Goal: Task Accomplishment & Management: Manage account settings

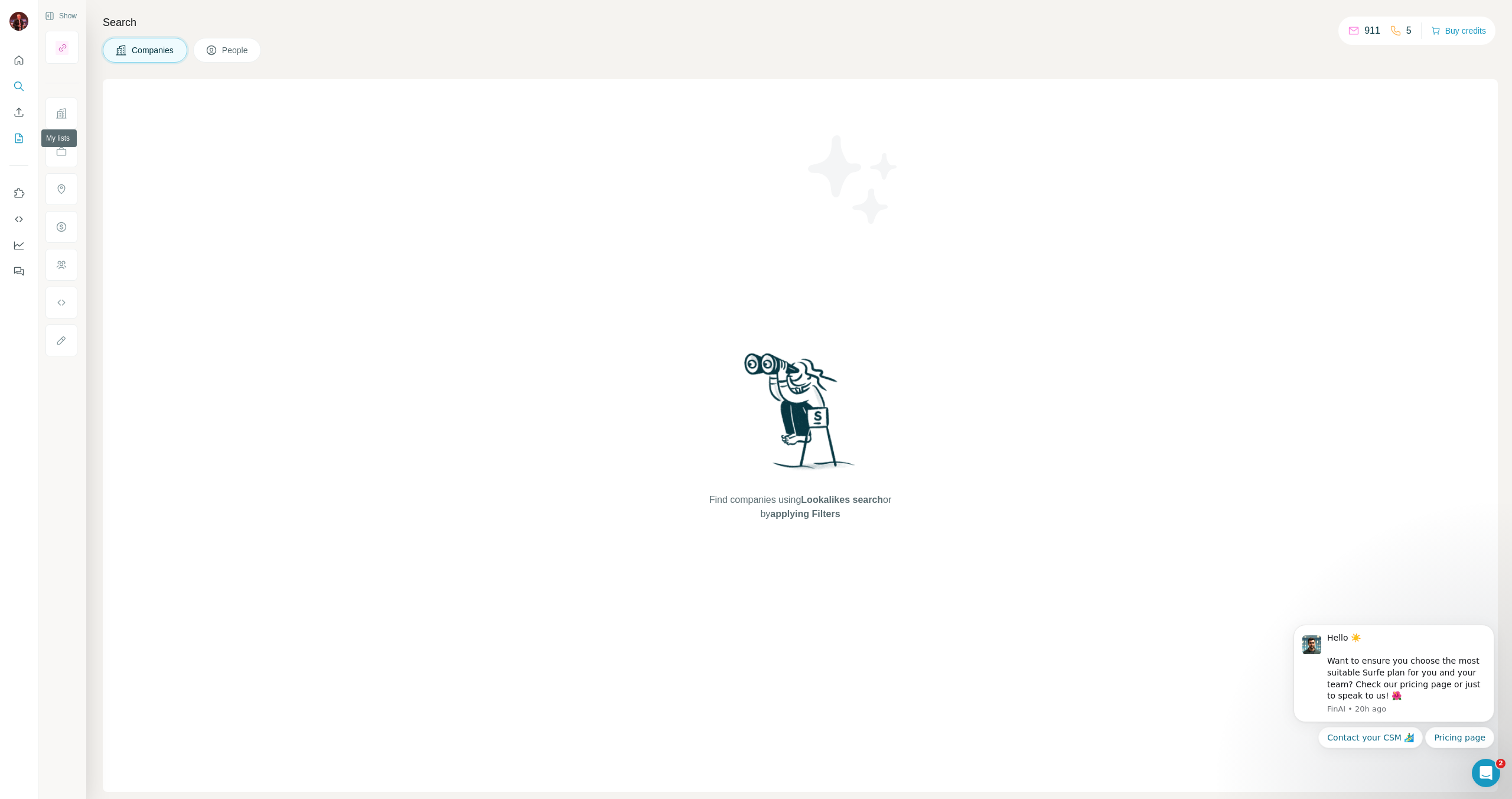
click at [18, 138] on icon "My lists" at bounding box center [19, 138] width 12 height 12
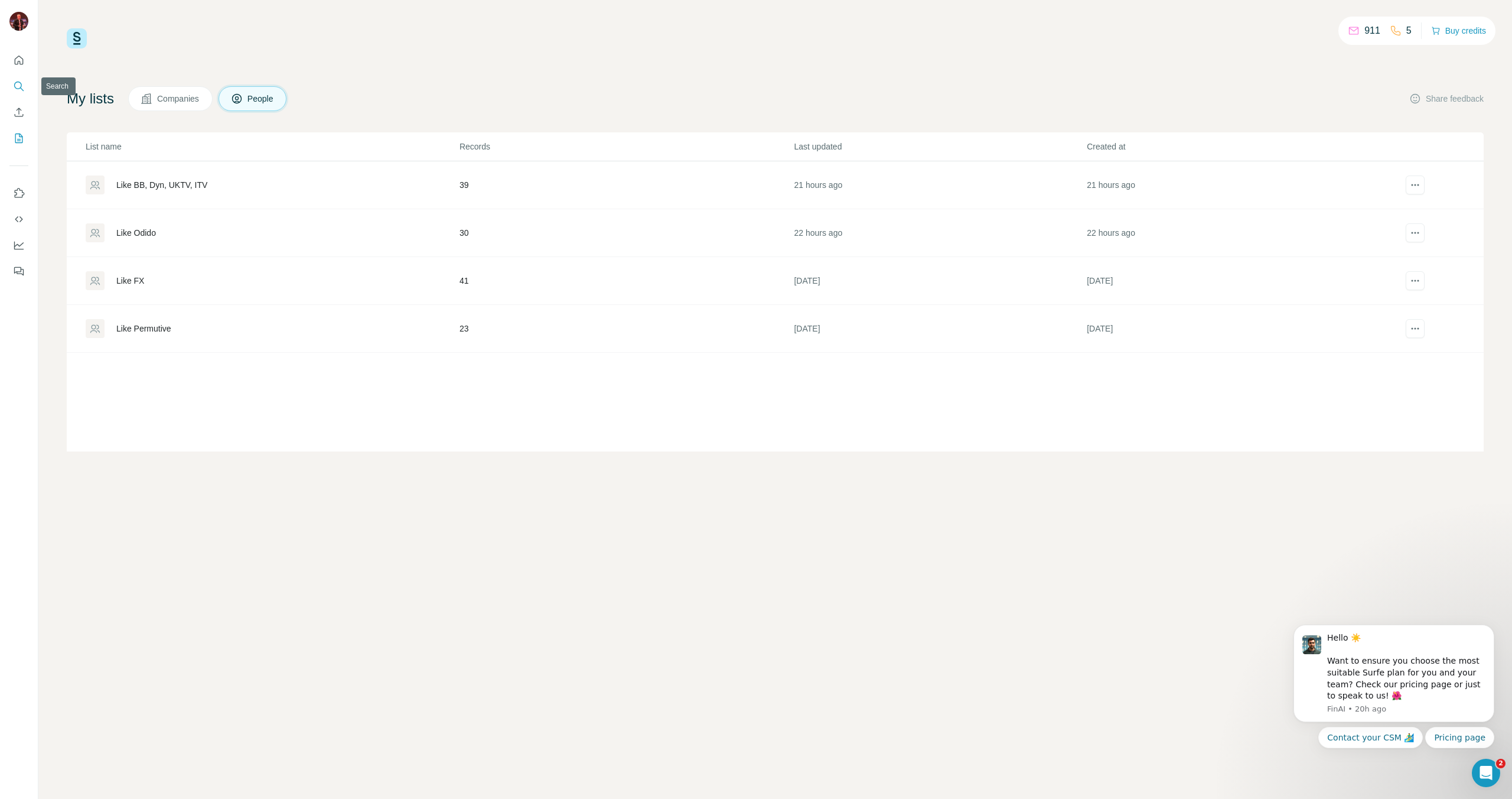
click at [16, 89] on icon "Search" at bounding box center [19, 86] width 12 height 12
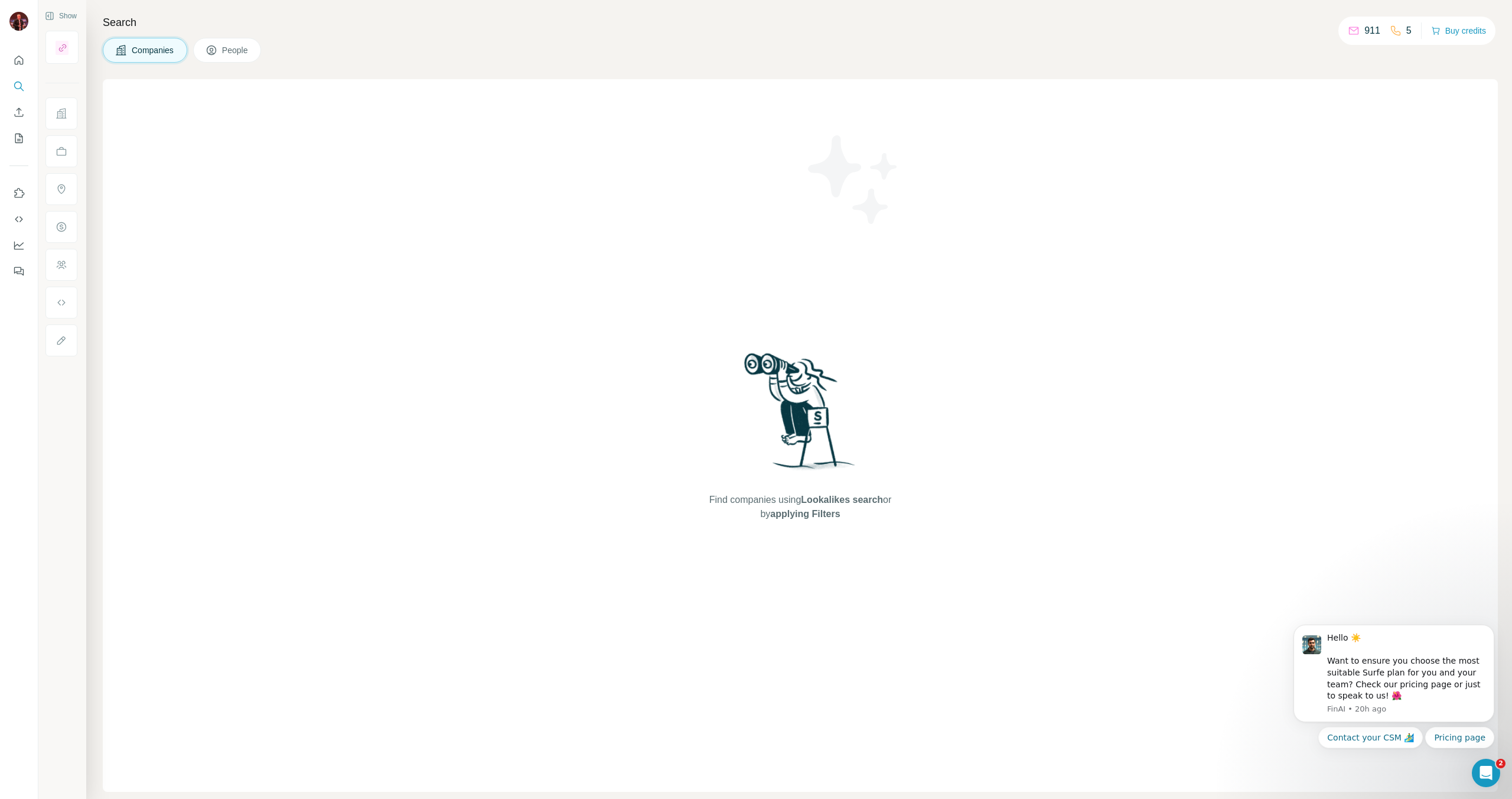
click at [225, 54] on span "People" at bounding box center [236, 51] width 28 height 12
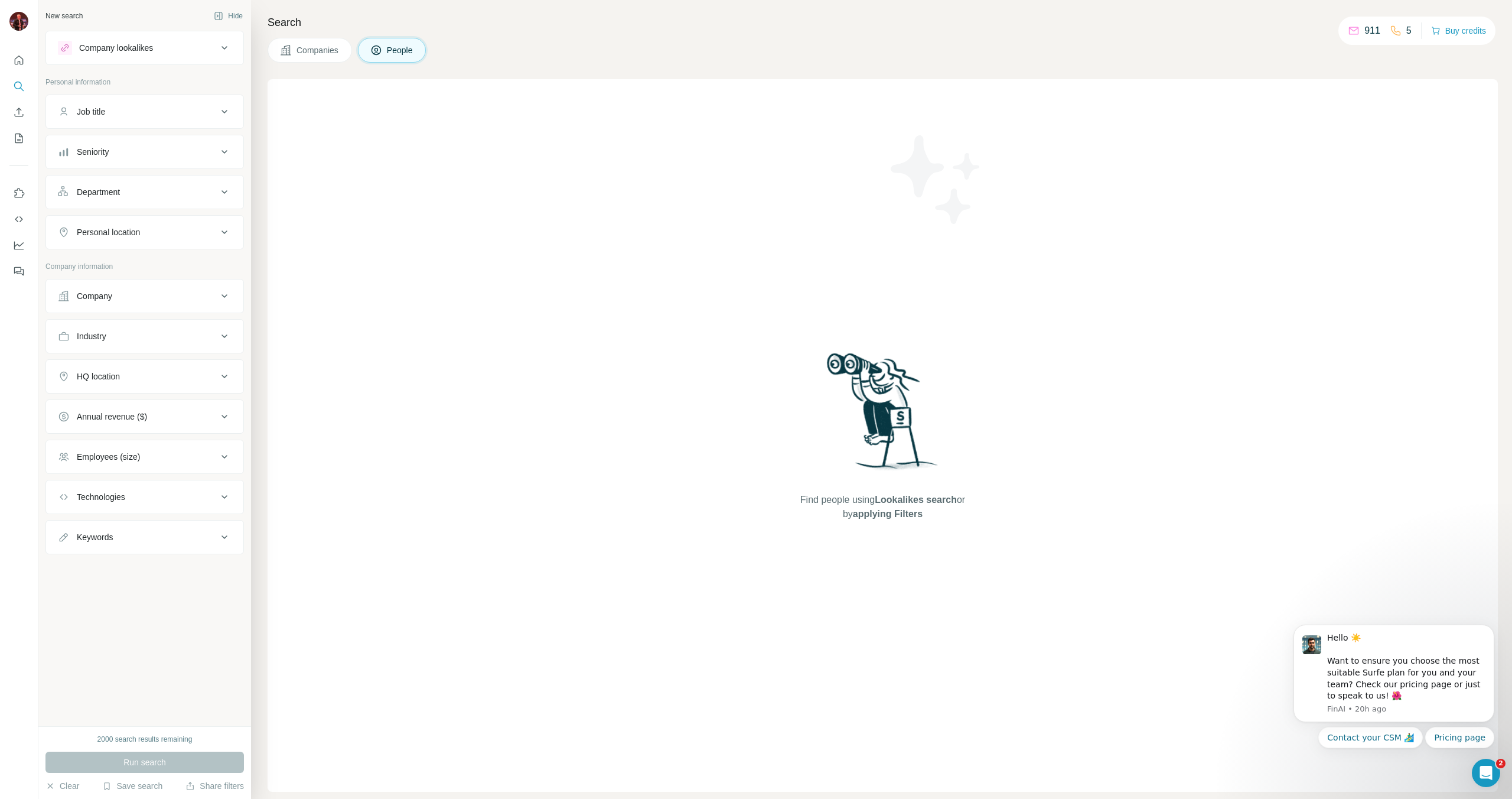
click at [142, 48] on div "Company lookalikes" at bounding box center [116, 48] width 74 height 12
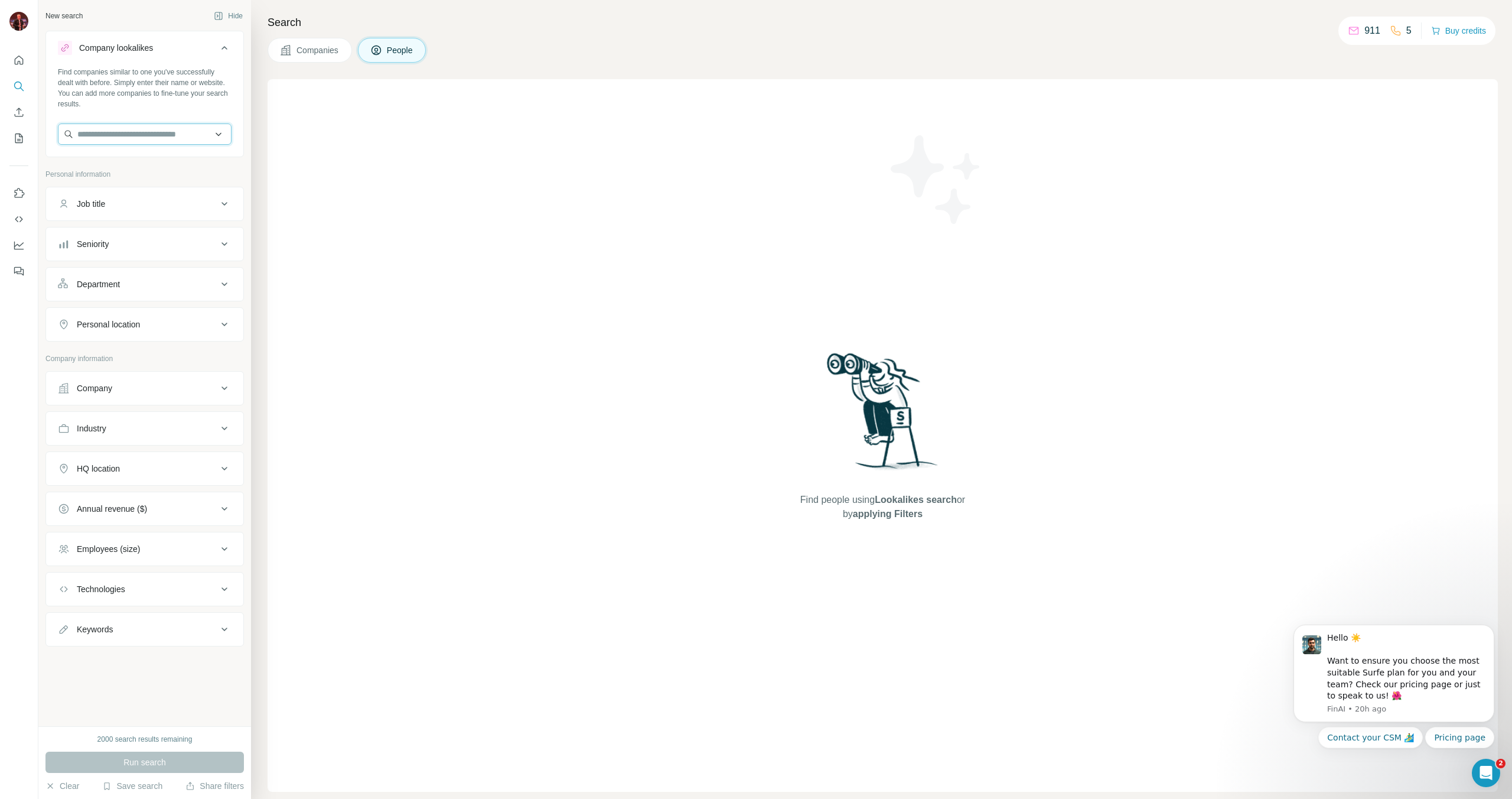
click at [147, 126] on input "text" at bounding box center [144, 134] width 174 height 22
type input "*********"
click at [161, 157] on div "Permutive [DOMAIN_NAME]" at bounding box center [144, 166] width 168 height 32
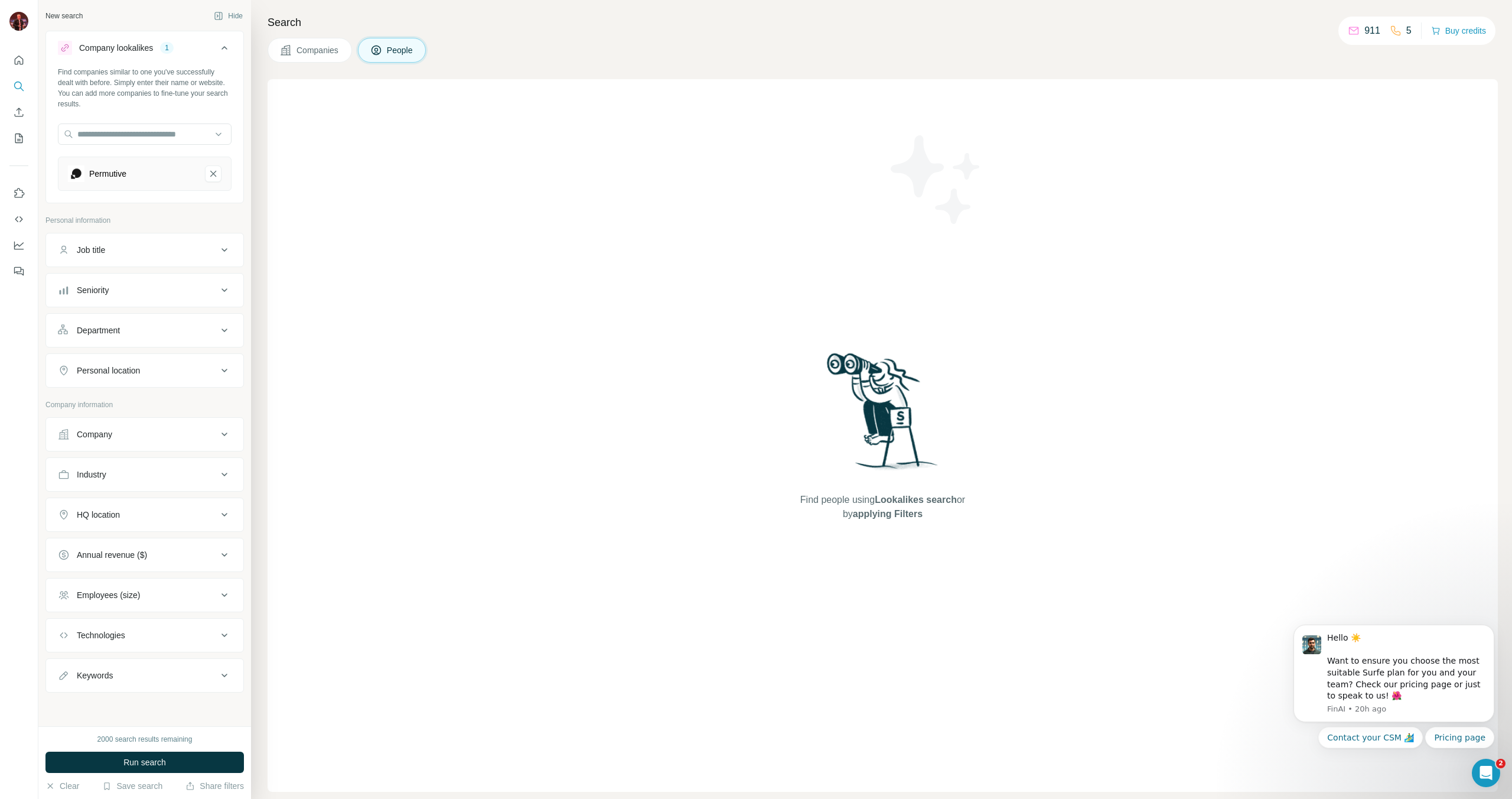
click at [184, 245] on div "Job title" at bounding box center [138, 250] width 160 height 12
click at [174, 283] on input "text" at bounding box center [132, 280] width 150 height 22
click at [173, 244] on div "Job title" at bounding box center [138, 250] width 160 height 12
click at [176, 297] on button "Seniority" at bounding box center [144, 290] width 197 height 28
click at [62, 341] on icon at bounding box center [64, 342] width 14 height 14
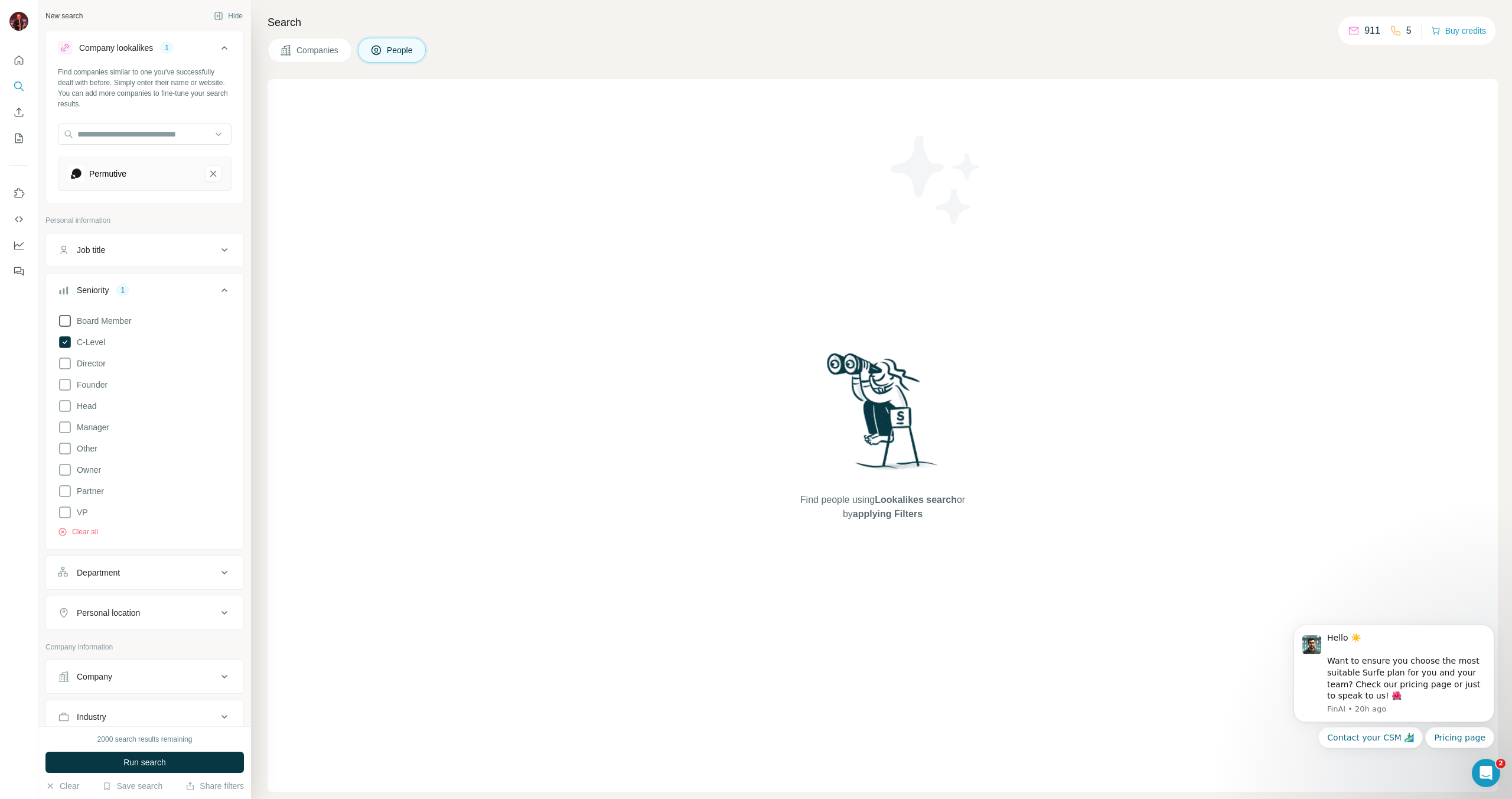
click at [66, 322] on icon at bounding box center [64, 321] width 14 height 14
click at [61, 363] on icon at bounding box center [64, 363] width 14 height 14
click at [69, 382] on icon at bounding box center [64, 384] width 14 height 14
click at [66, 399] on icon at bounding box center [64, 406] width 14 height 14
click at [174, 506] on div "Department" at bounding box center [138, 573] width 160 height 12
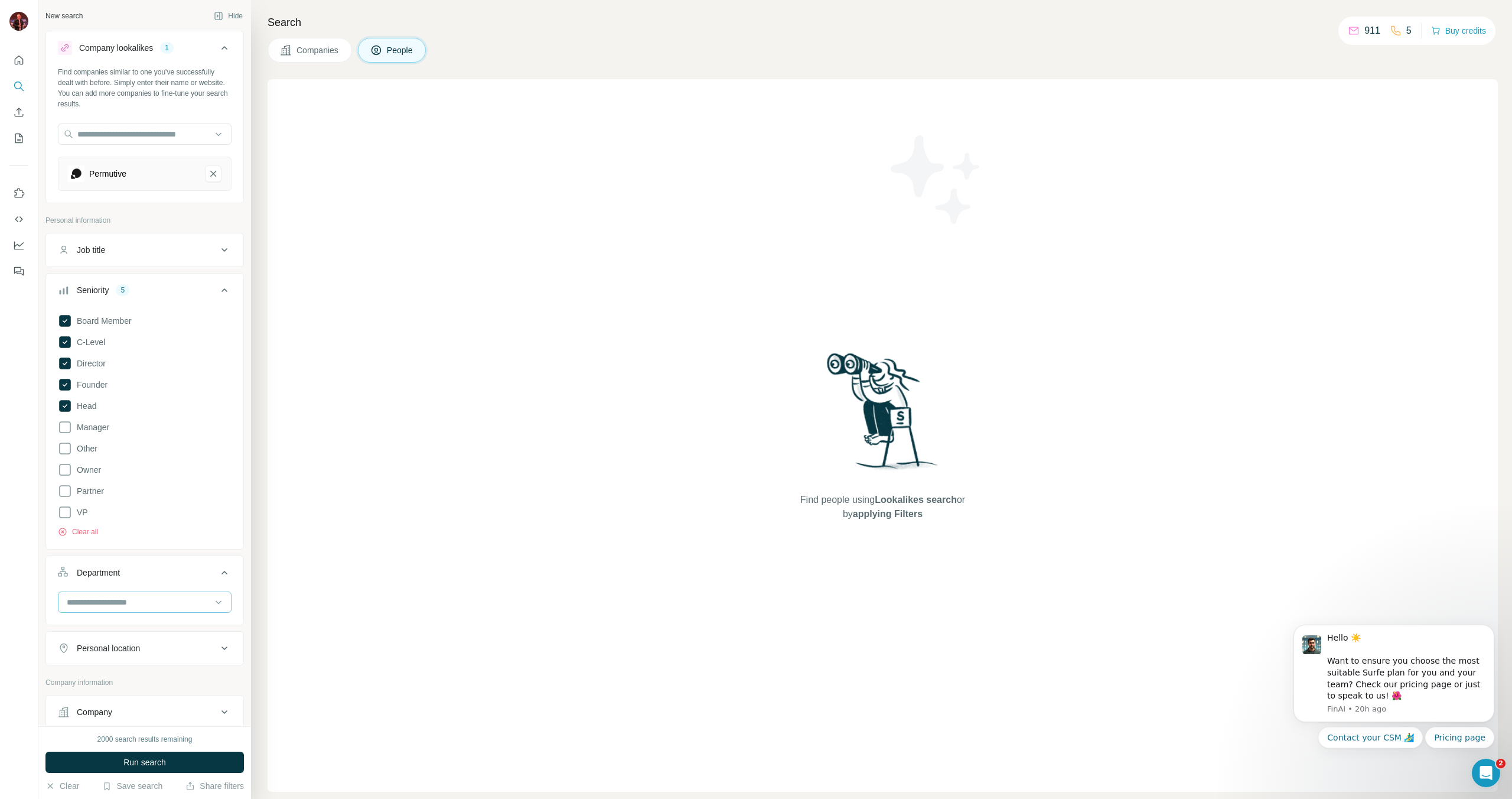
click at [175, 506] on input at bounding box center [138, 602] width 146 height 13
type input "***"
click at [142, 506] on div "Product" at bounding box center [144, 650] width 154 height 12
click at [296, 506] on div "Find people using Lookalikes search or by applying Filters" at bounding box center [882, 435] width 1230 height 713
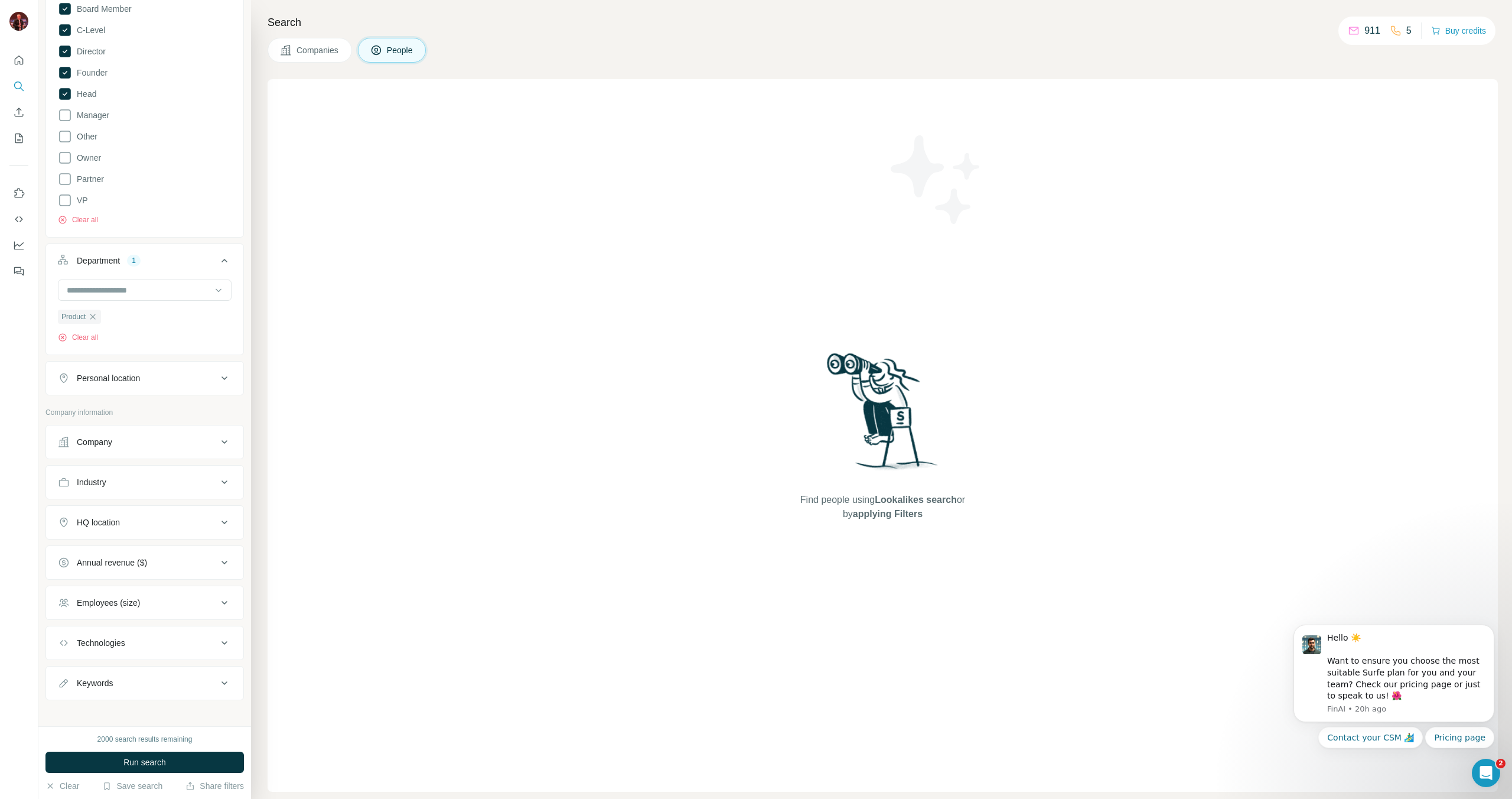
scroll to position [320, 0]
click at [160, 506] on button "Run search" at bounding box center [144, 762] width 199 height 22
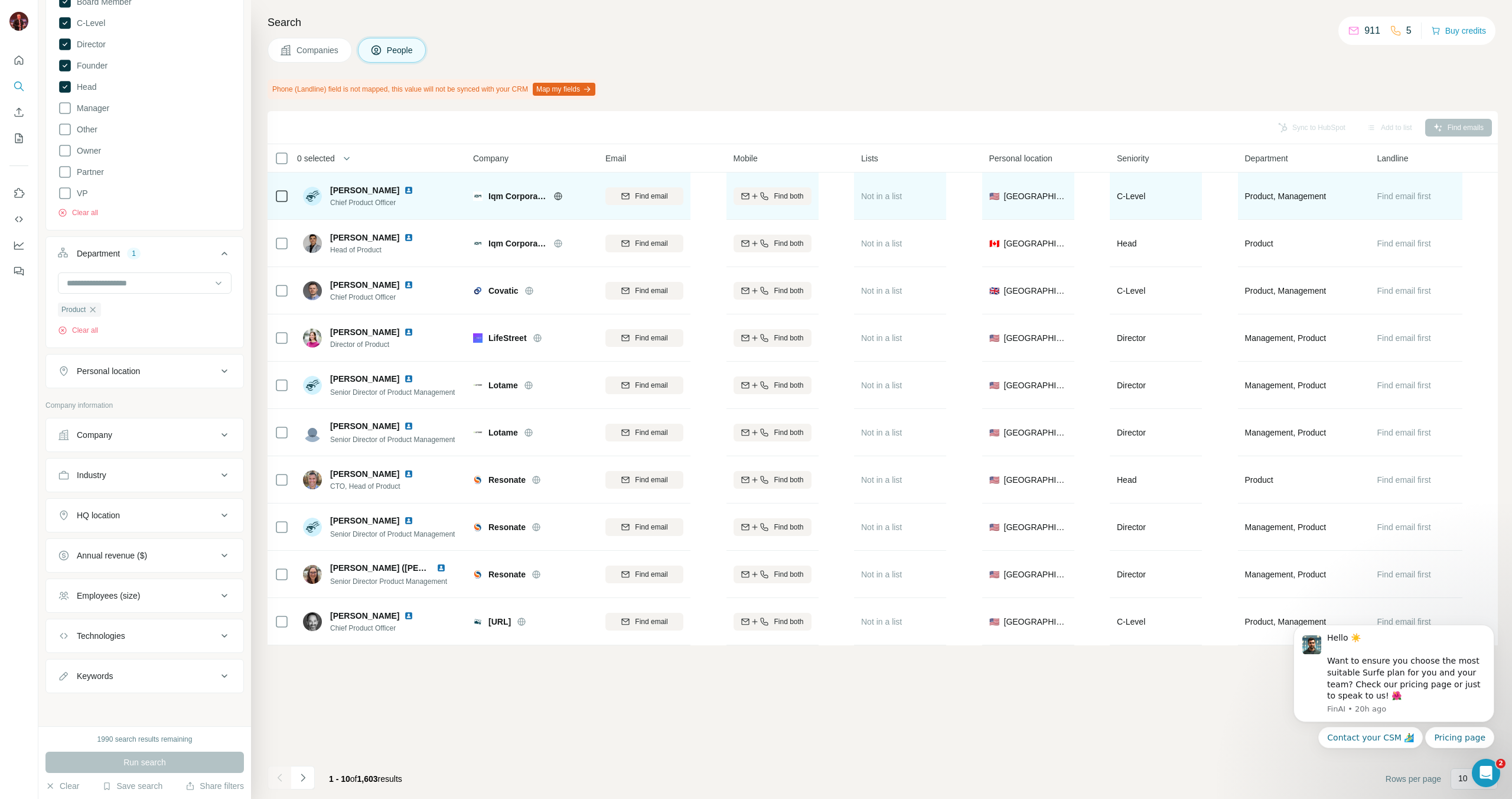
click at [560, 195] on icon at bounding box center [558, 196] width 9 height 9
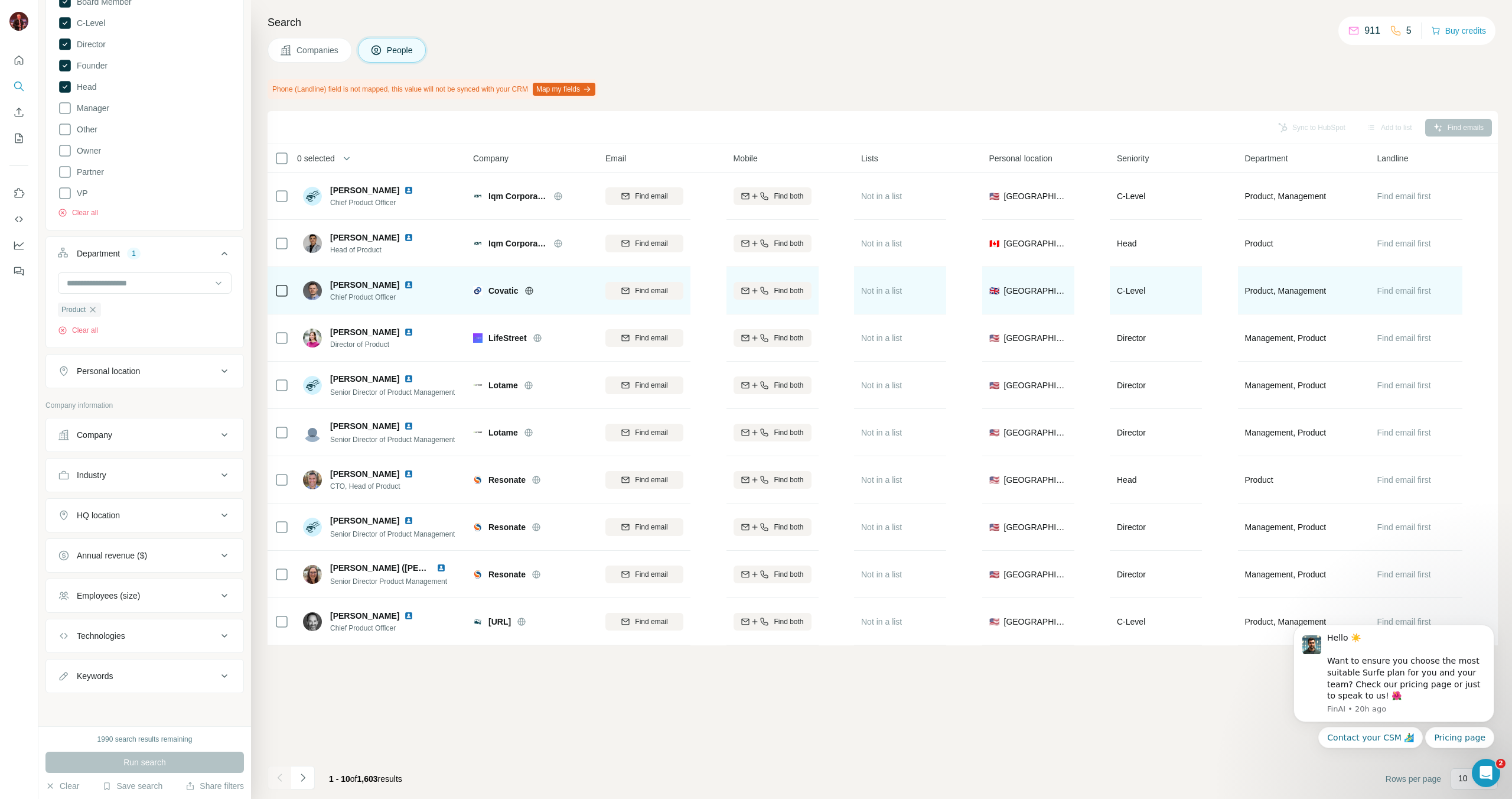
click at [530, 291] on icon at bounding box center [529, 291] width 9 height 9
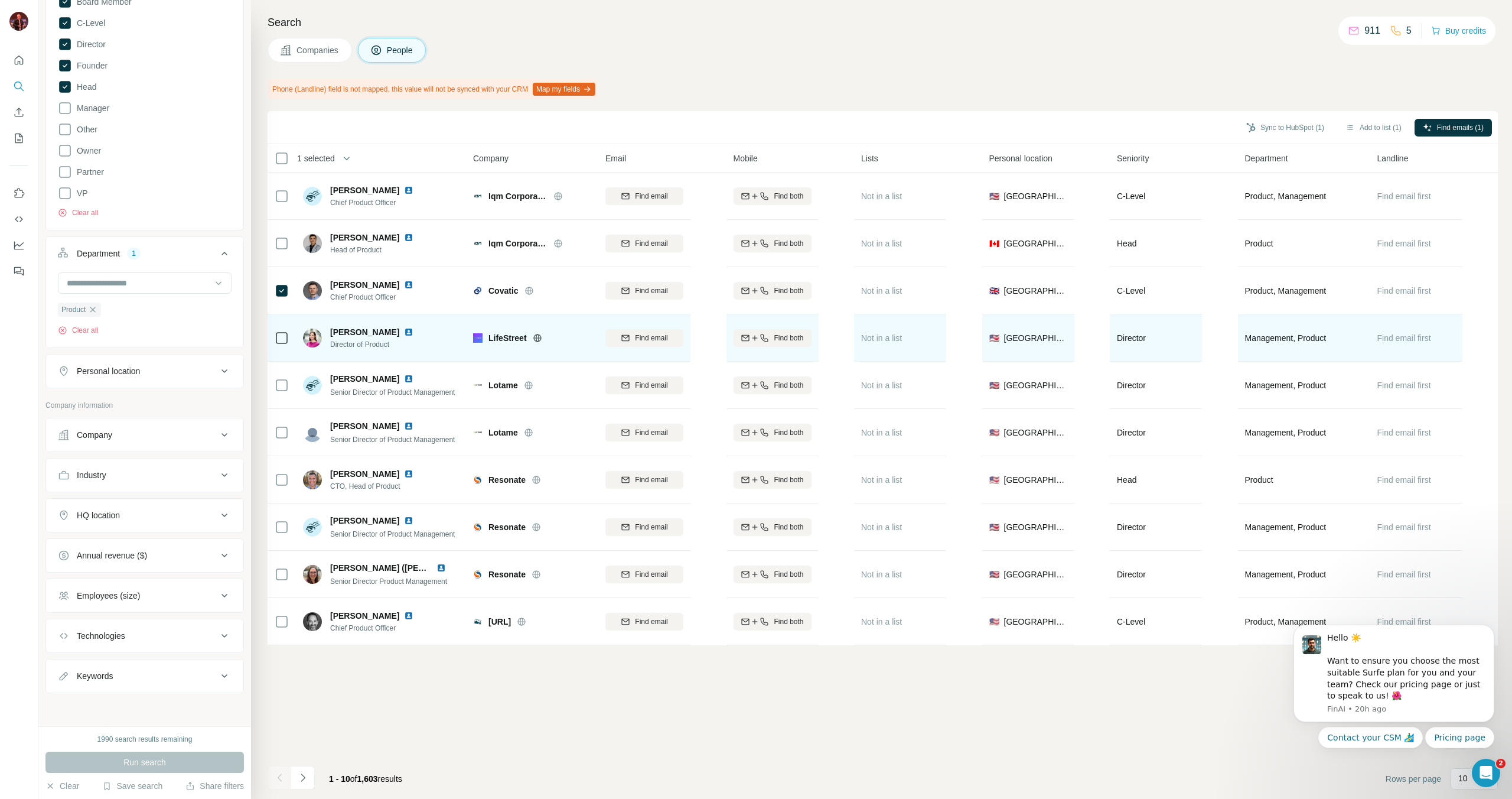
click at [539, 337] on icon at bounding box center [536, 337] width 3 height 8
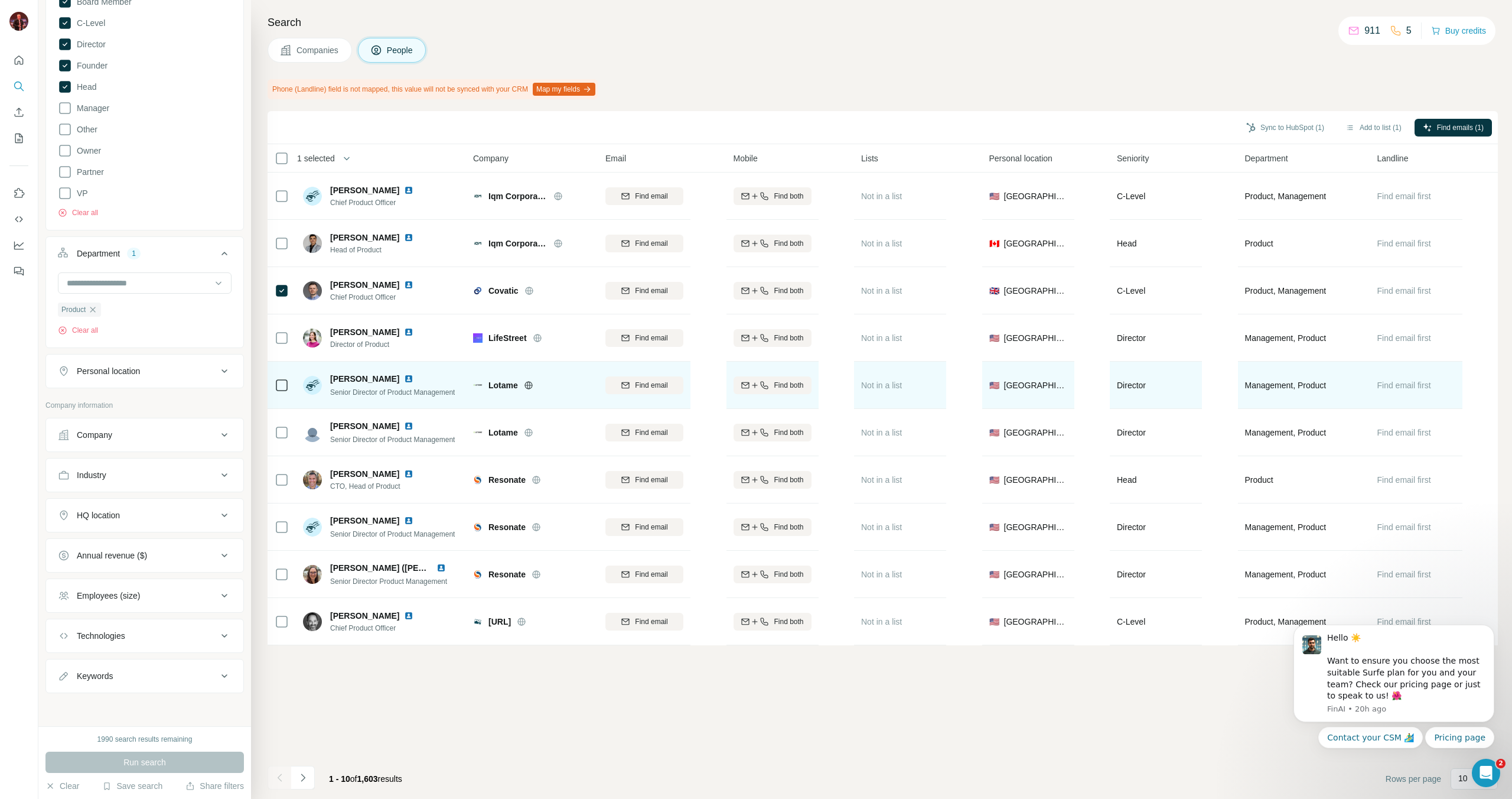
click at [533, 386] on icon at bounding box center [528, 384] width 9 height 9
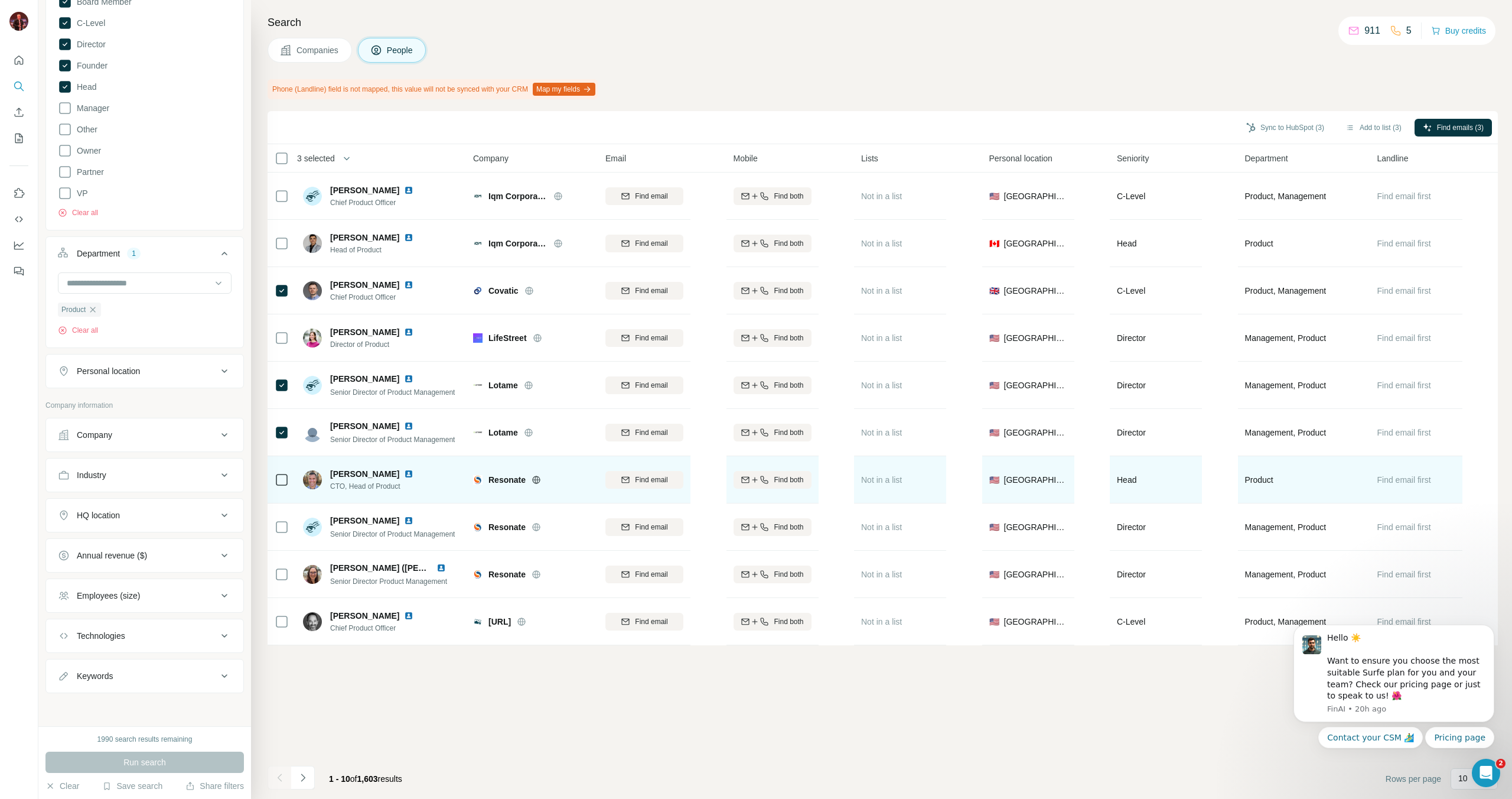
click at [537, 481] on icon at bounding box center [536, 479] width 3 height 8
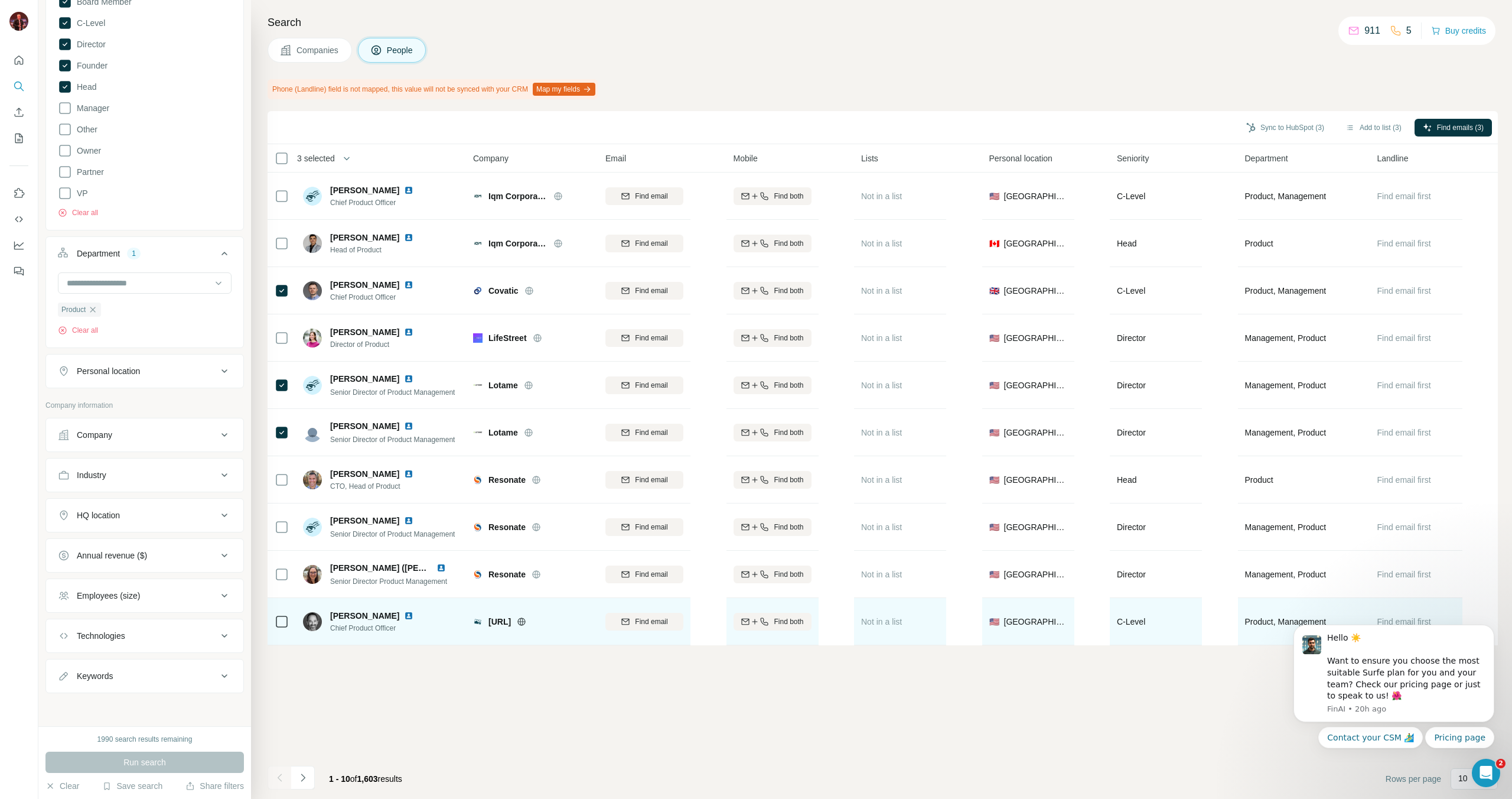
click at [526, 506] on icon at bounding box center [521, 621] width 9 height 9
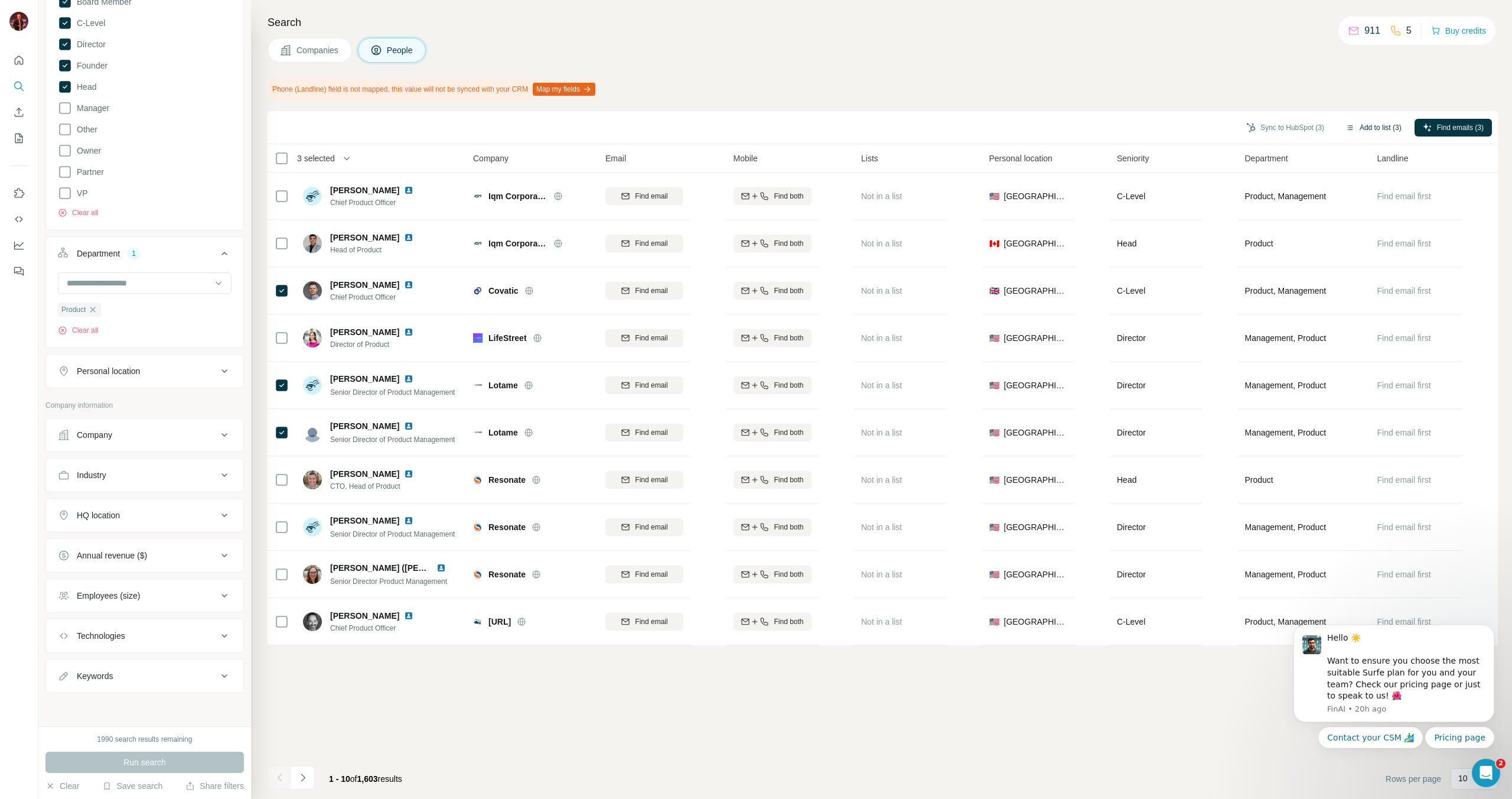
click at [892, 131] on button "Add to list (3)" at bounding box center [1373, 127] width 73 height 18
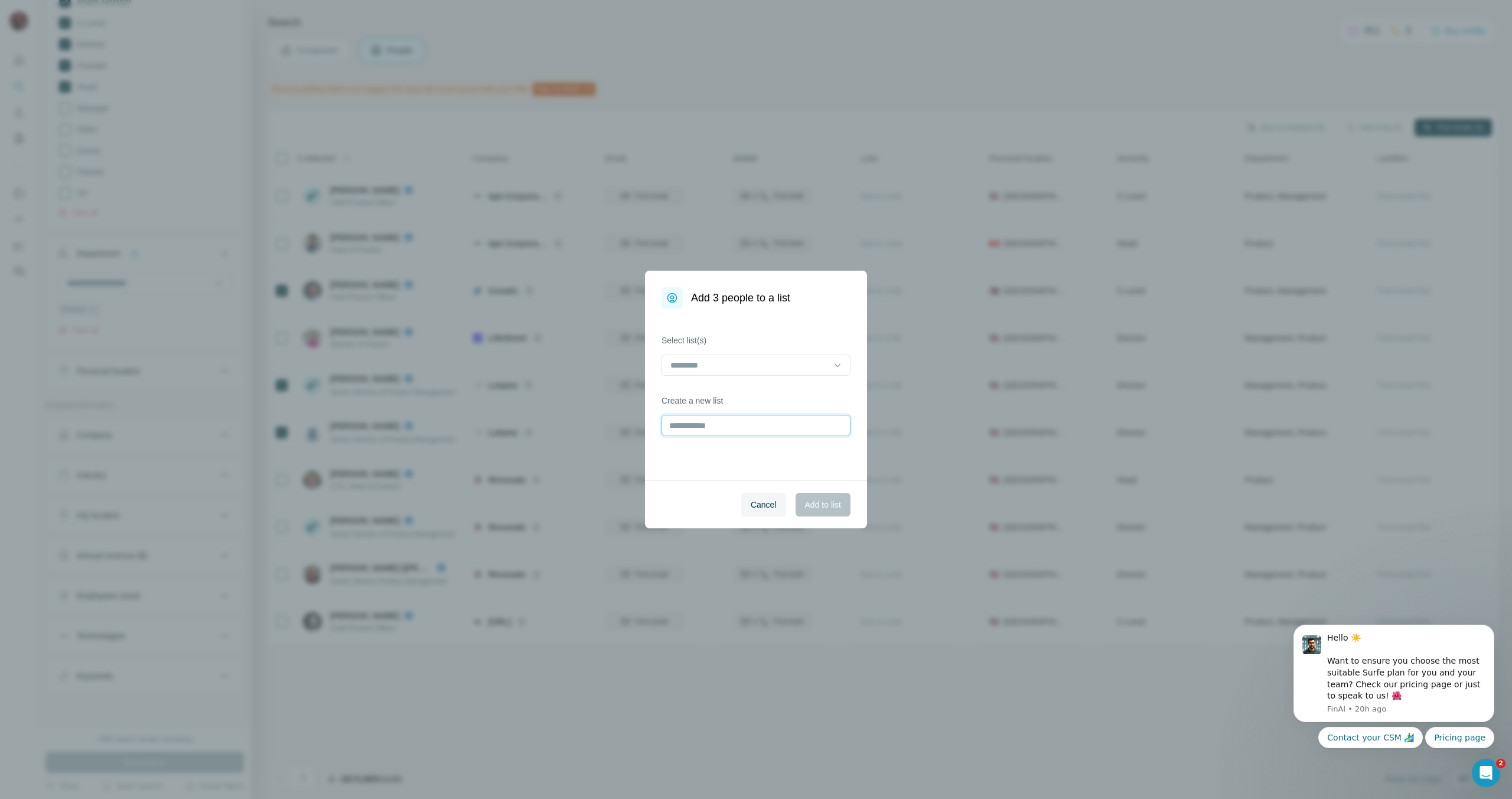
click at [741, 416] on input "text" at bounding box center [756, 425] width 189 height 22
type input "**********"
click at [823, 494] on button "Add to list" at bounding box center [823, 504] width 55 height 23
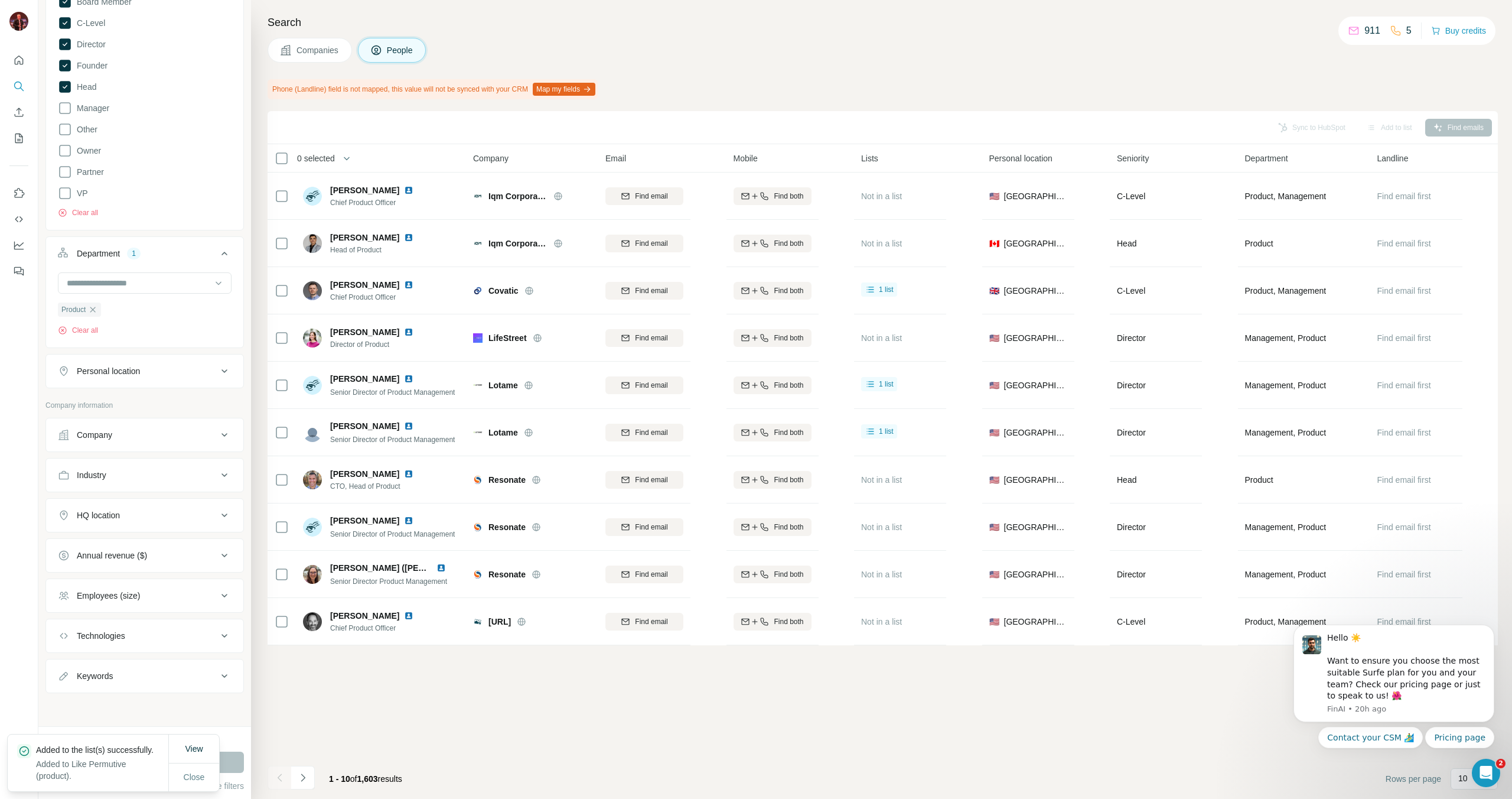
scroll to position [0, 0]
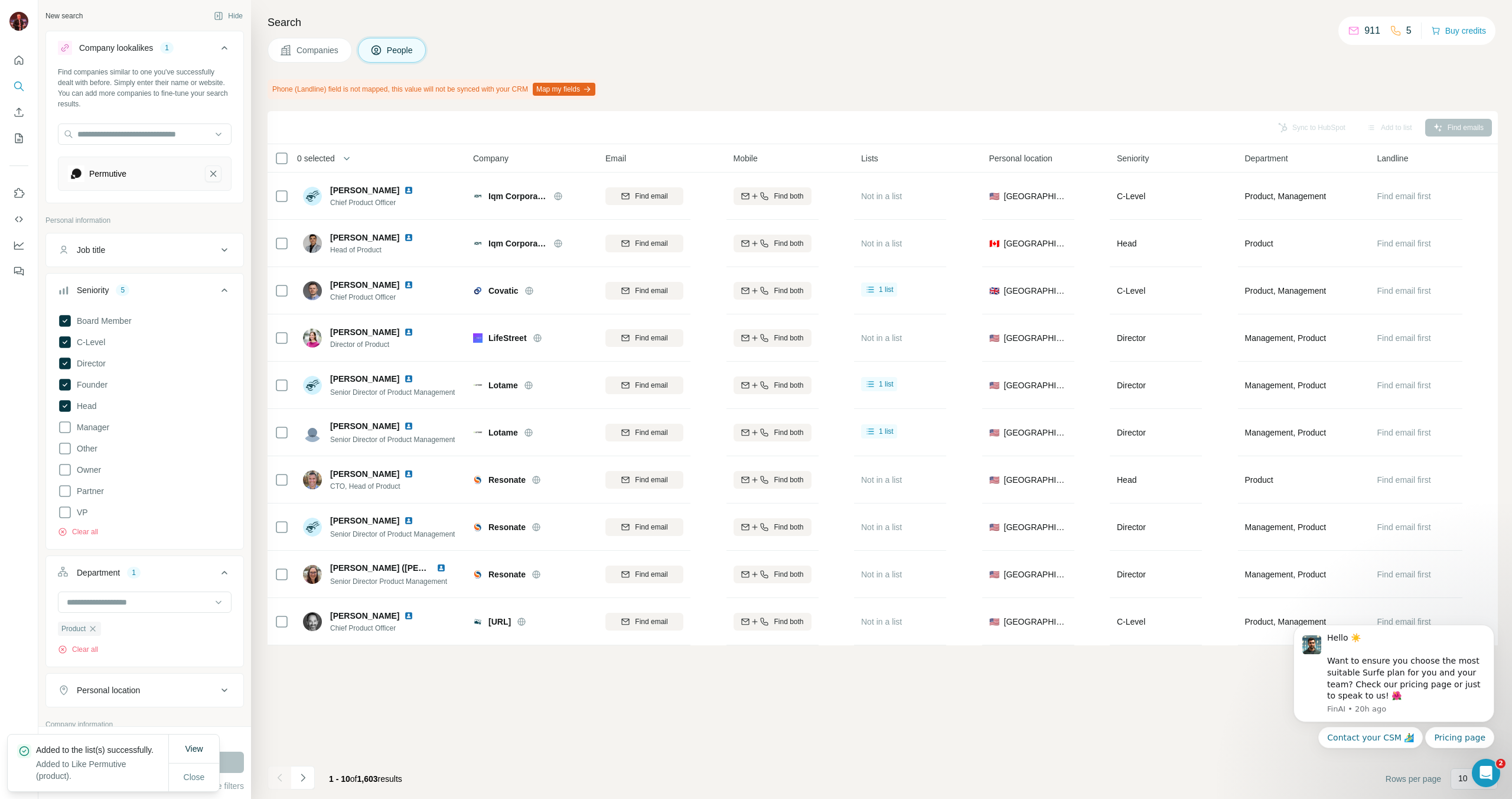
click at [212, 176] on icon "Permutive-remove-button" at bounding box center [213, 174] width 10 height 12
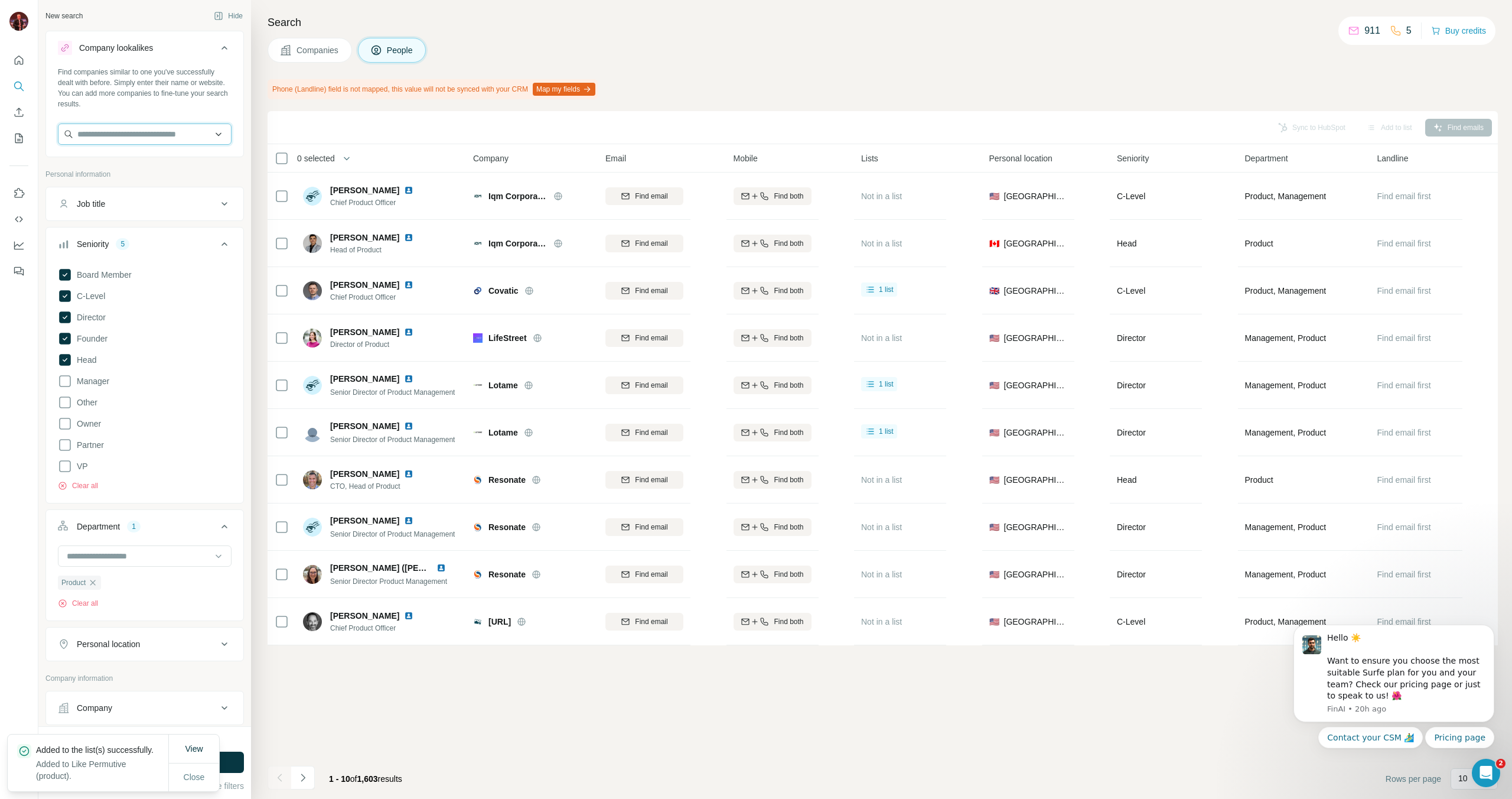
click at [150, 137] on input "text" at bounding box center [144, 134] width 174 height 22
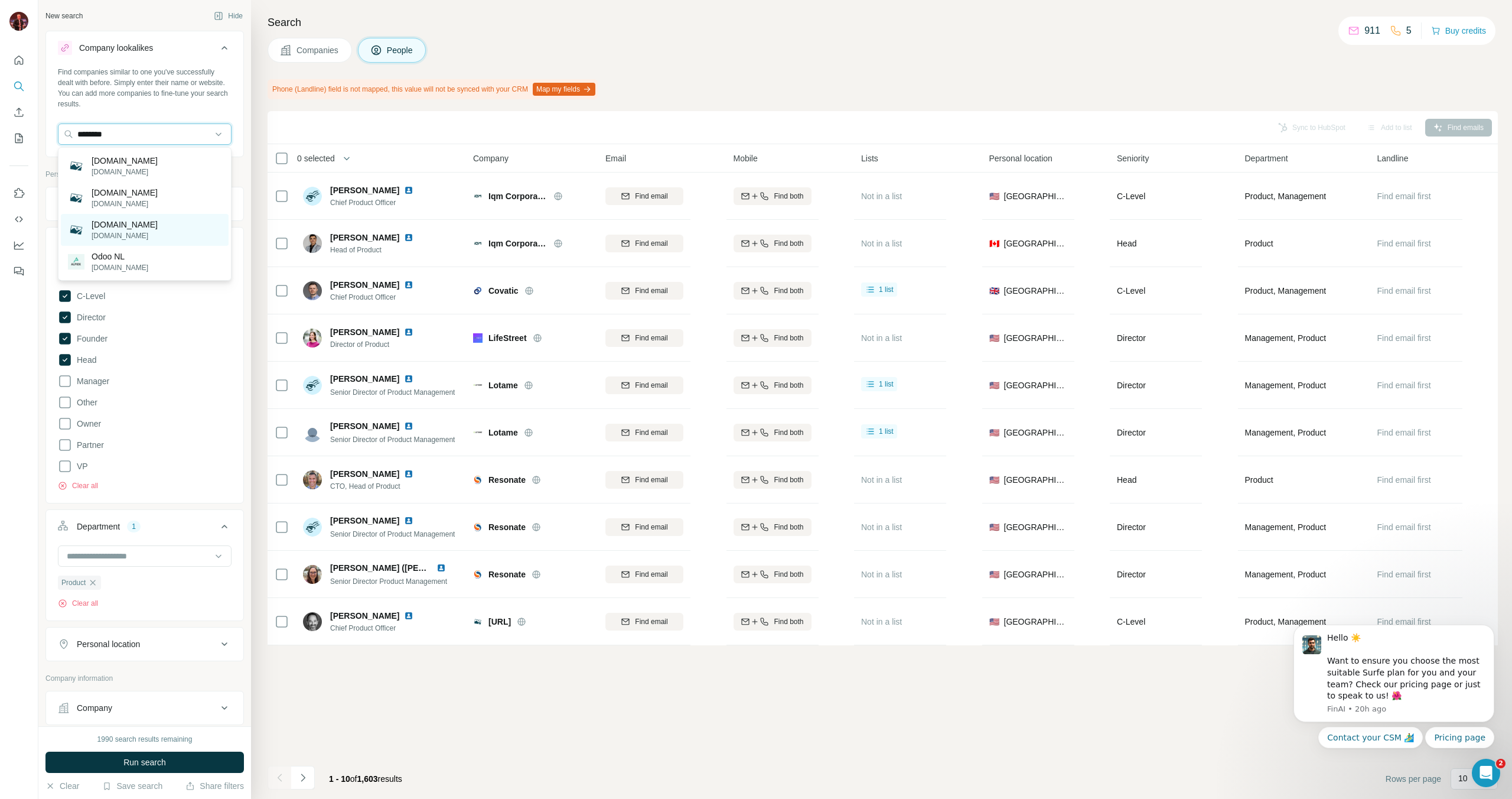
type input "********"
click at [159, 231] on div "[DOMAIN_NAME] [DOMAIN_NAME]" at bounding box center [144, 230] width 168 height 32
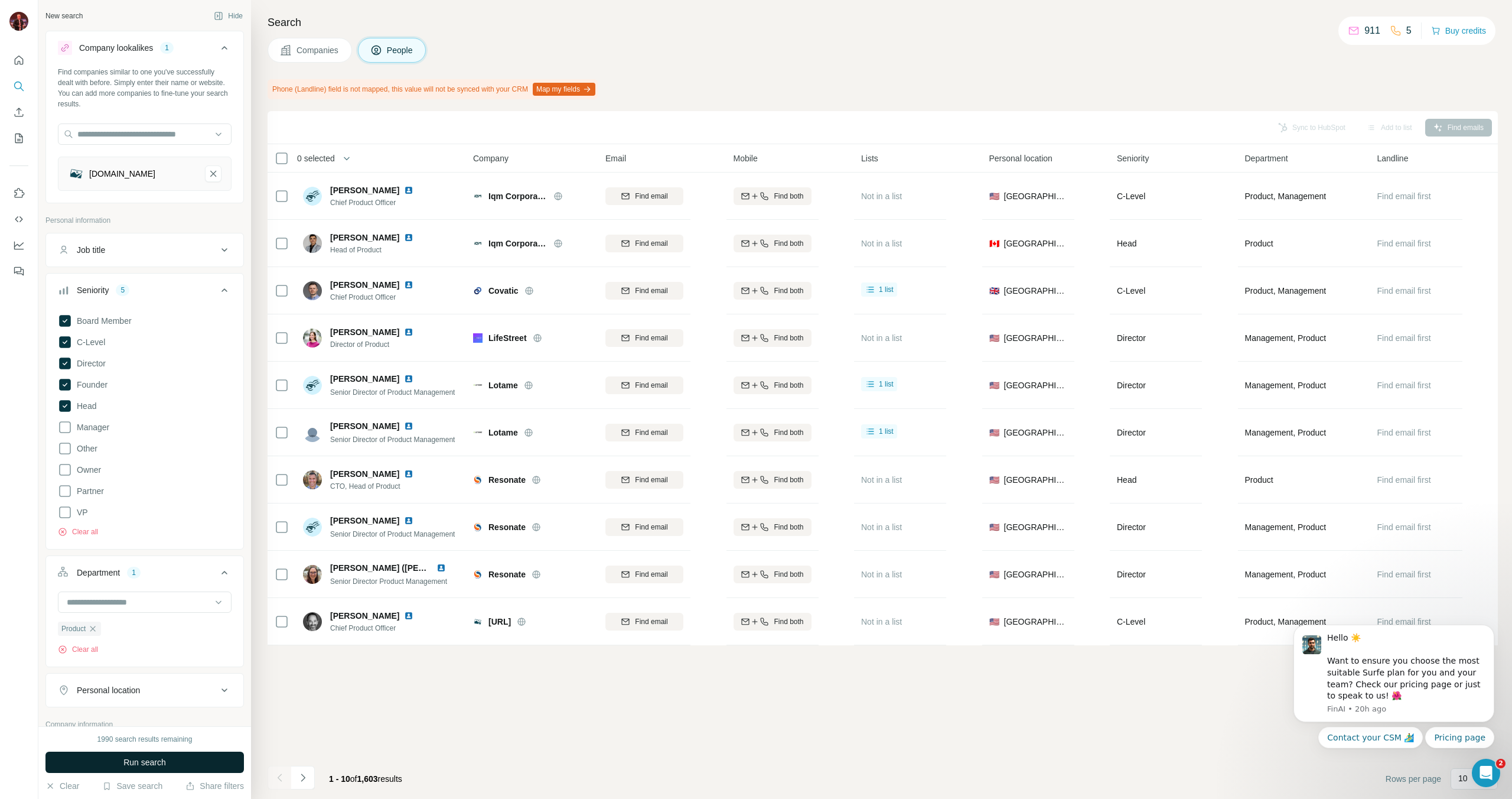
click at [216, 506] on button "Run search" at bounding box center [144, 762] width 199 height 22
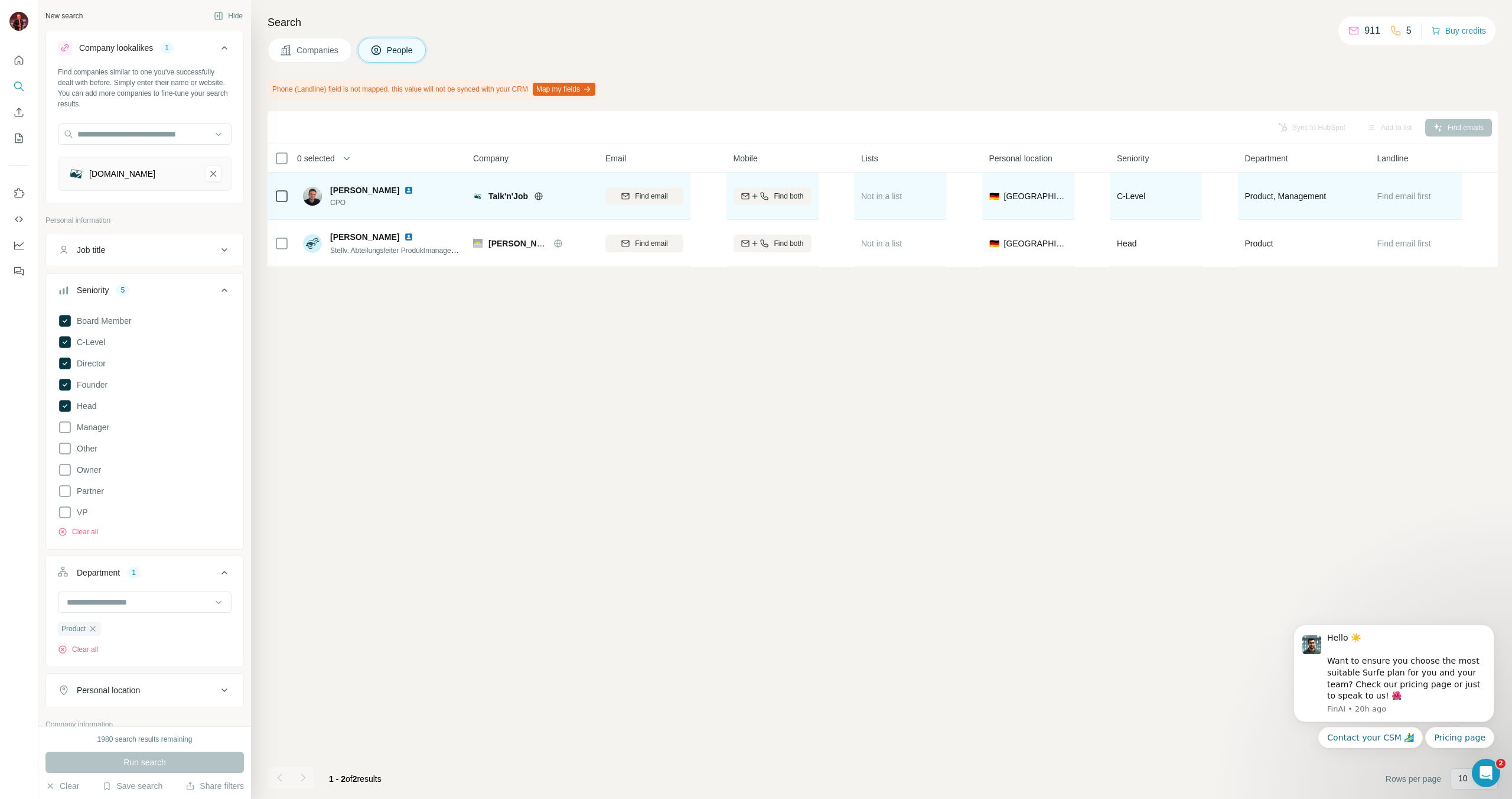
click at [540, 196] on icon at bounding box center [538, 196] width 9 height 9
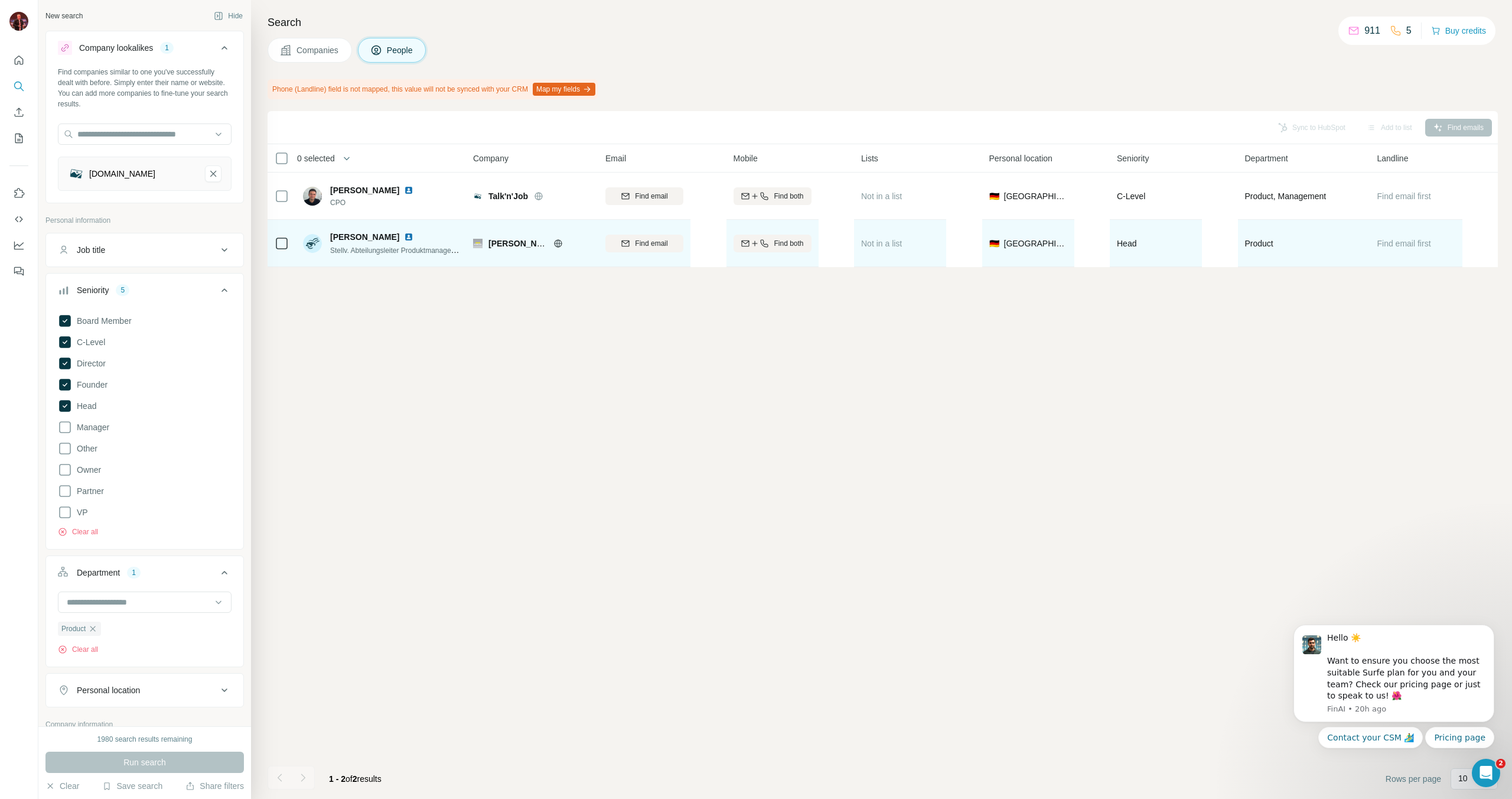
click at [556, 246] on icon at bounding box center [557, 243] width 8 height 8
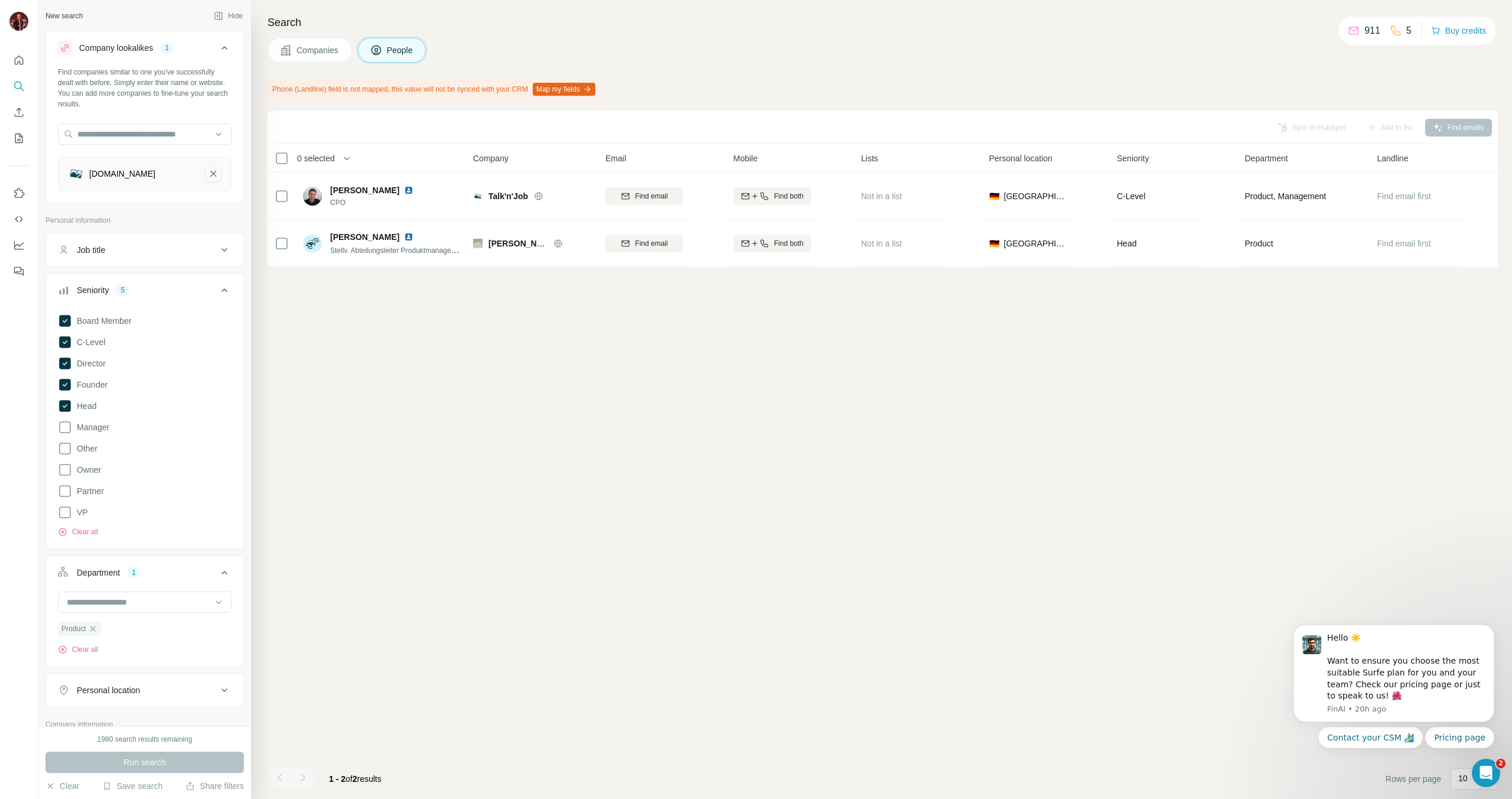
click at [211, 173] on icon "olido.nl-remove-button" at bounding box center [213, 174] width 10 height 12
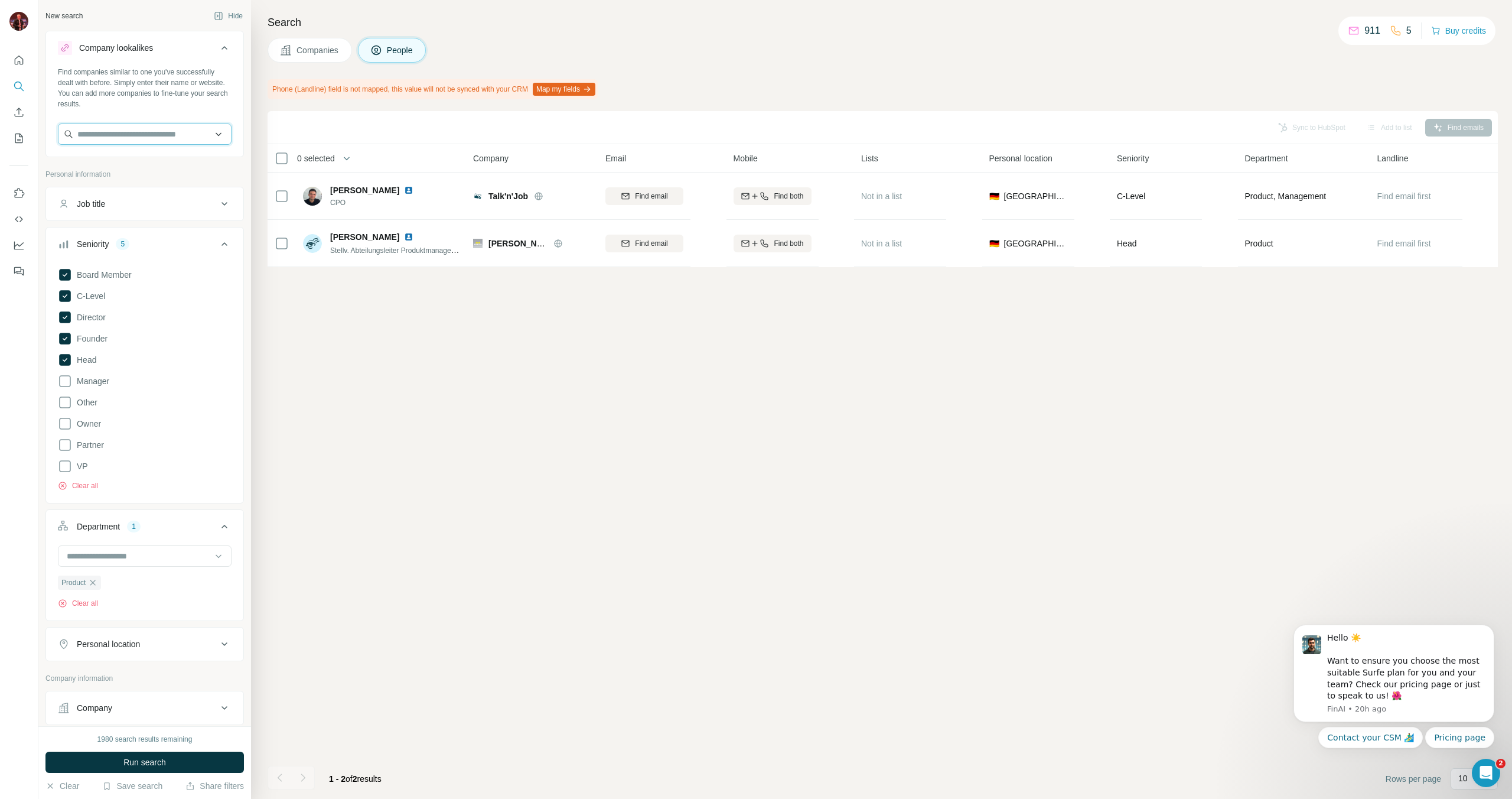
click at [162, 137] on input "text" at bounding box center [144, 134] width 174 height 22
type input "********"
click at [168, 161] on div "Odido Nederland [DOMAIN_NAME]" at bounding box center [144, 166] width 168 height 32
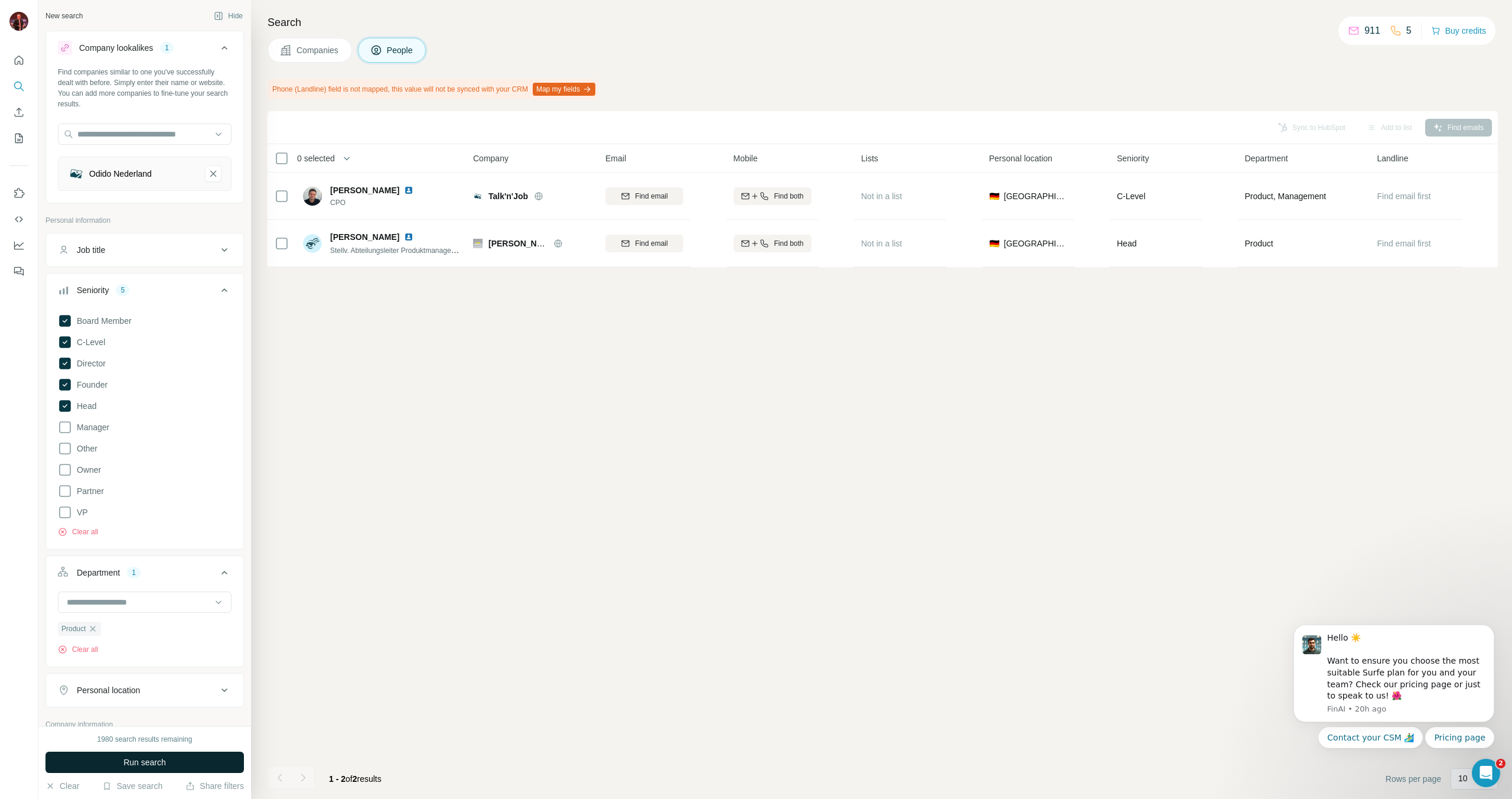
click at [128, 506] on button "Run search" at bounding box center [144, 762] width 199 height 22
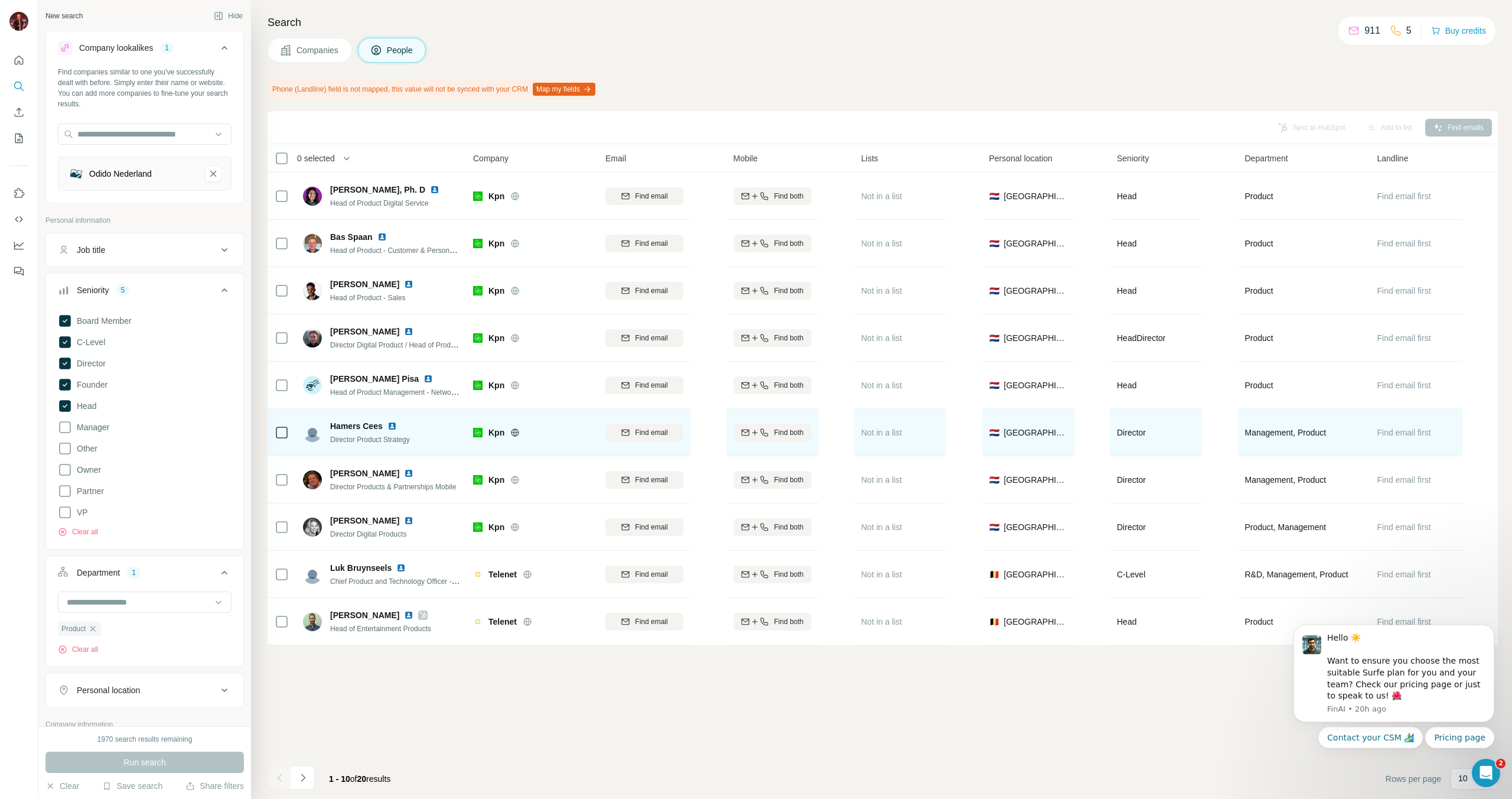
click at [514, 429] on icon at bounding box center [515, 432] width 3 height 8
click at [285, 440] on div at bounding box center [281, 433] width 14 height 33
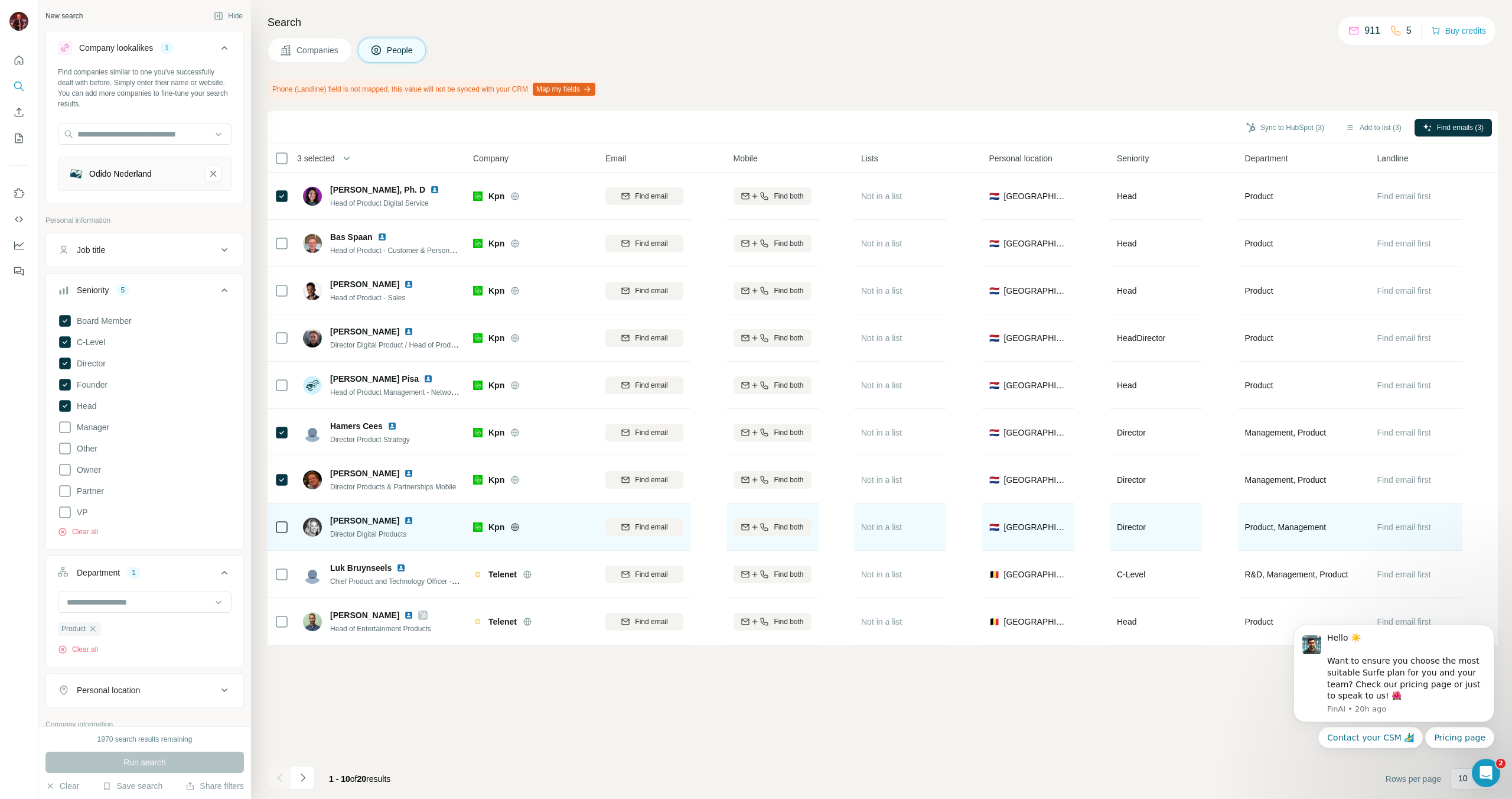
click at [288, 506] on icon at bounding box center [281, 527] width 14 height 14
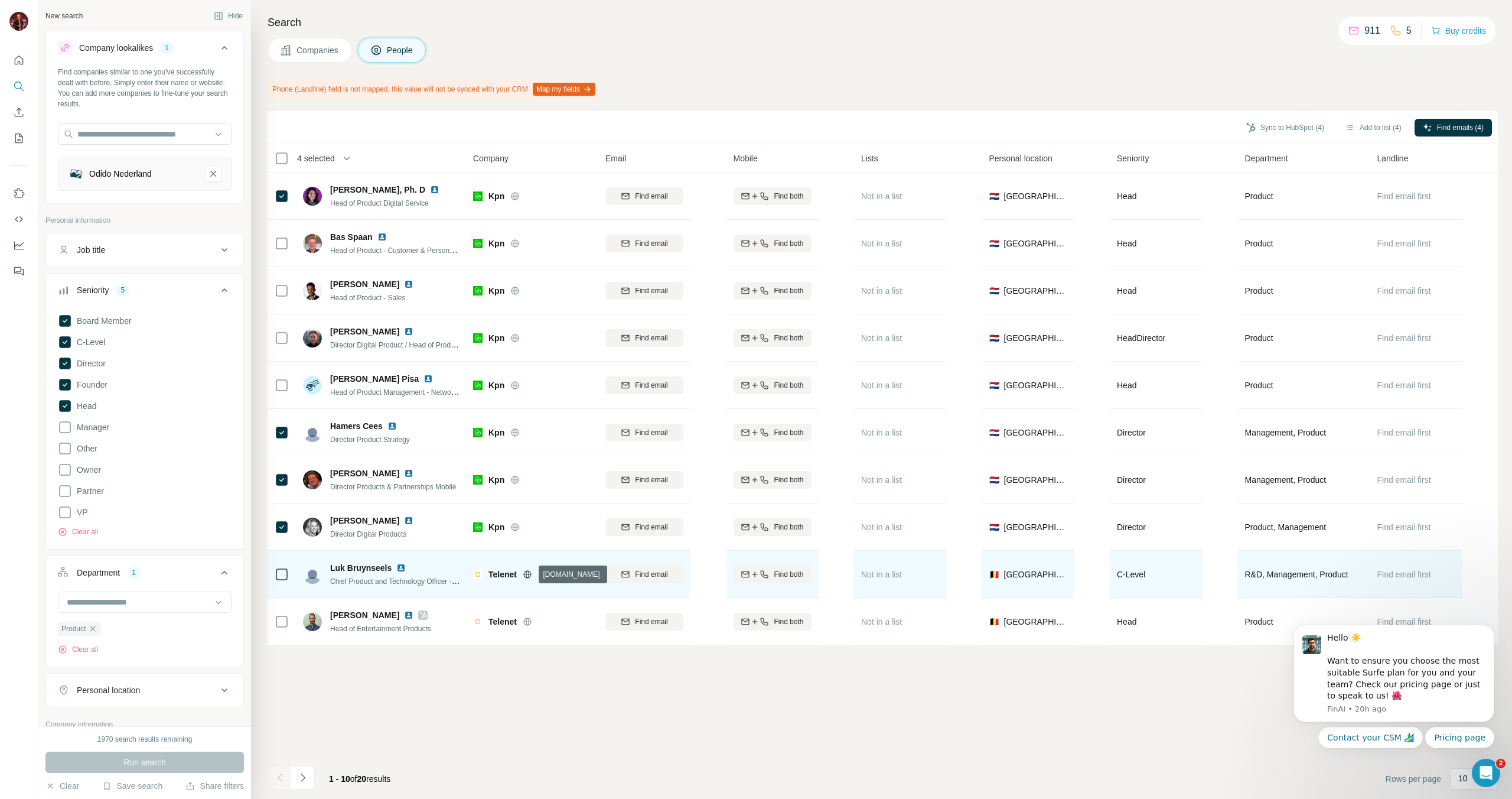
click at [531, 506] on icon at bounding box center [527, 574] width 9 height 9
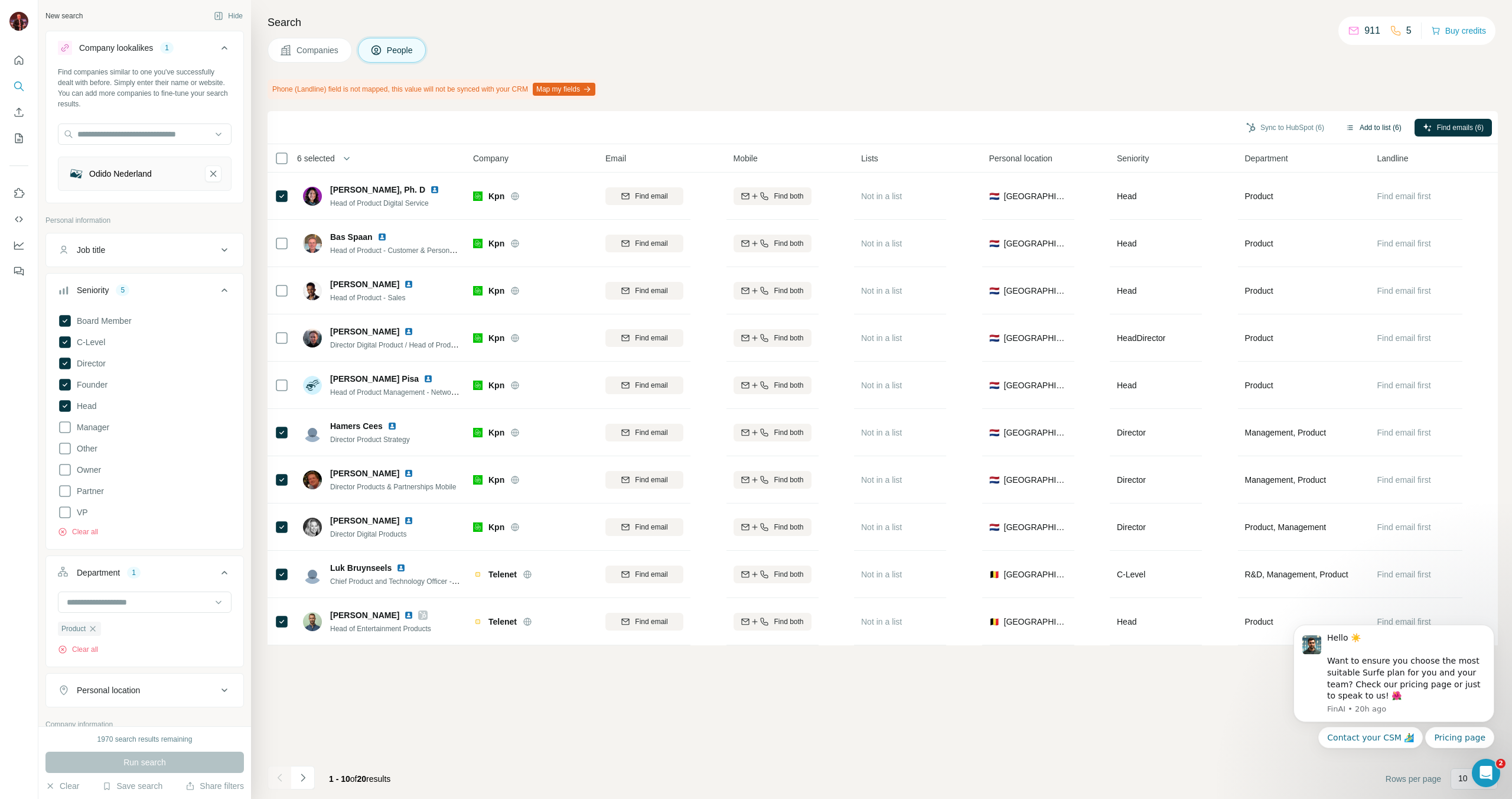
click at [892, 127] on button "Add to list (6)" at bounding box center [1373, 127] width 73 height 18
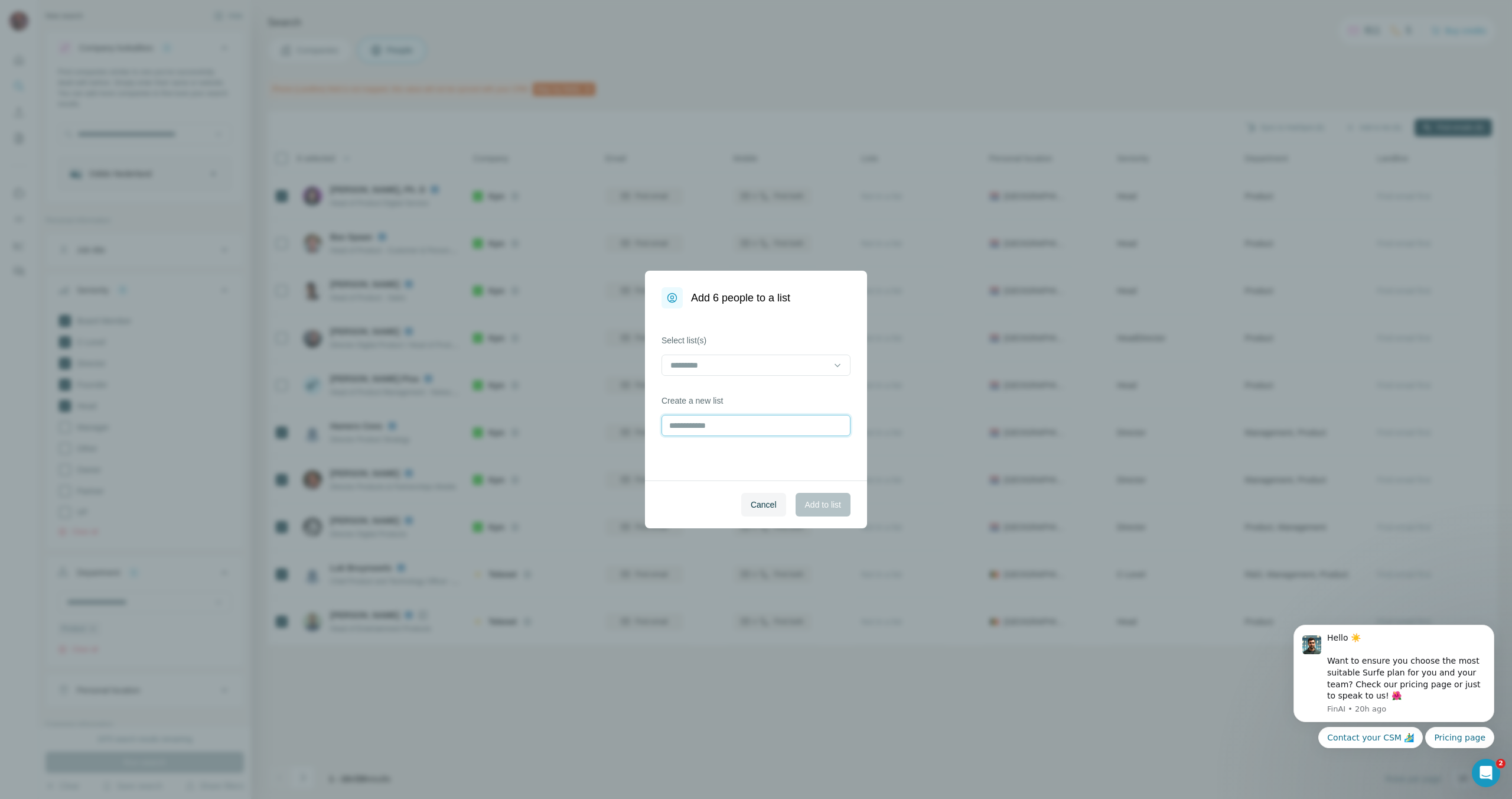
click at [831, 430] on input "text" at bounding box center [756, 425] width 189 height 22
type input "*"
type input "**********"
click at [829, 506] on span "Add to list" at bounding box center [823, 505] width 36 height 12
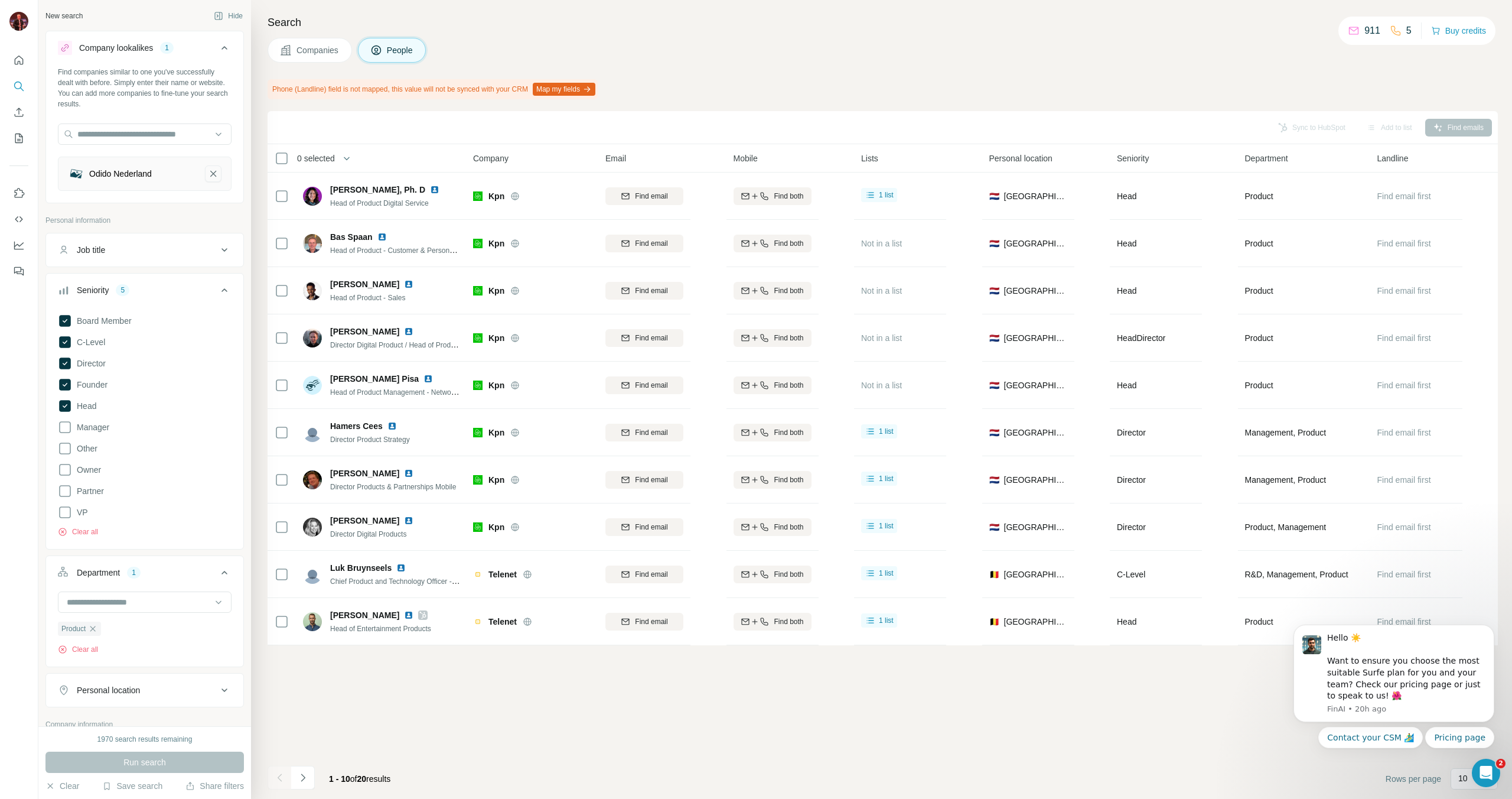
click at [219, 175] on button "Odido Nederland-remove-button" at bounding box center [212, 173] width 16 height 16
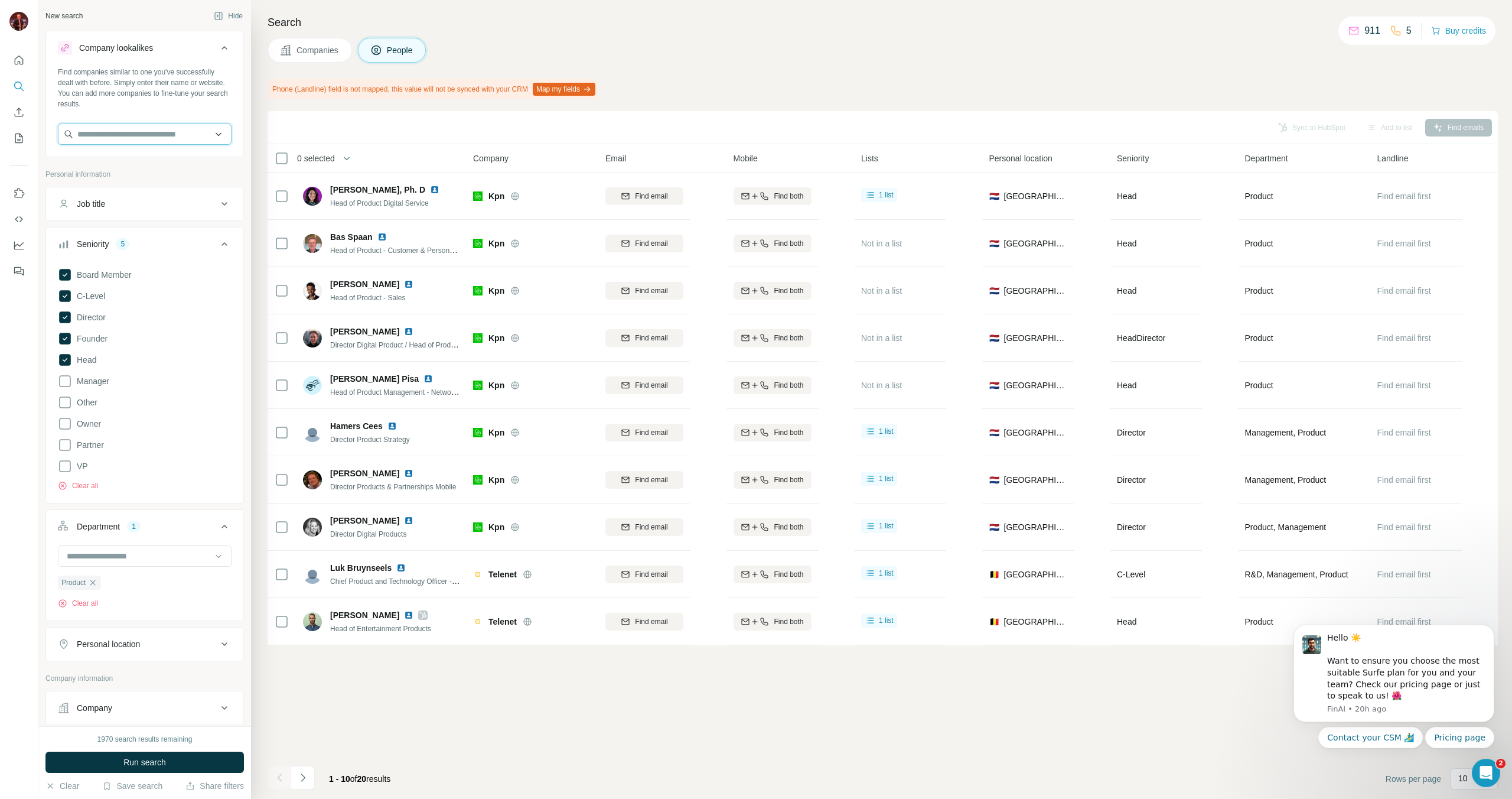
click at [143, 140] on input "text" at bounding box center [144, 134] width 174 height 22
type input "*********"
click at [146, 173] on div "FX Digital [DOMAIN_NAME]" at bounding box center [144, 166] width 168 height 32
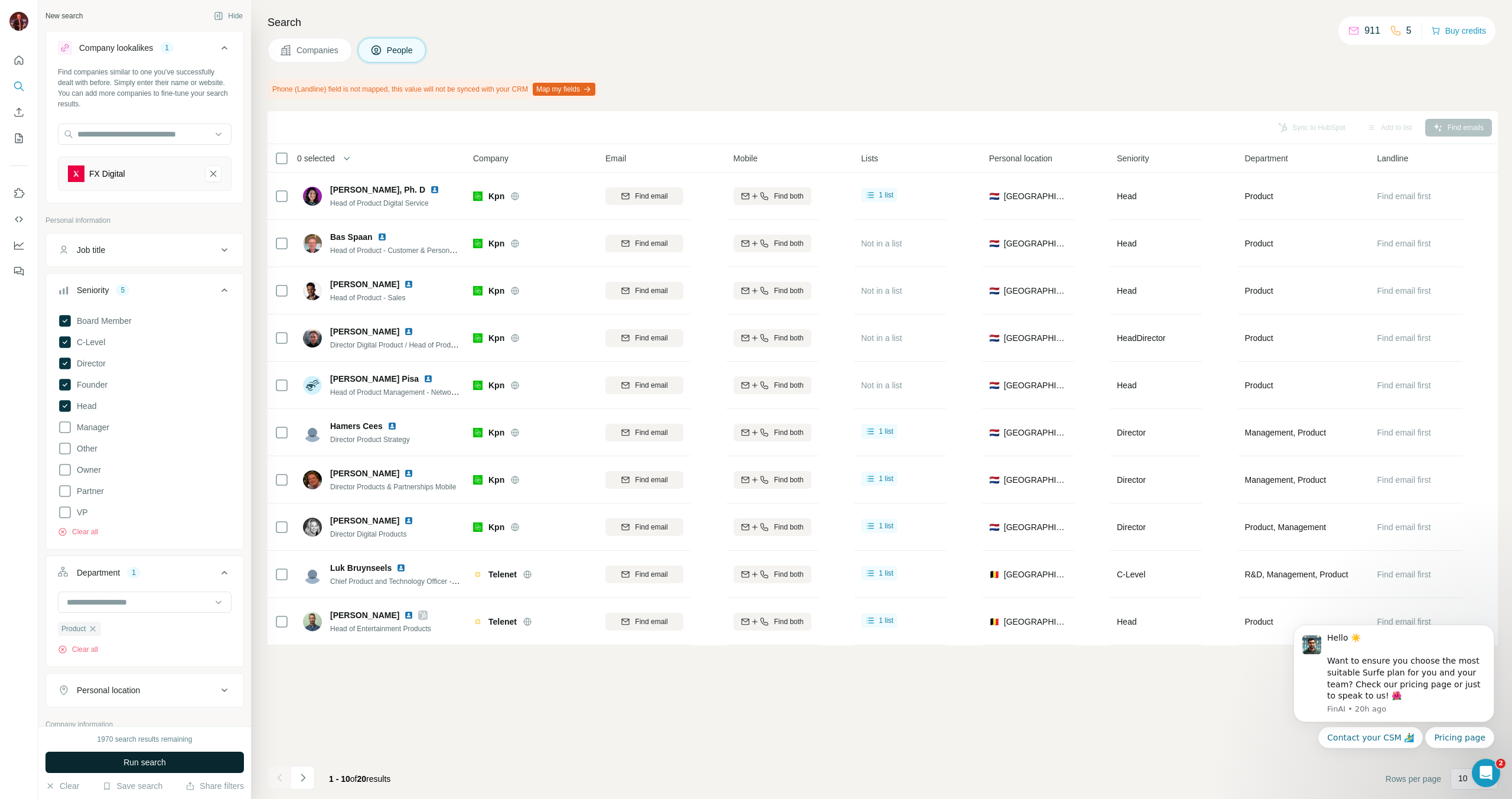
click at [193, 506] on button "Run search" at bounding box center [144, 762] width 199 height 22
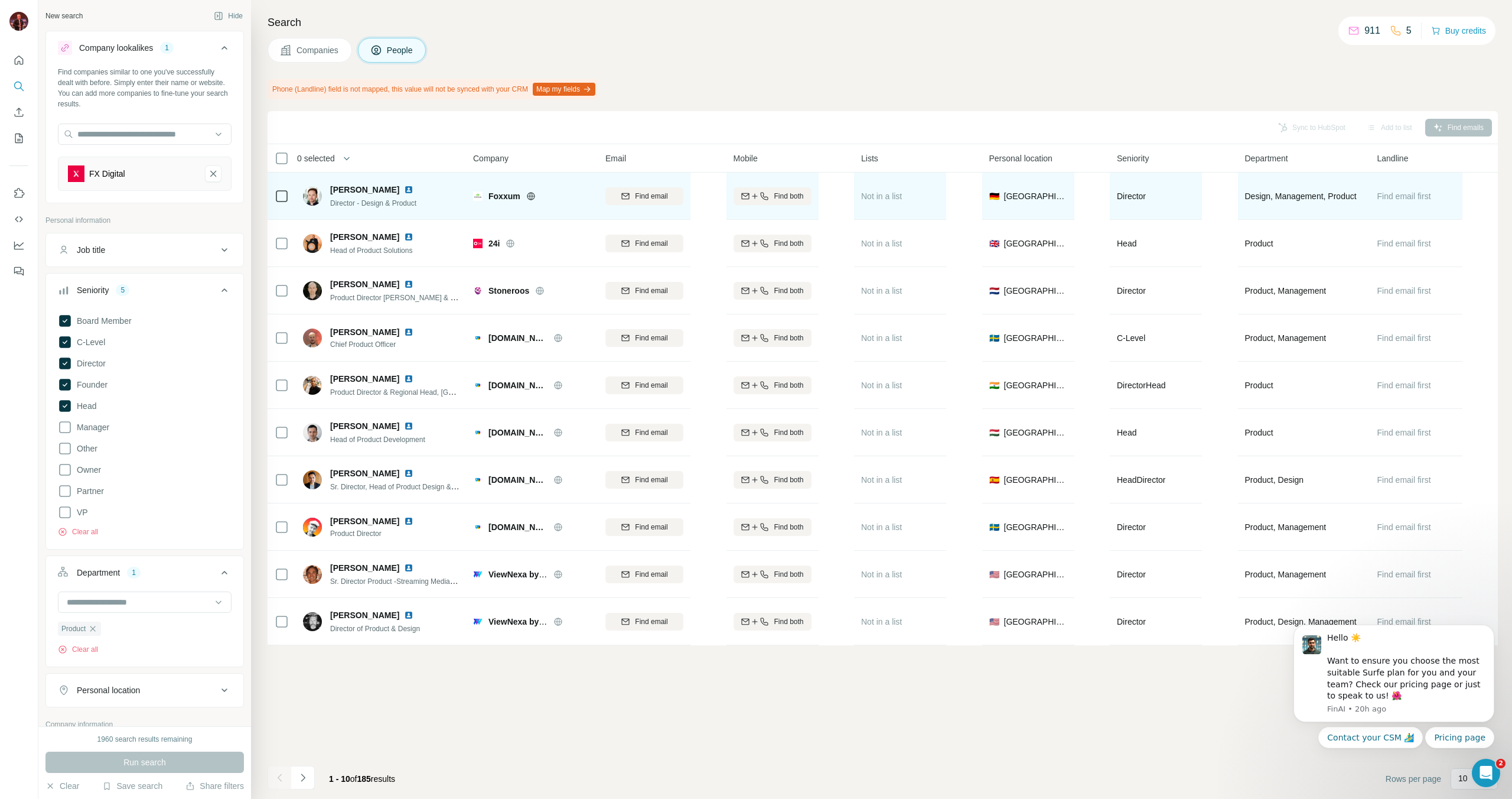
click at [532, 196] on icon at bounding box center [530, 196] width 9 height 9
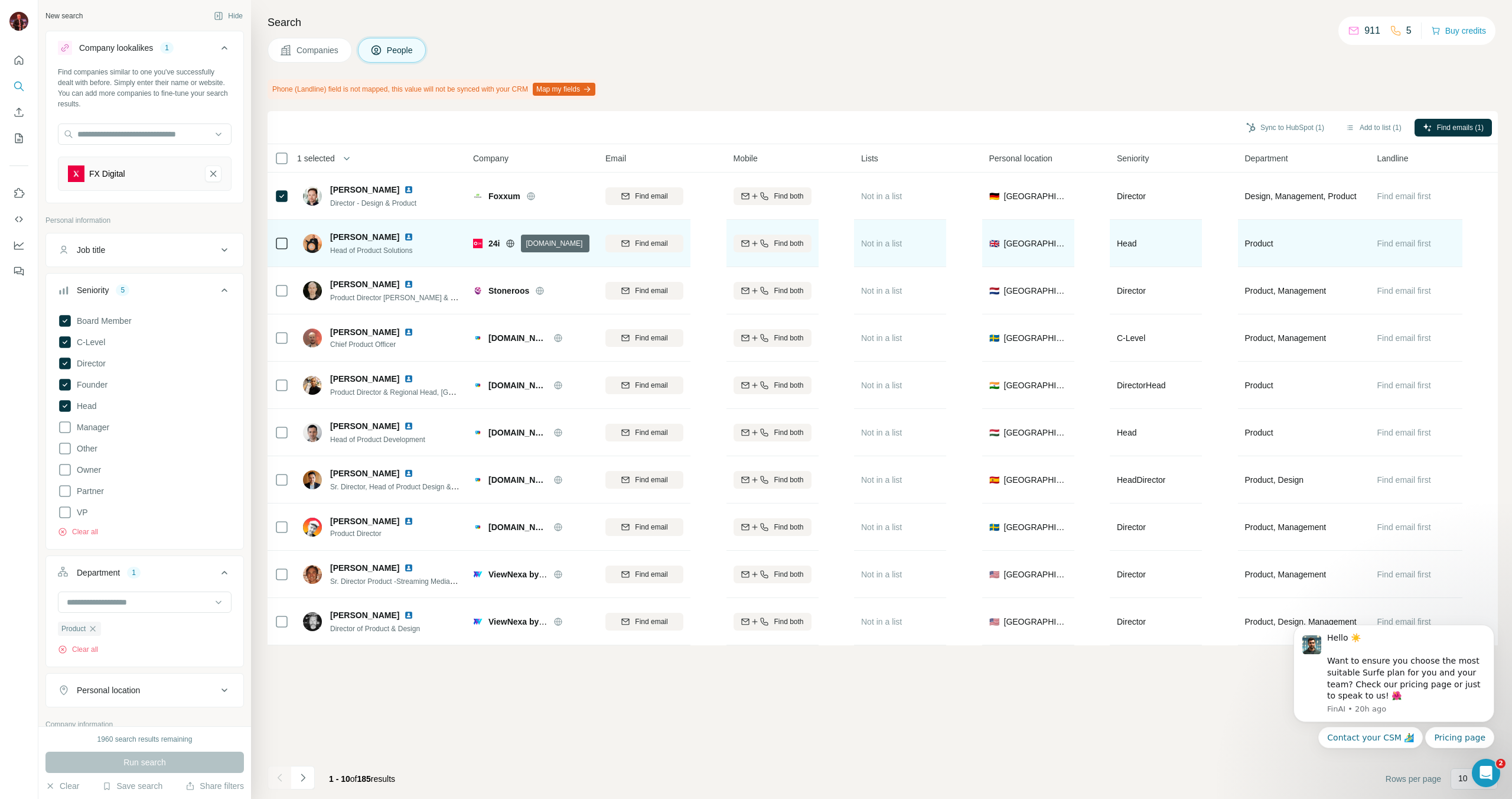
click at [510, 243] on icon at bounding box center [510, 243] width 3 height 8
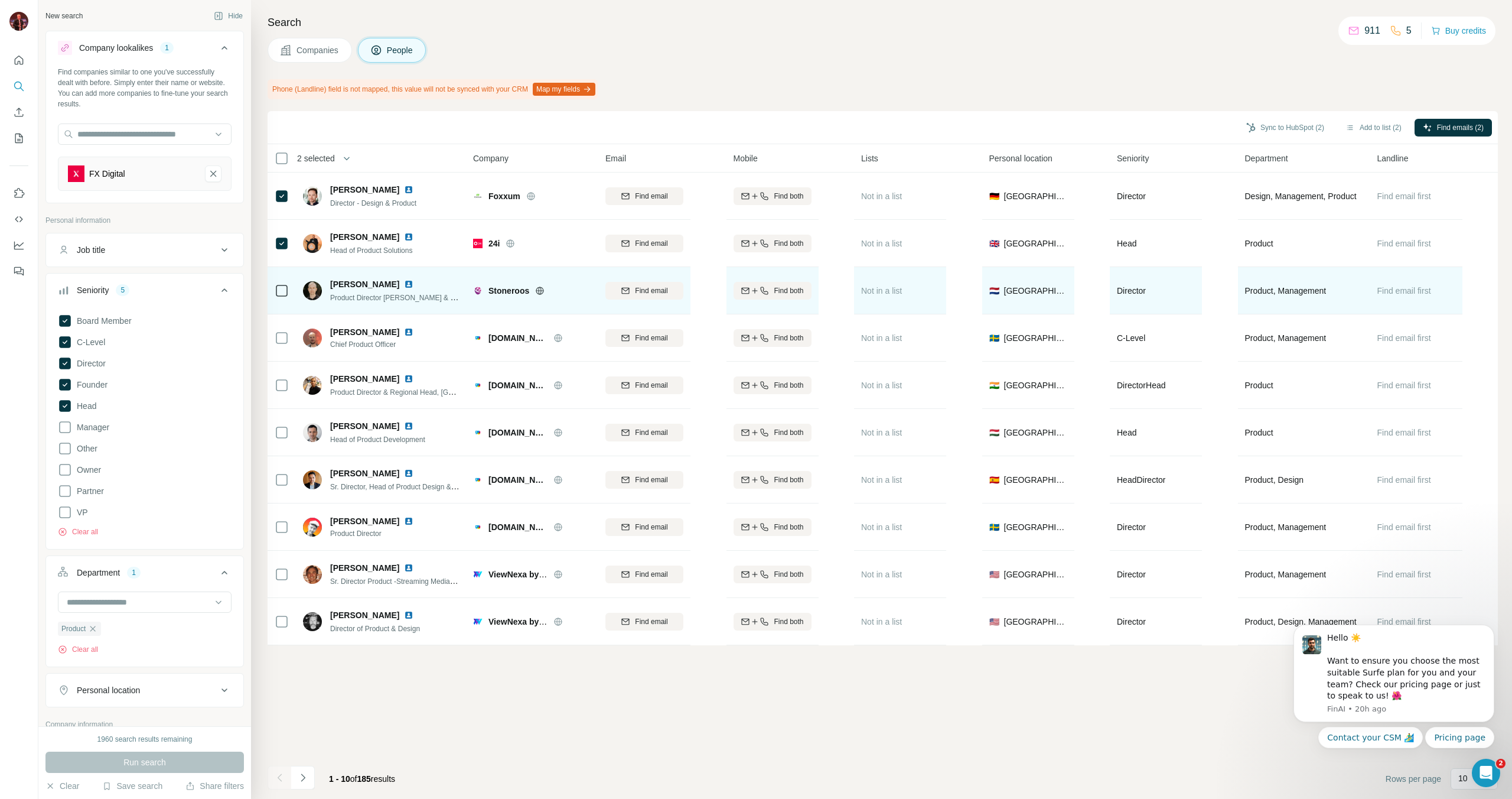
click at [538, 291] on icon at bounding box center [540, 290] width 8 height 1
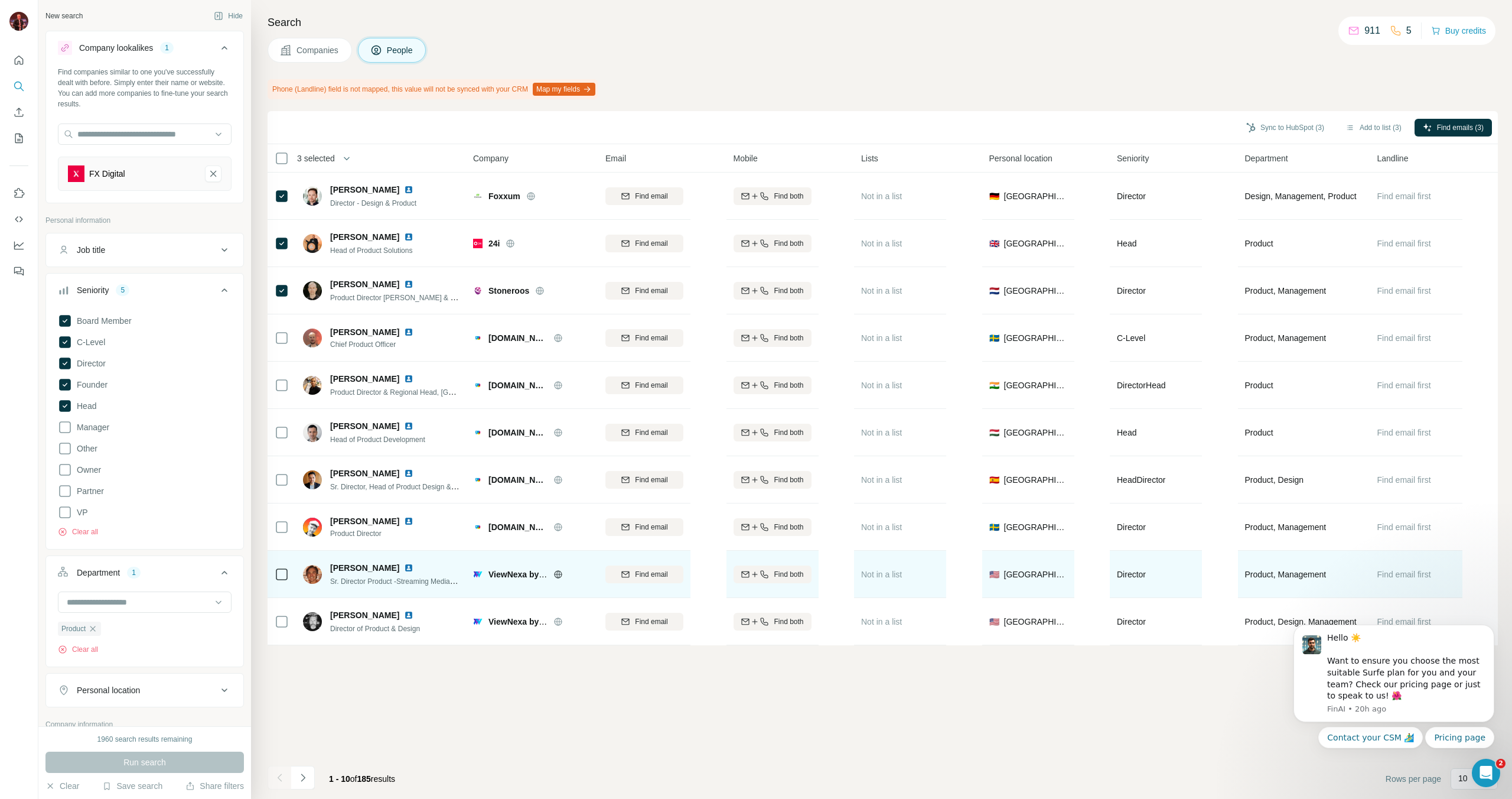
click at [558, 506] on icon at bounding box center [558, 574] width 9 height 9
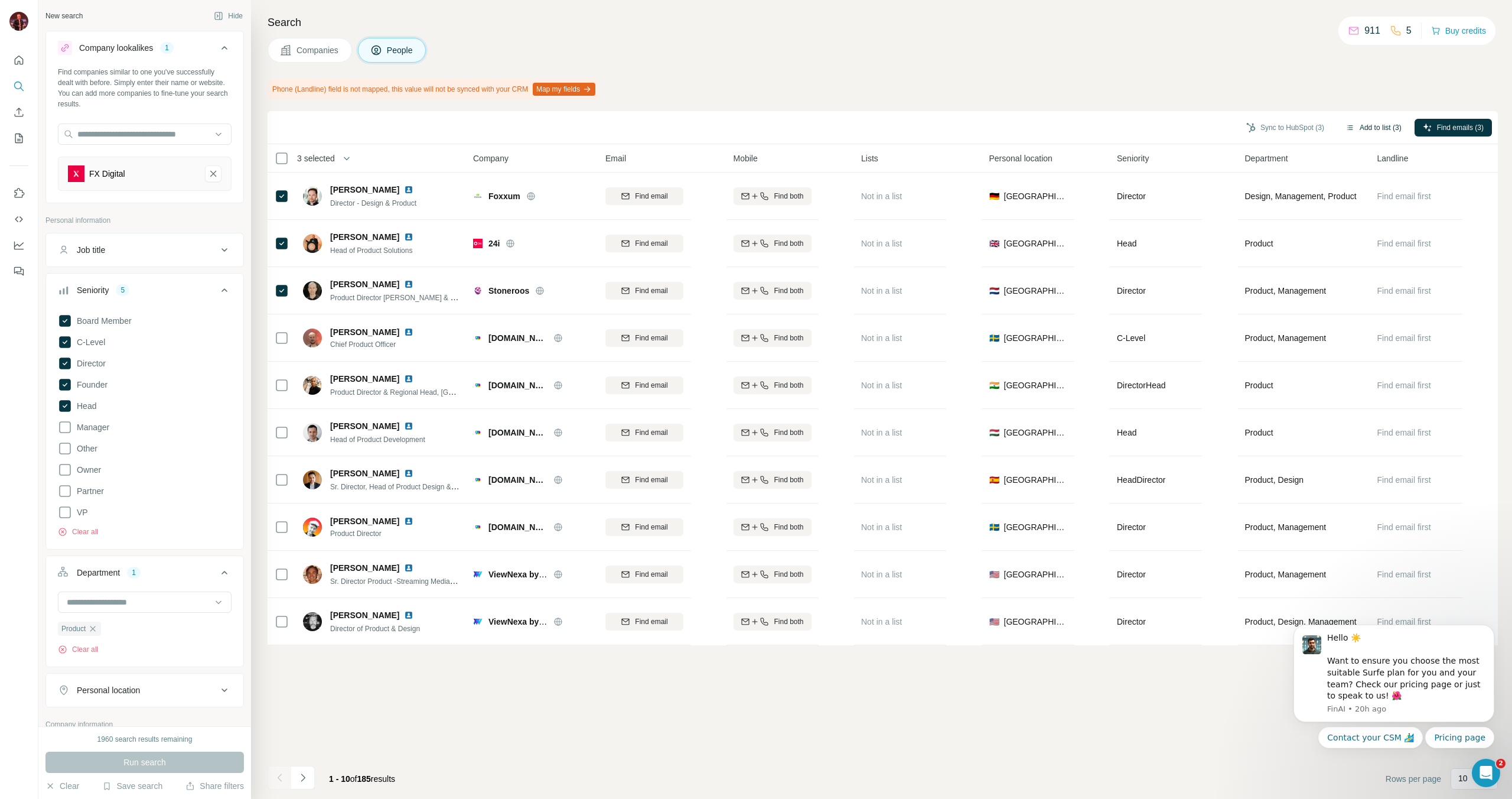
click at [892, 127] on button "Add to list (3)" at bounding box center [1373, 127] width 73 height 18
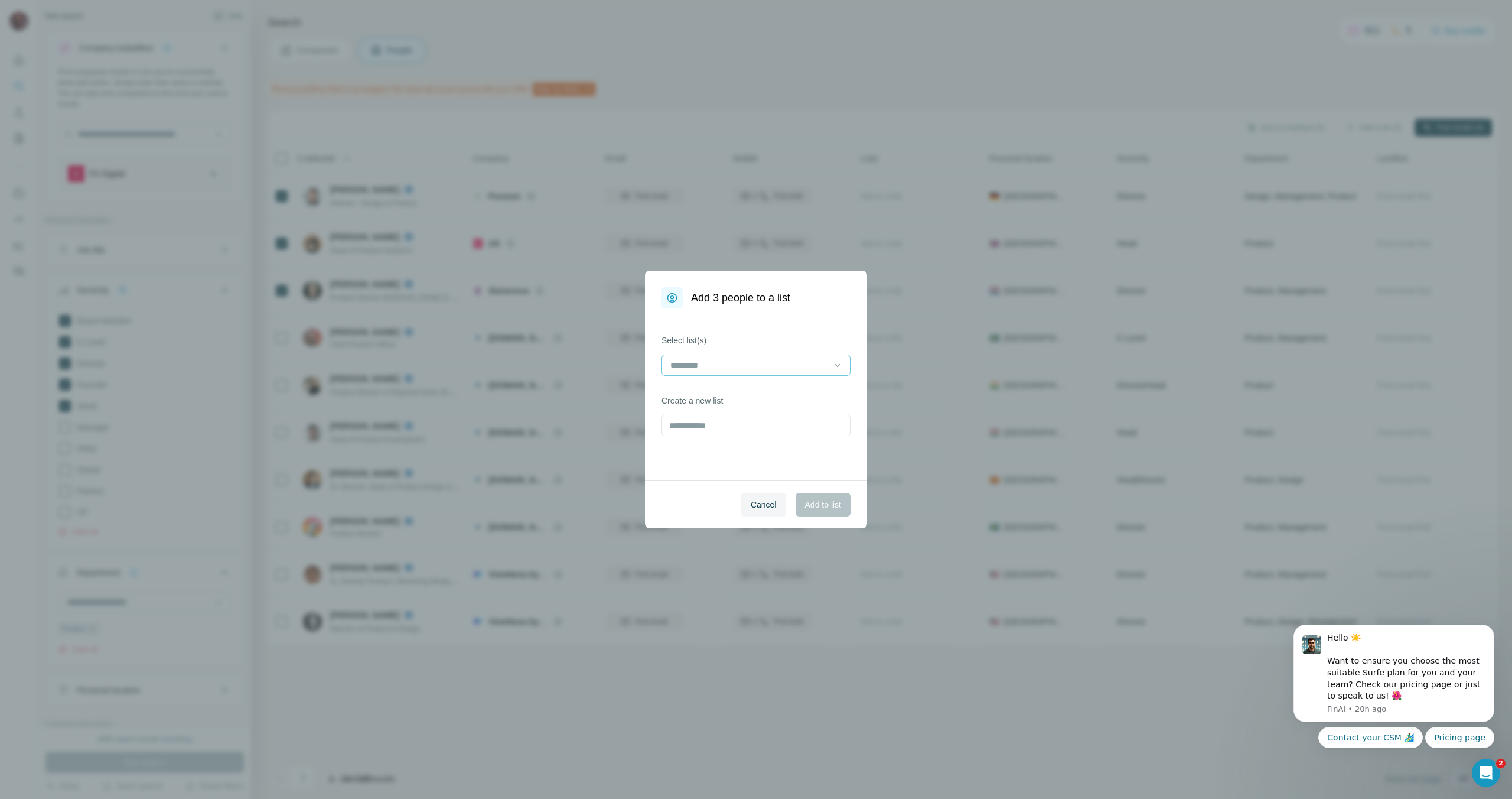
click at [769, 363] on input at bounding box center [749, 365] width 160 height 13
click at [768, 361] on input at bounding box center [749, 365] width 160 height 13
click at [847, 335] on label "Select list(s)" at bounding box center [756, 341] width 189 height 12
click at [782, 433] on input "text" at bounding box center [756, 425] width 189 height 22
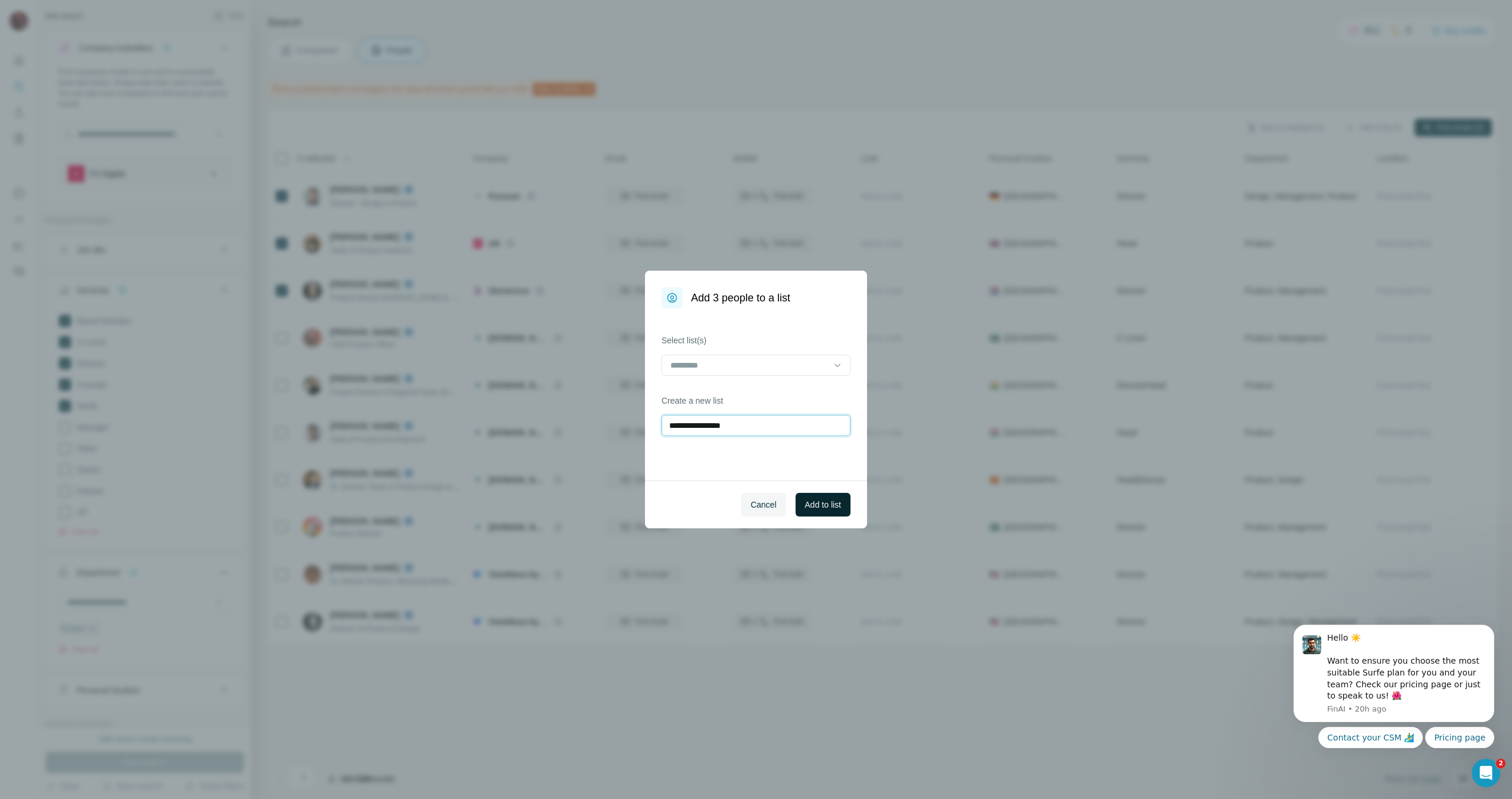
type input "**********"
click at [817, 502] on span "Add to list" at bounding box center [823, 505] width 36 height 12
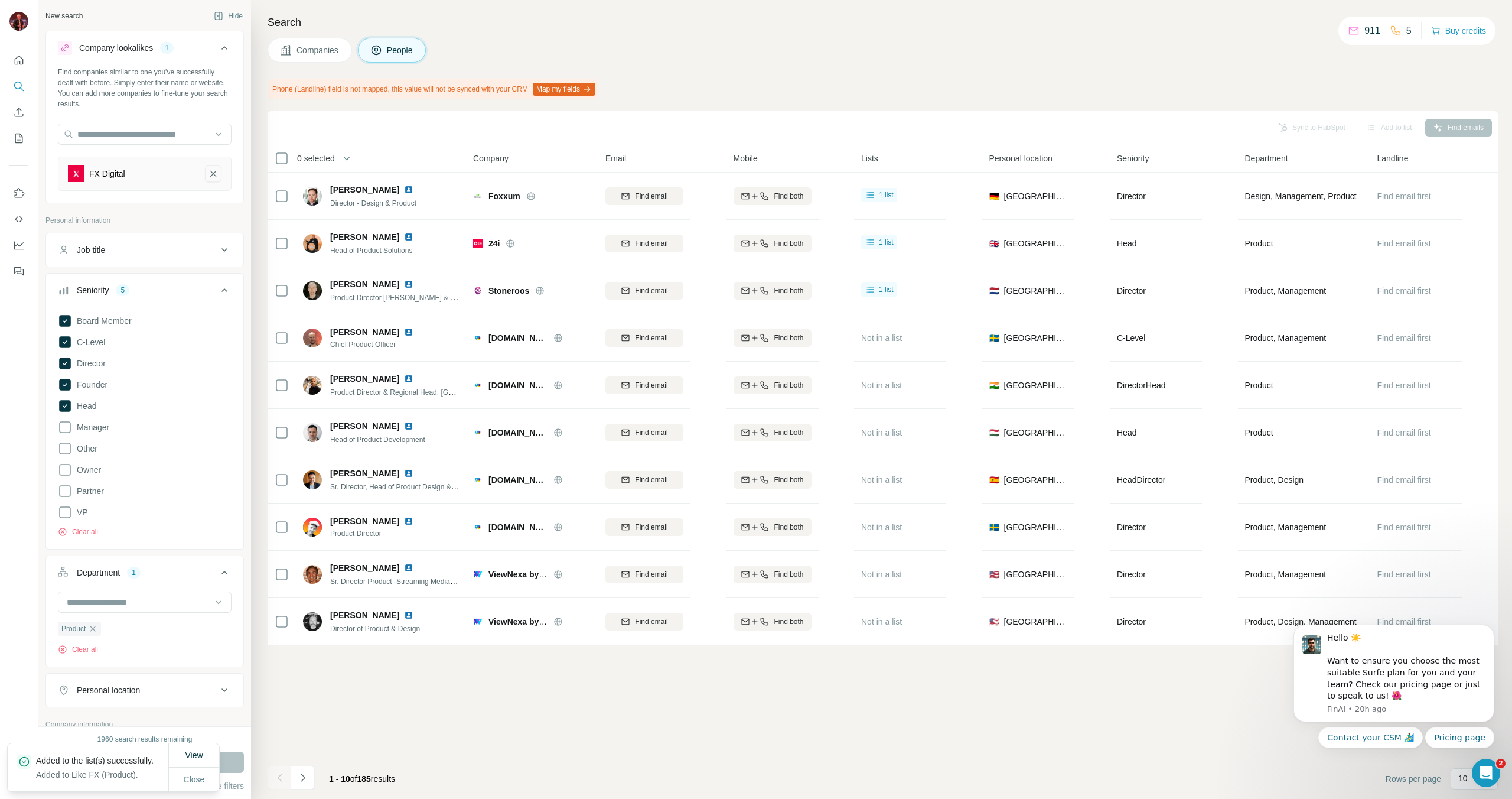
click at [212, 176] on icon "FX Digital-remove-button" at bounding box center [213, 174] width 10 height 12
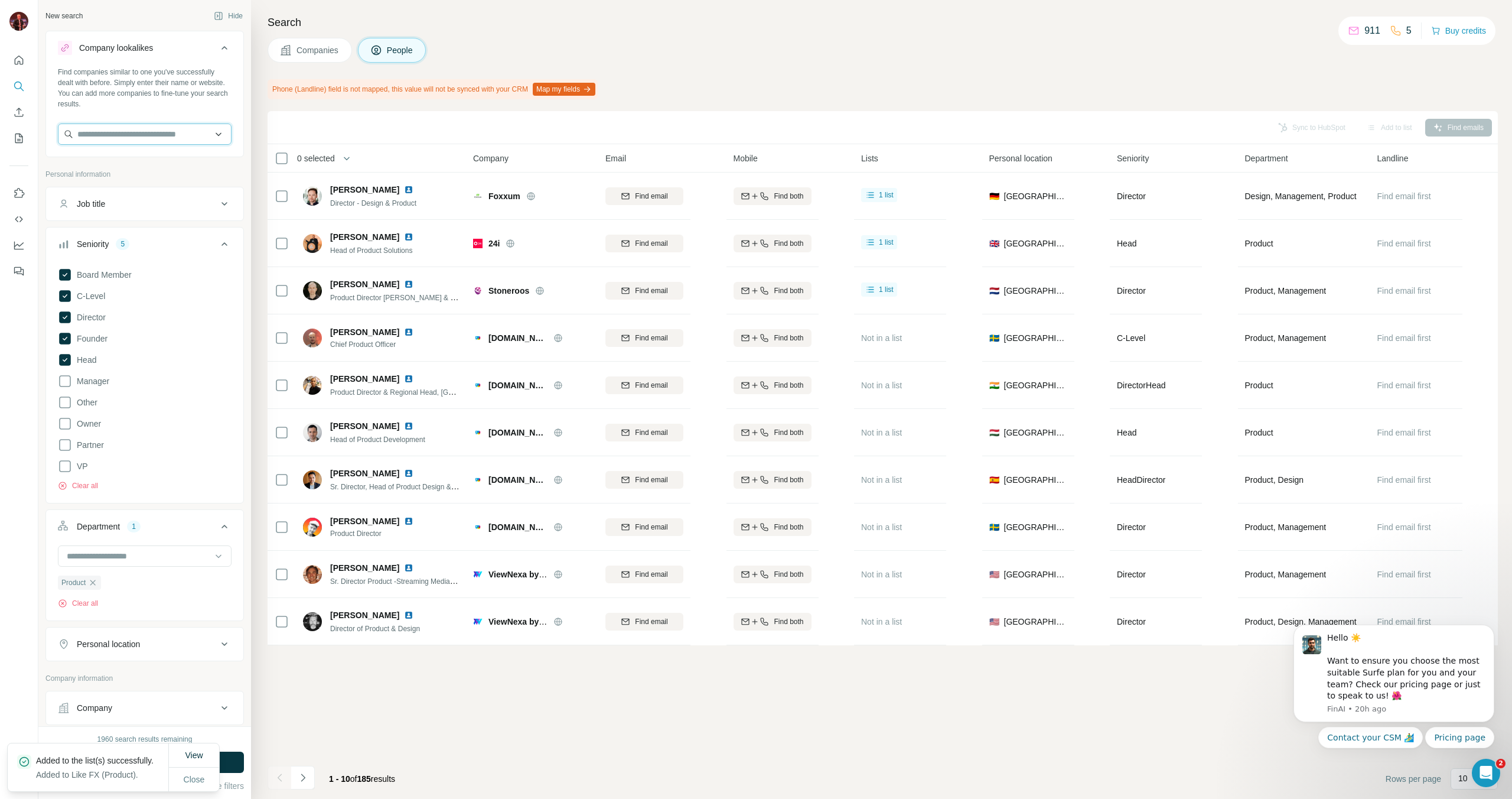
click at [148, 137] on input "text" at bounding box center [144, 134] width 174 height 22
type input "*******"
click at [142, 160] on div "BritBox [DOMAIN_NAME]" at bounding box center [144, 166] width 168 height 32
click at [138, 135] on input "text" at bounding box center [144, 134] width 174 height 22
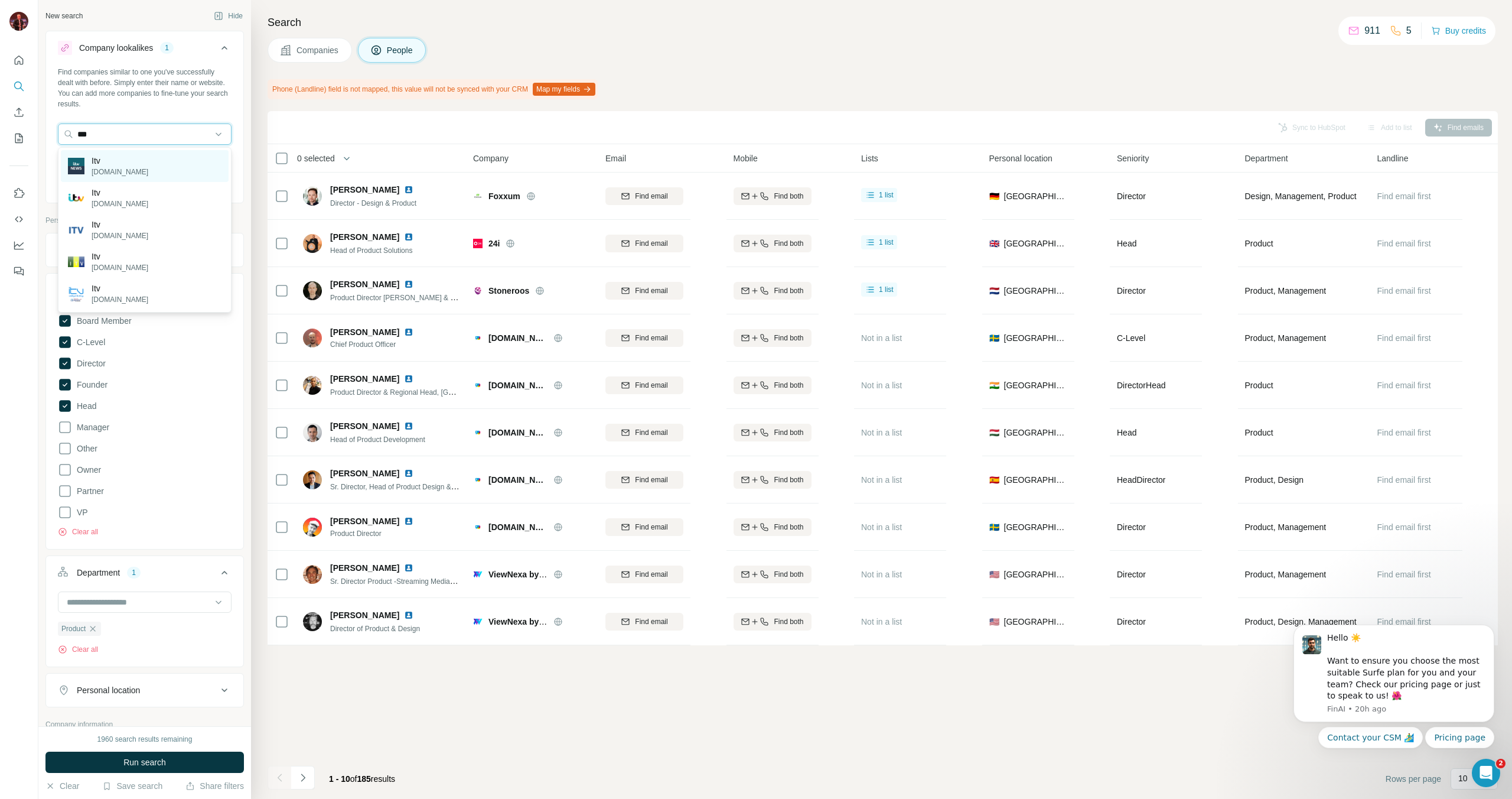
type input "***"
click at [144, 160] on div "Itv [DOMAIN_NAME]" at bounding box center [144, 166] width 168 height 32
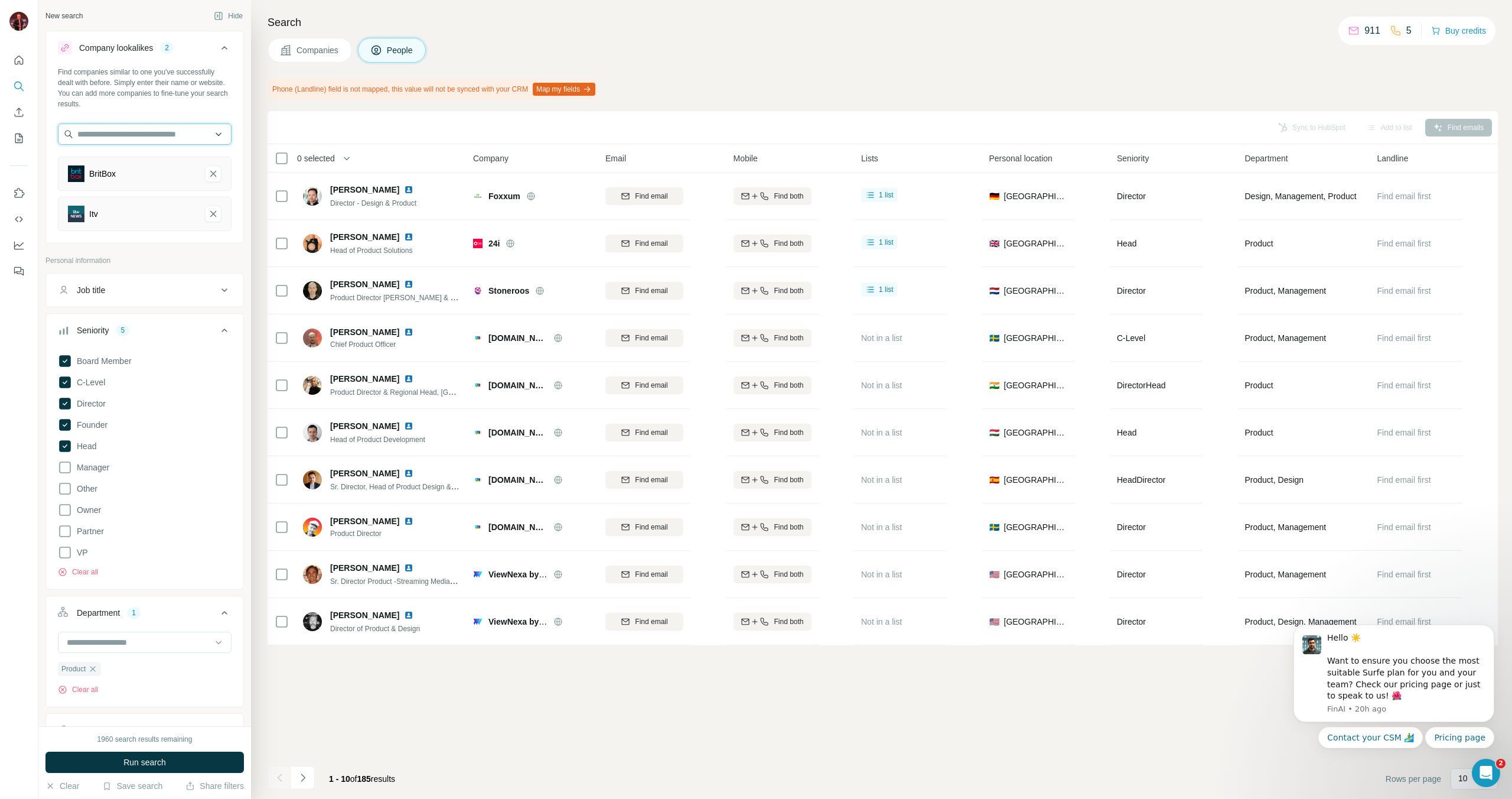
click at [149, 135] on input "text" at bounding box center [144, 134] width 174 height 22
type input "***"
click at [150, 155] on div "Dyn [DOMAIN_NAME]" at bounding box center [144, 166] width 168 height 32
click at [163, 135] on input "text" at bounding box center [144, 134] width 174 height 22
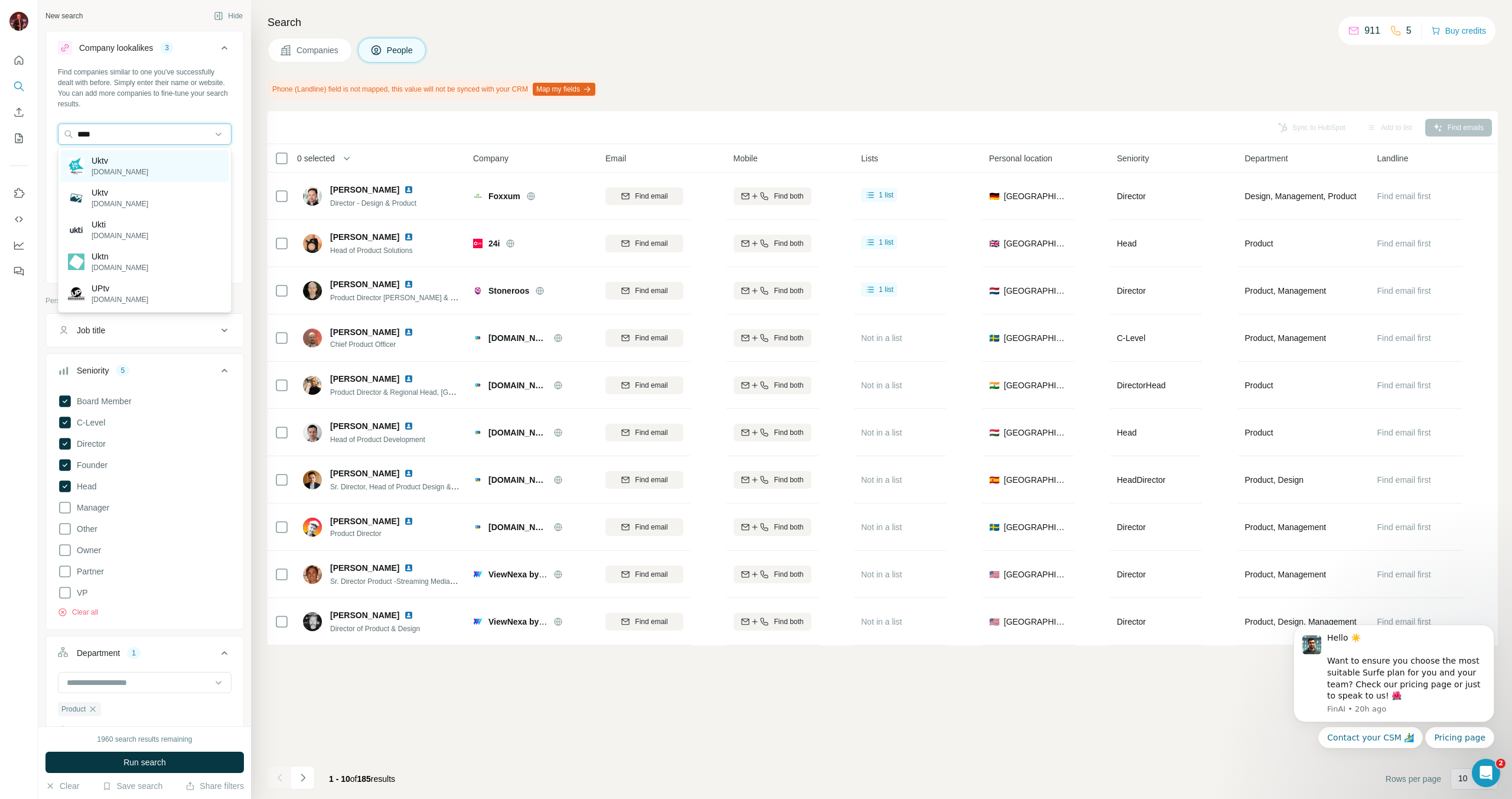
type input "****"
click at [157, 167] on div "Uktv [DOMAIN_NAME]" at bounding box center [144, 166] width 168 height 32
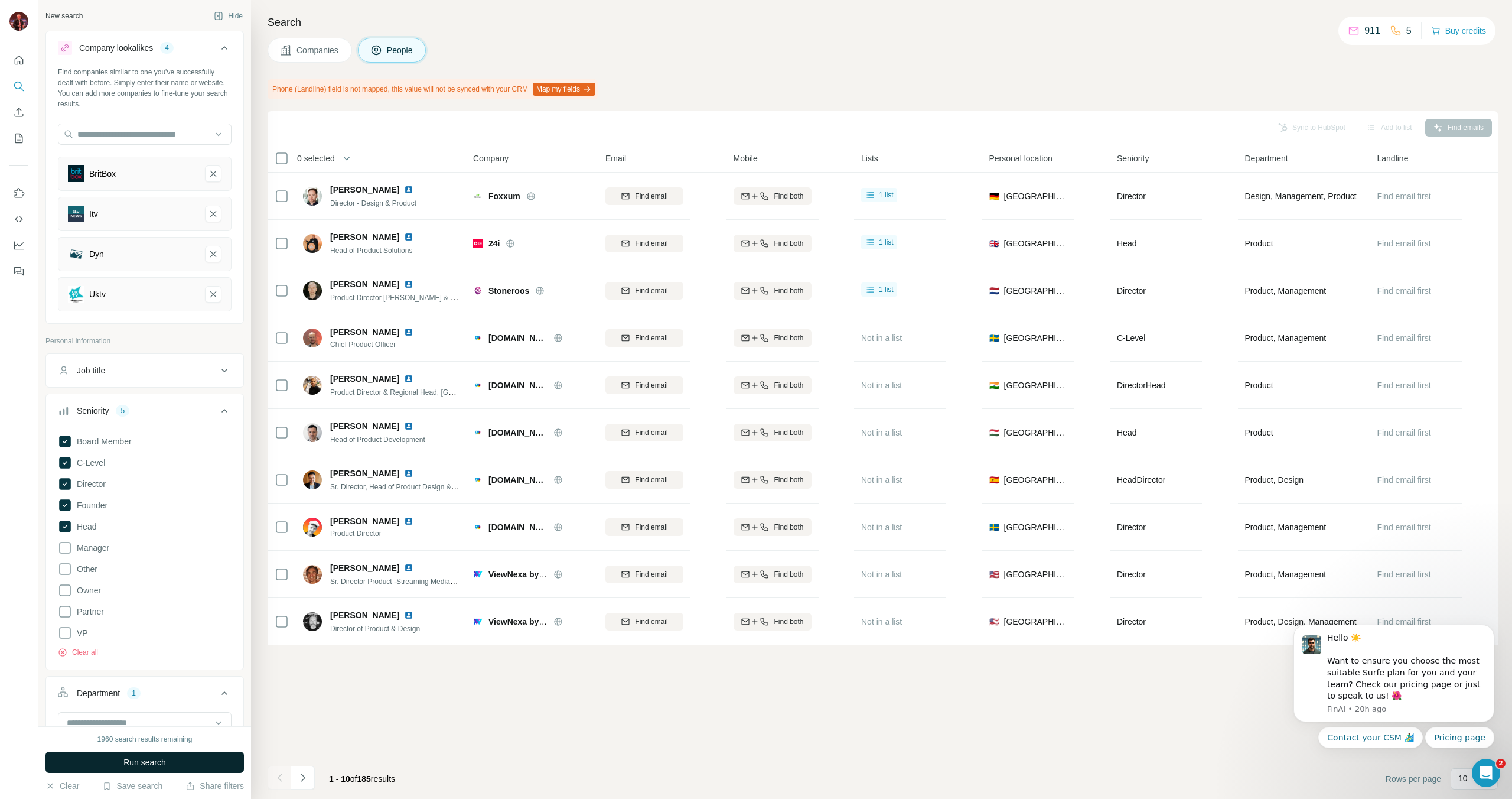
click at [177, 506] on button "Run search" at bounding box center [144, 762] width 199 height 22
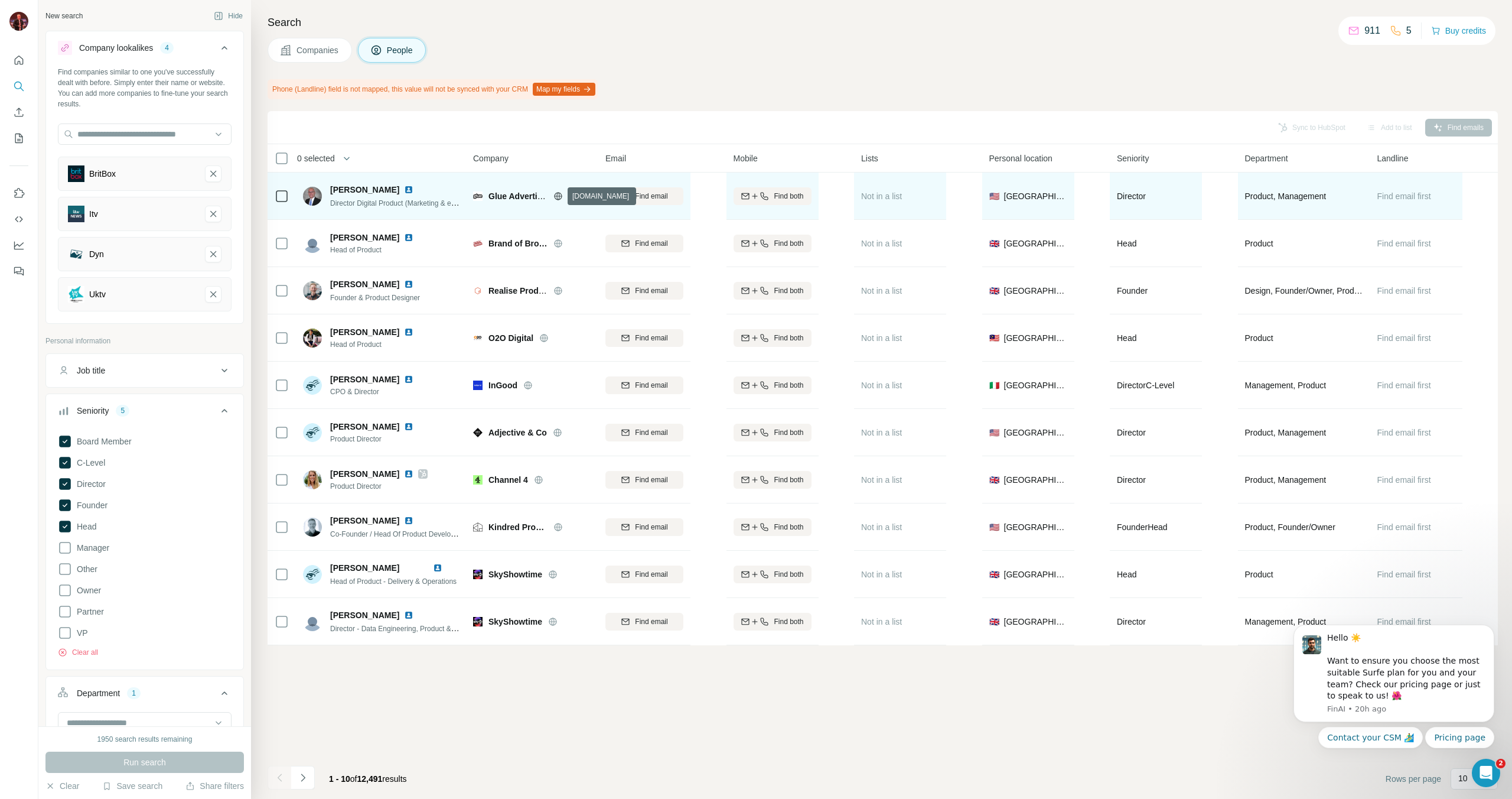
click at [558, 197] on icon at bounding box center [558, 196] width 9 height 9
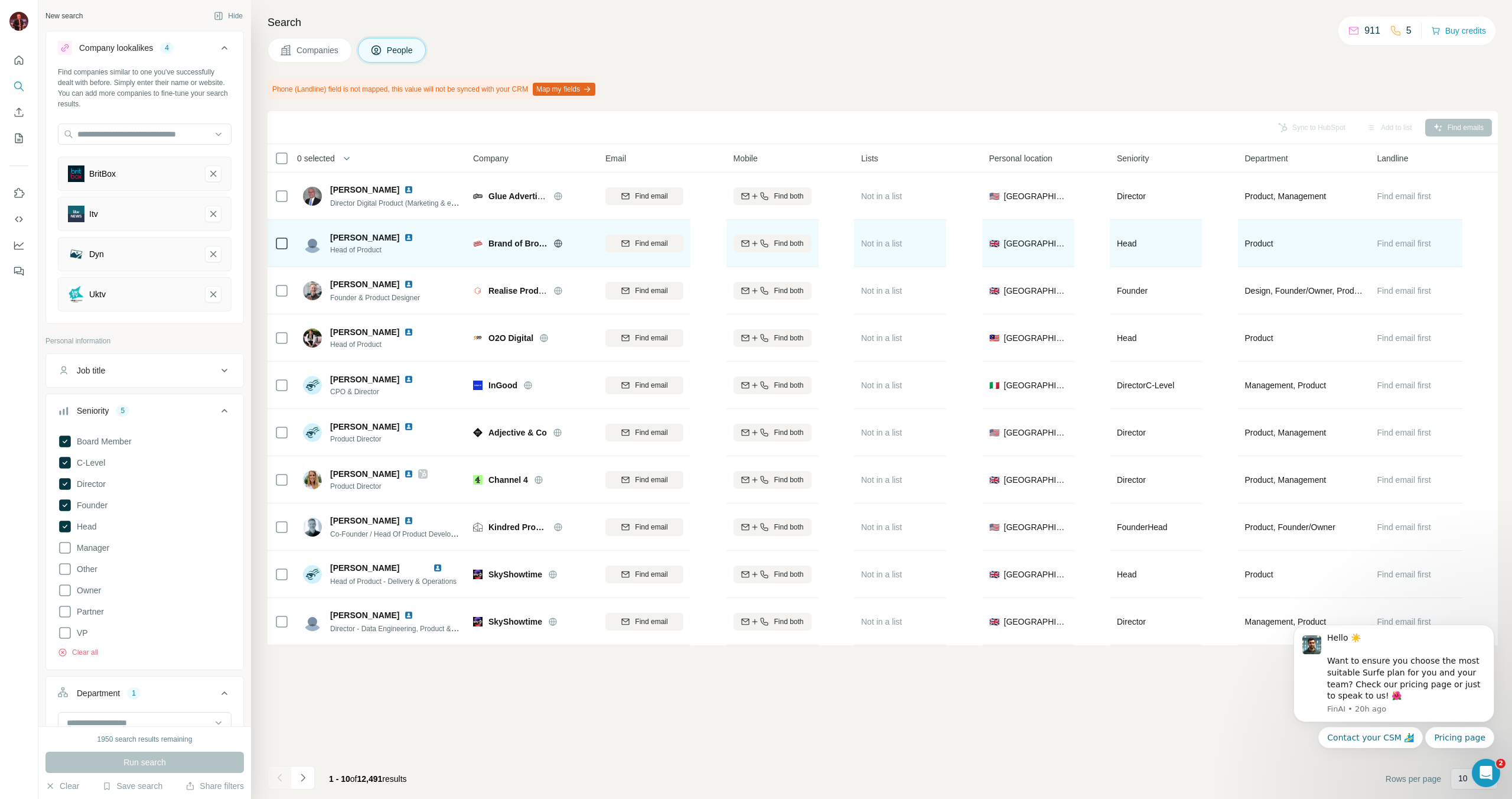
click at [560, 241] on icon at bounding box center [558, 243] width 9 height 9
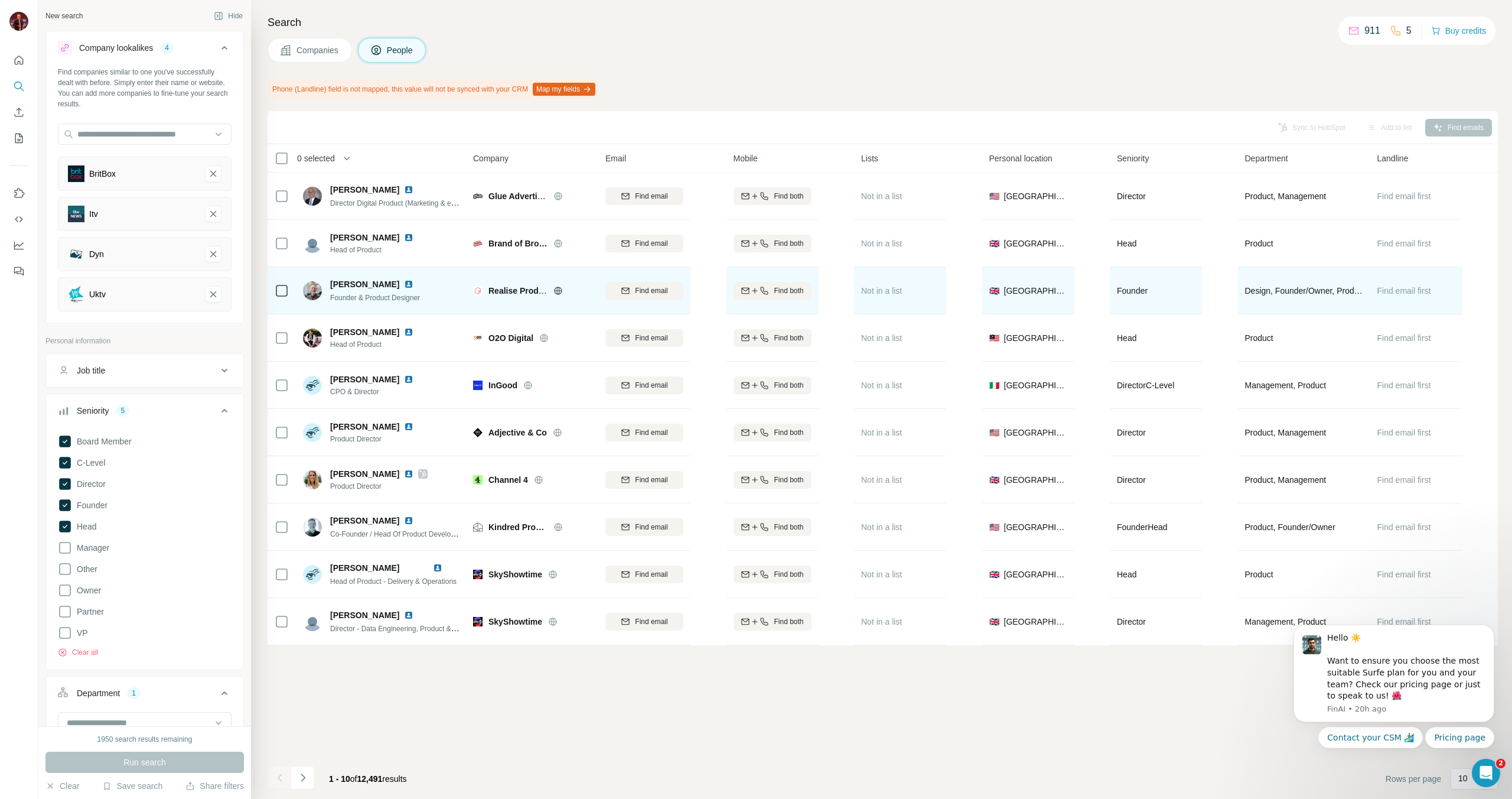
click at [555, 291] on icon at bounding box center [558, 291] width 9 height 9
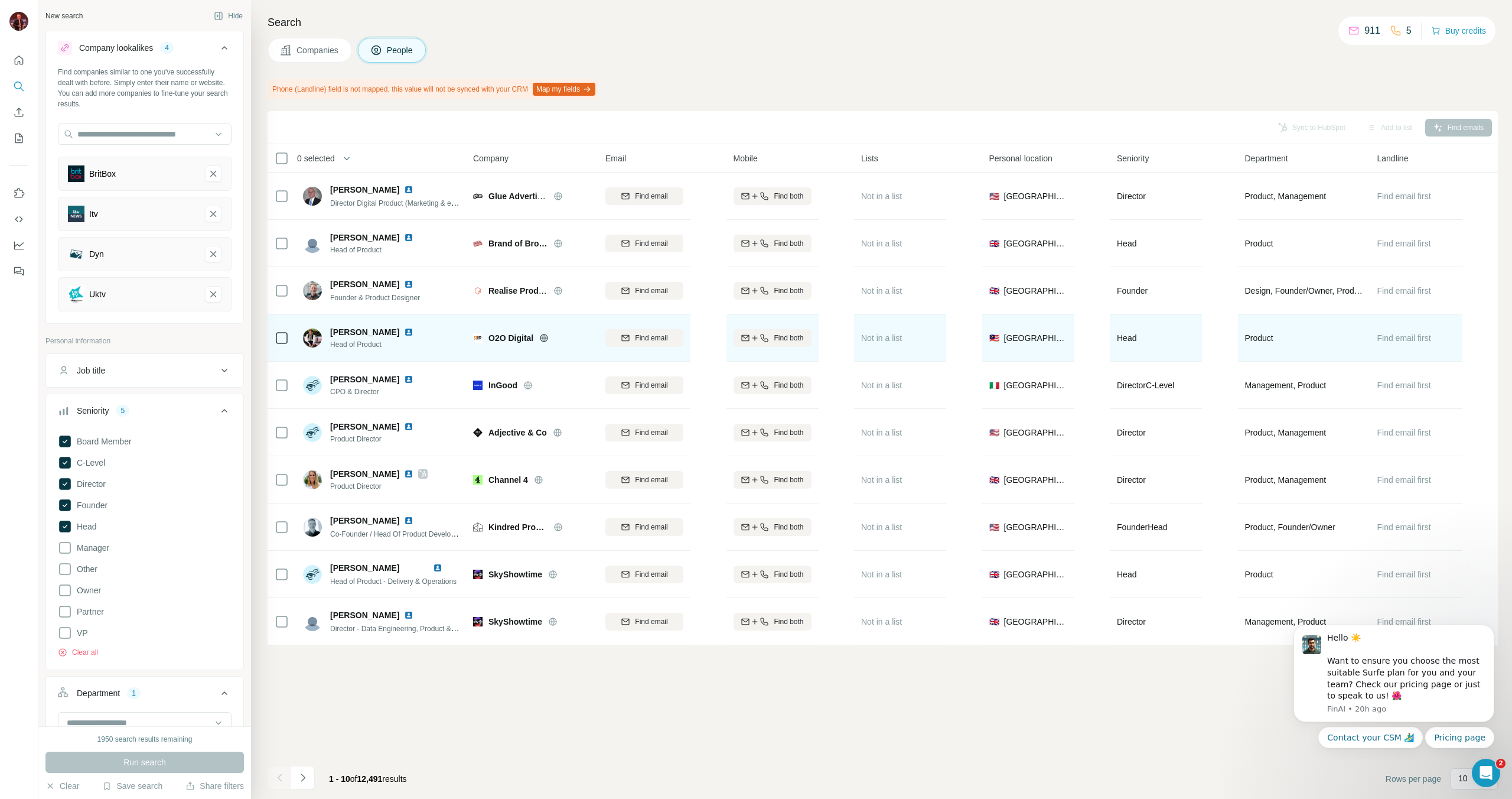
click at [544, 337] on icon at bounding box center [544, 337] width 8 height 1
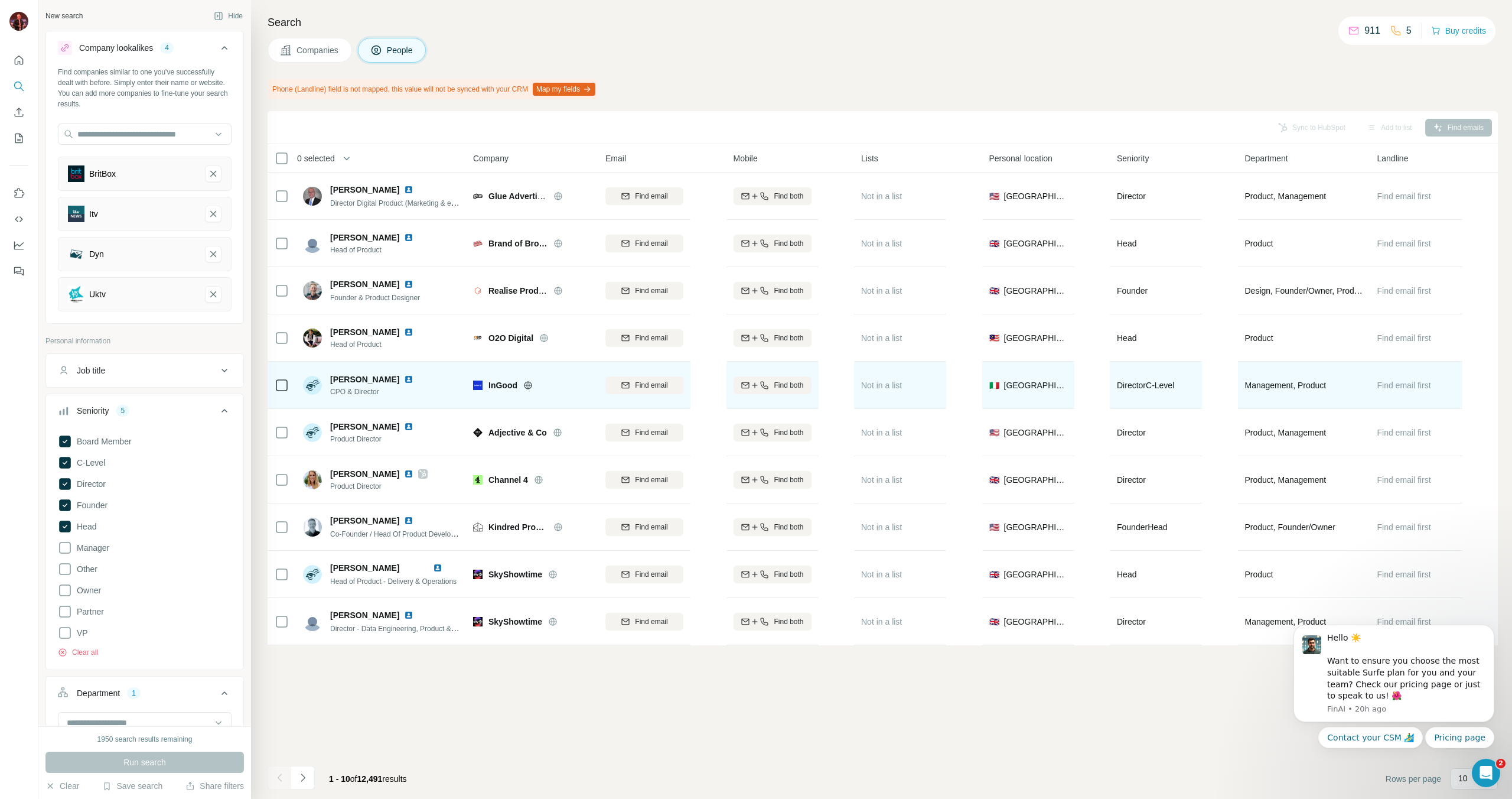
click at [528, 384] on icon at bounding box center [527, 384] width 8 height 1
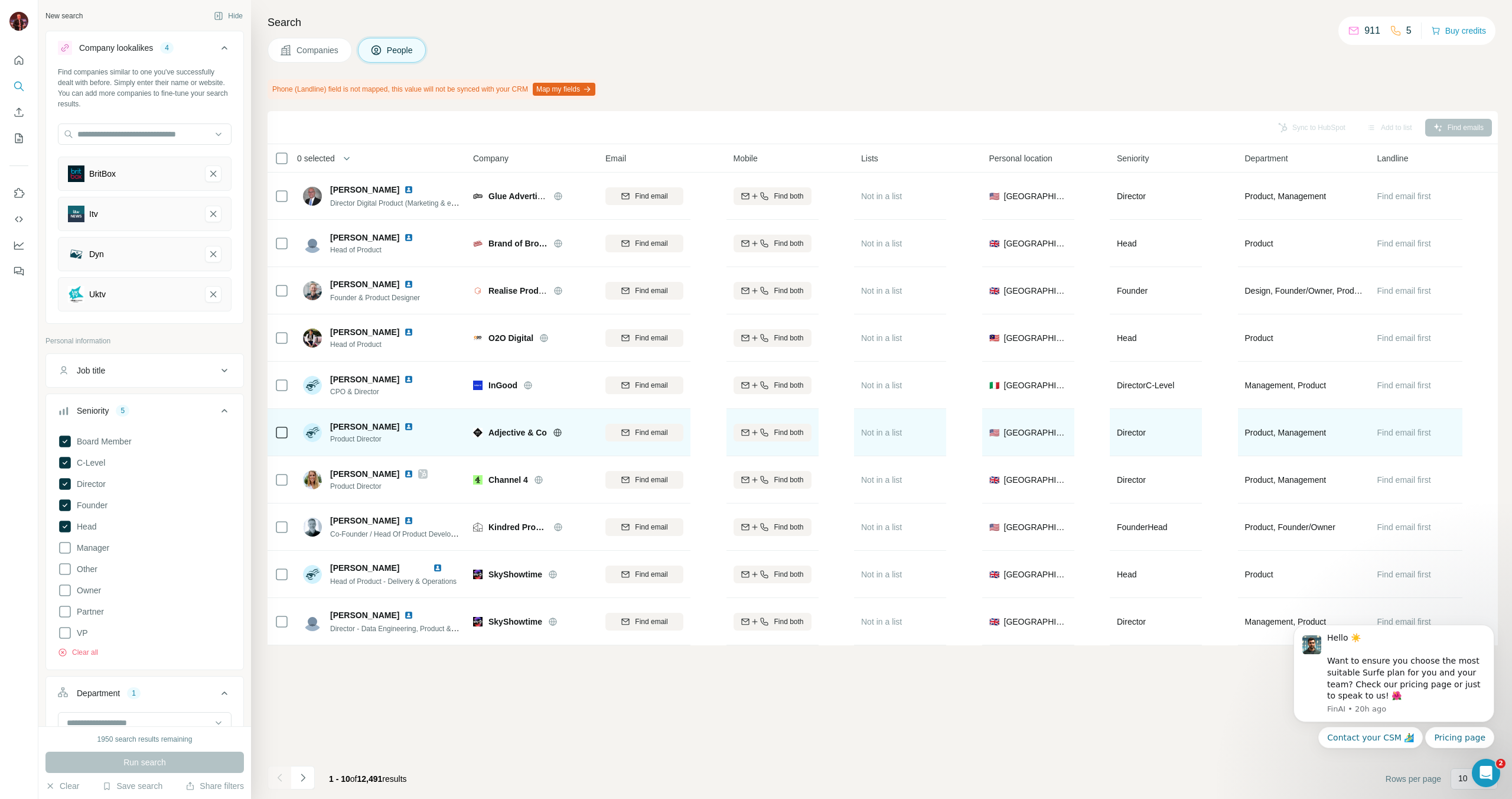
click at [560, 429] on icon at bounding box center [557, 432] width 9 height 9
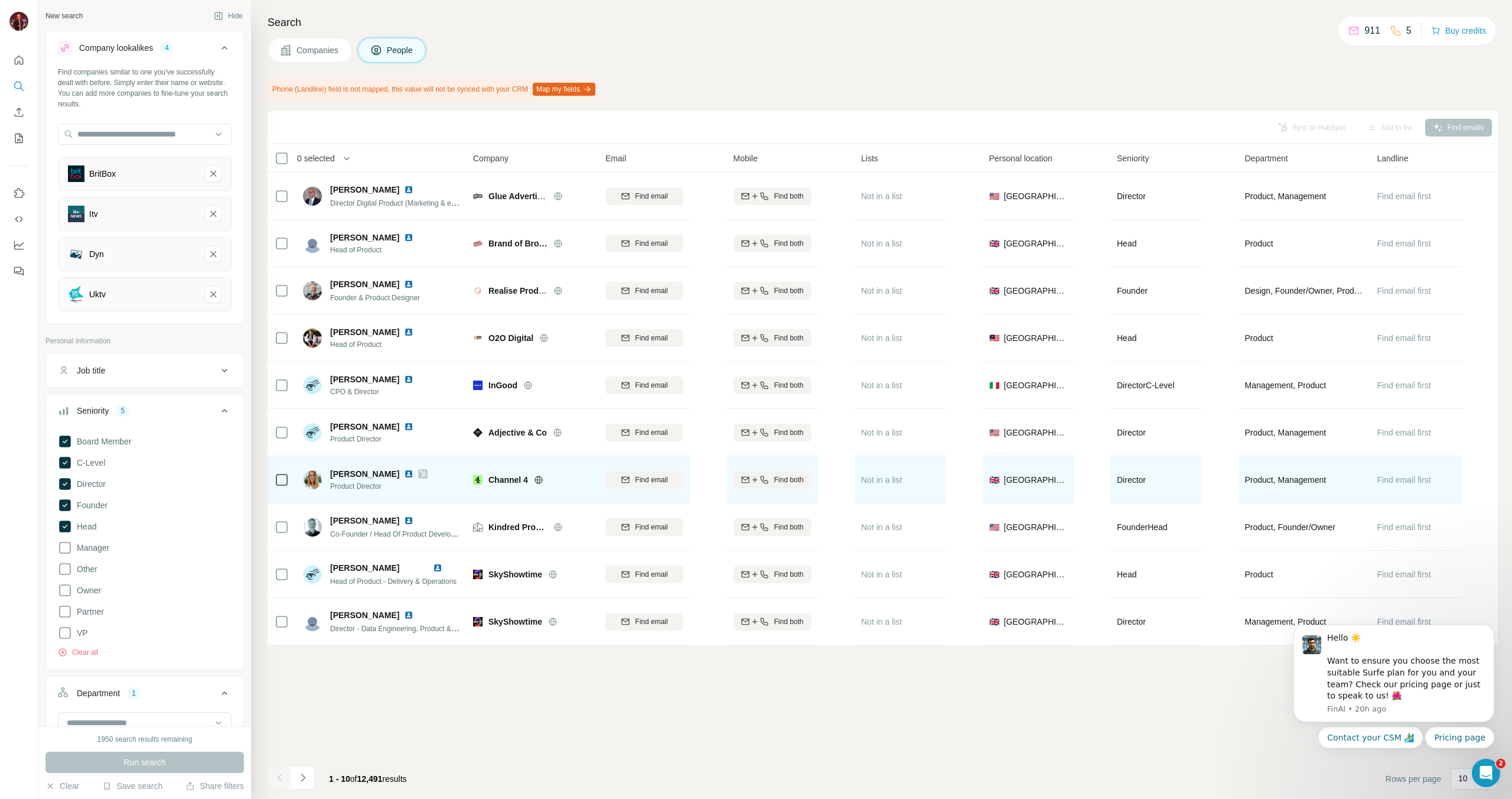
click at [544, 481] on div at bounding box center [553, 479] width 38 height 9
click at [542, 481] on icon at bounding box center [538, 479] width 9 height 9
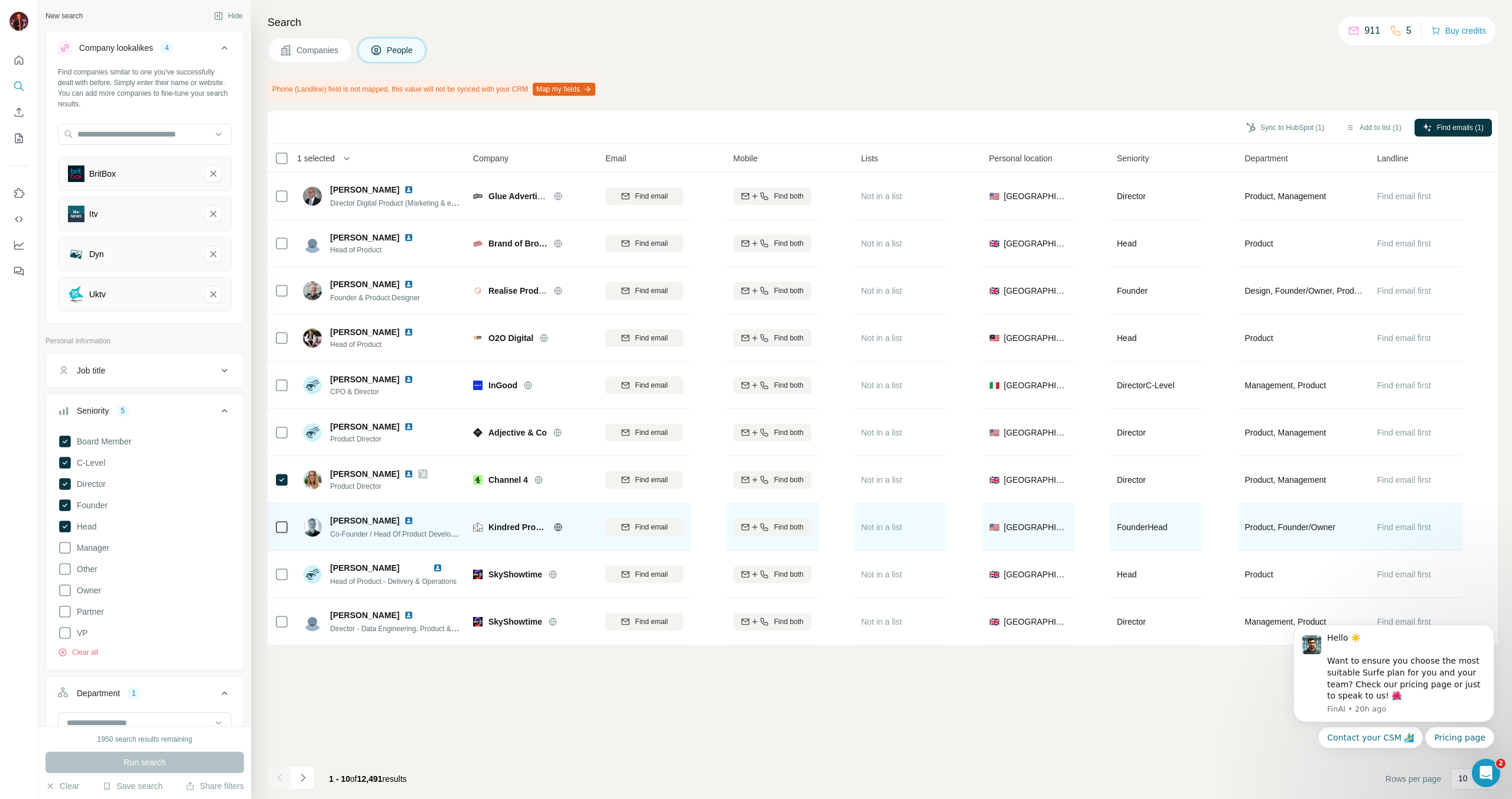
click at [558, 506] on icon at bounding box center [558, 526] width 9 height 9
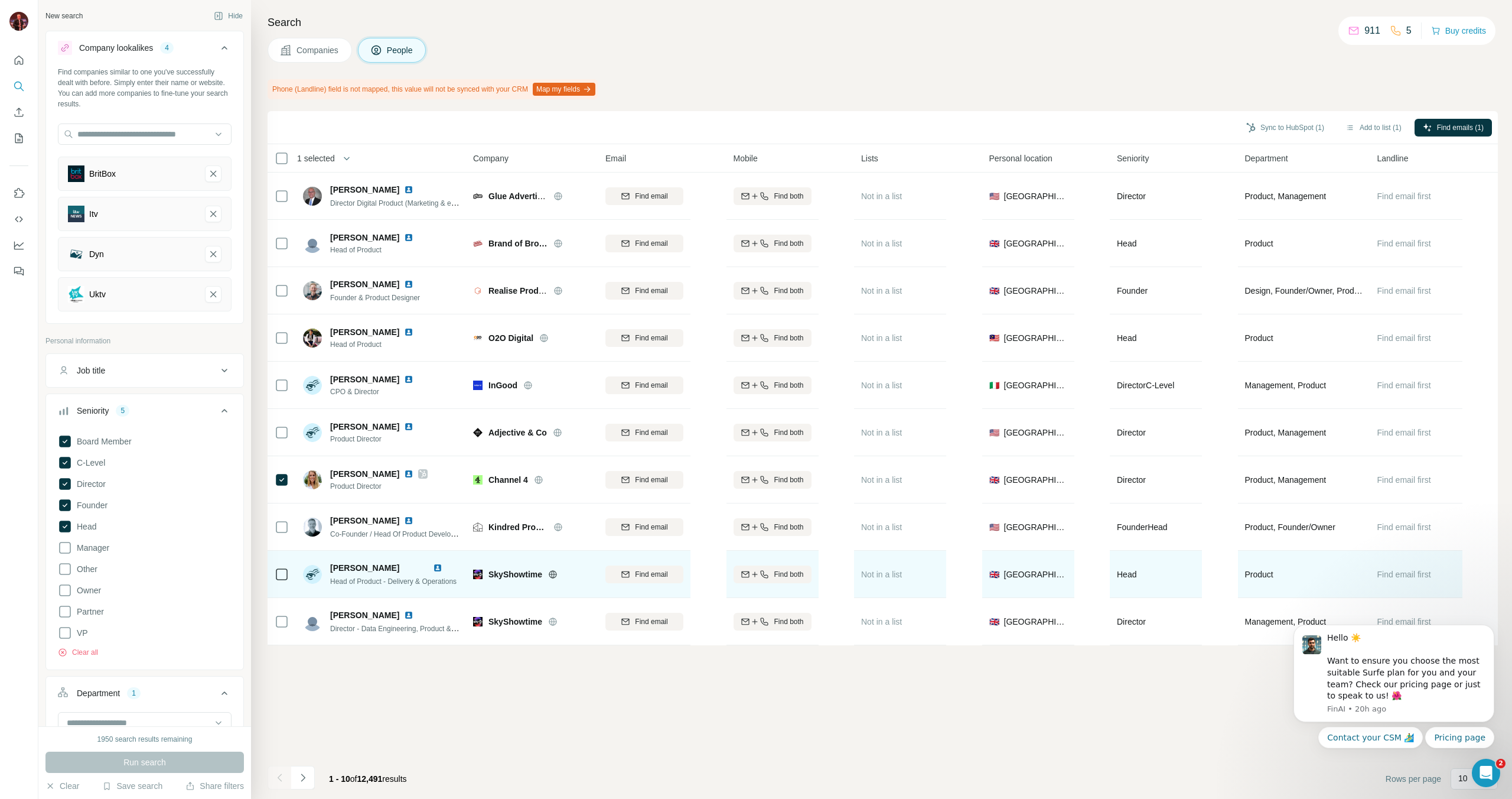
click at [555, 506] on icon at bounding box center [552, 574] width 8 height 8
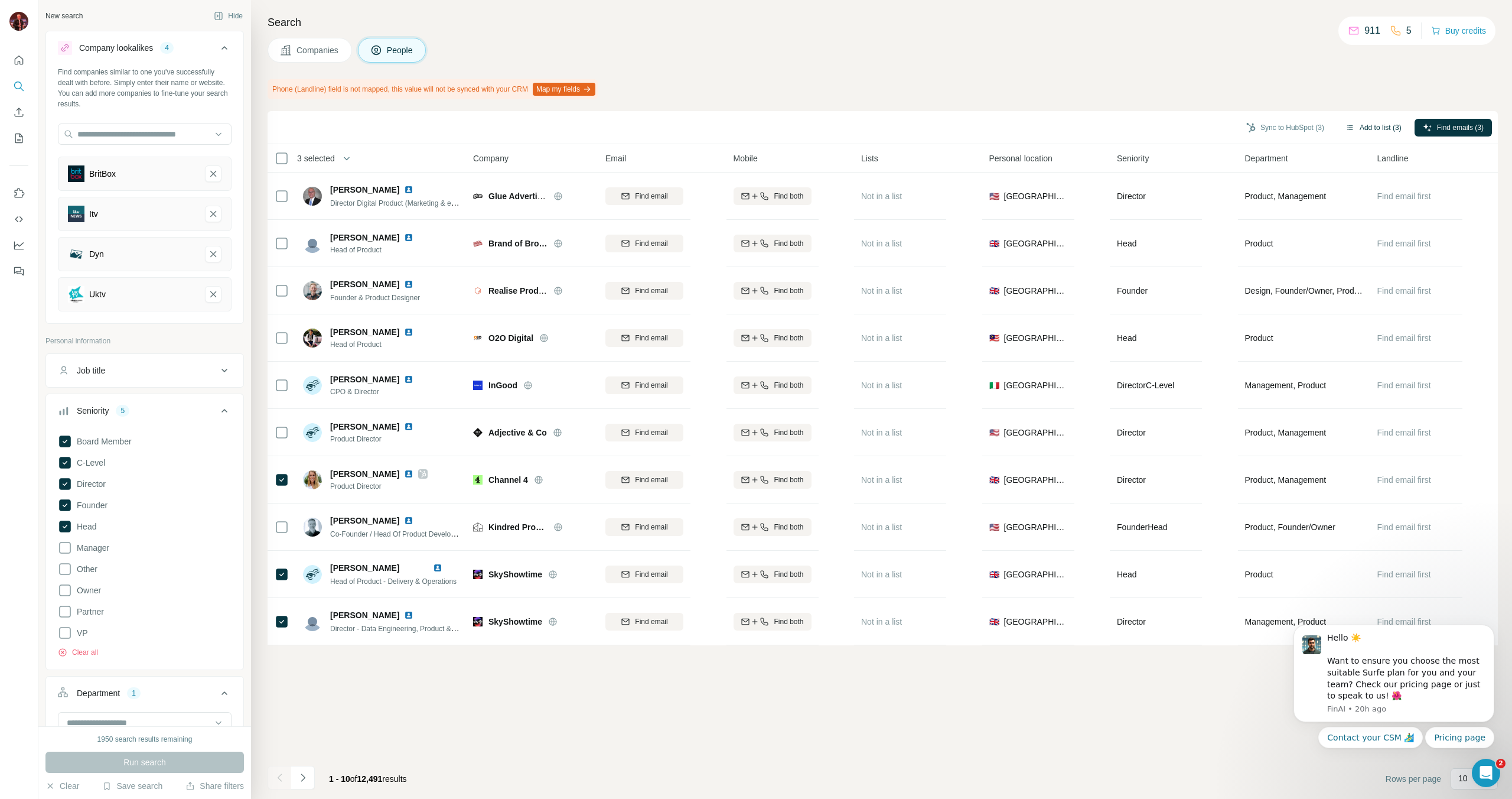
click at [892, 133] on button "Add to list (3)" at bounding box center [1373, 127] width 73 height 18
click at [892, 126] on button "Add to list (3)" at bounding box center [1373, 127] width 73 height 18
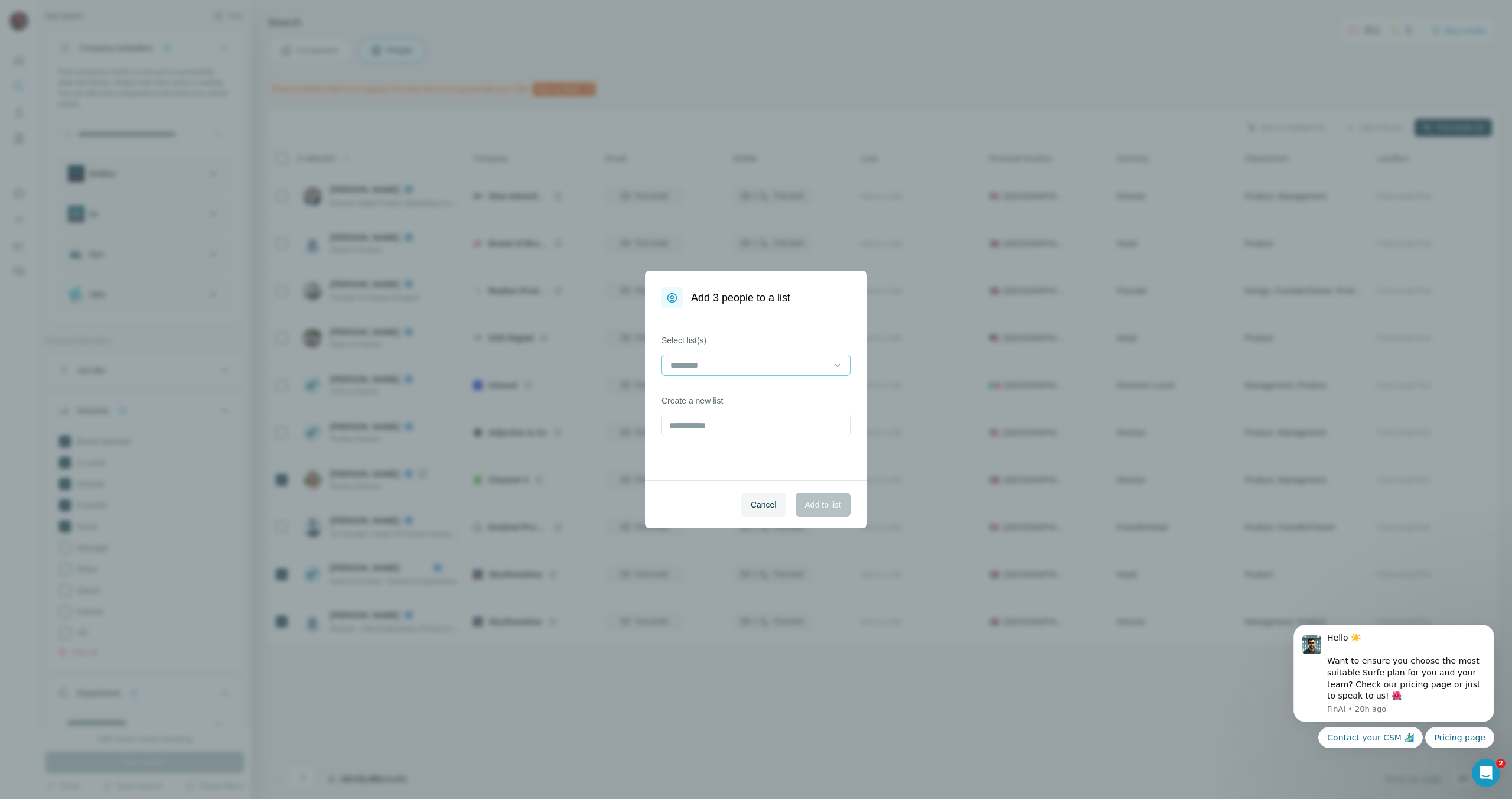
click at [769, 366] on input at bounding box center [749, 365] width 160 height 13
drag, startPoint x: 769, startPoint y: 458, endPoint x: 662, endPoint y: 428, distance: 111.1
click at [659, 432] on body "New search Hide Company lookalikes 4 Find companies similar to one you've succe…" at bounding box center [756, 399] width 1512 height 799
click at [771, 313] on div "Select list(s) Create a new list" at bounding box center [756, 395] width 222 height 172
click at [779, 427] on input "text" at bounding box center [756, 425] width 189 height 22
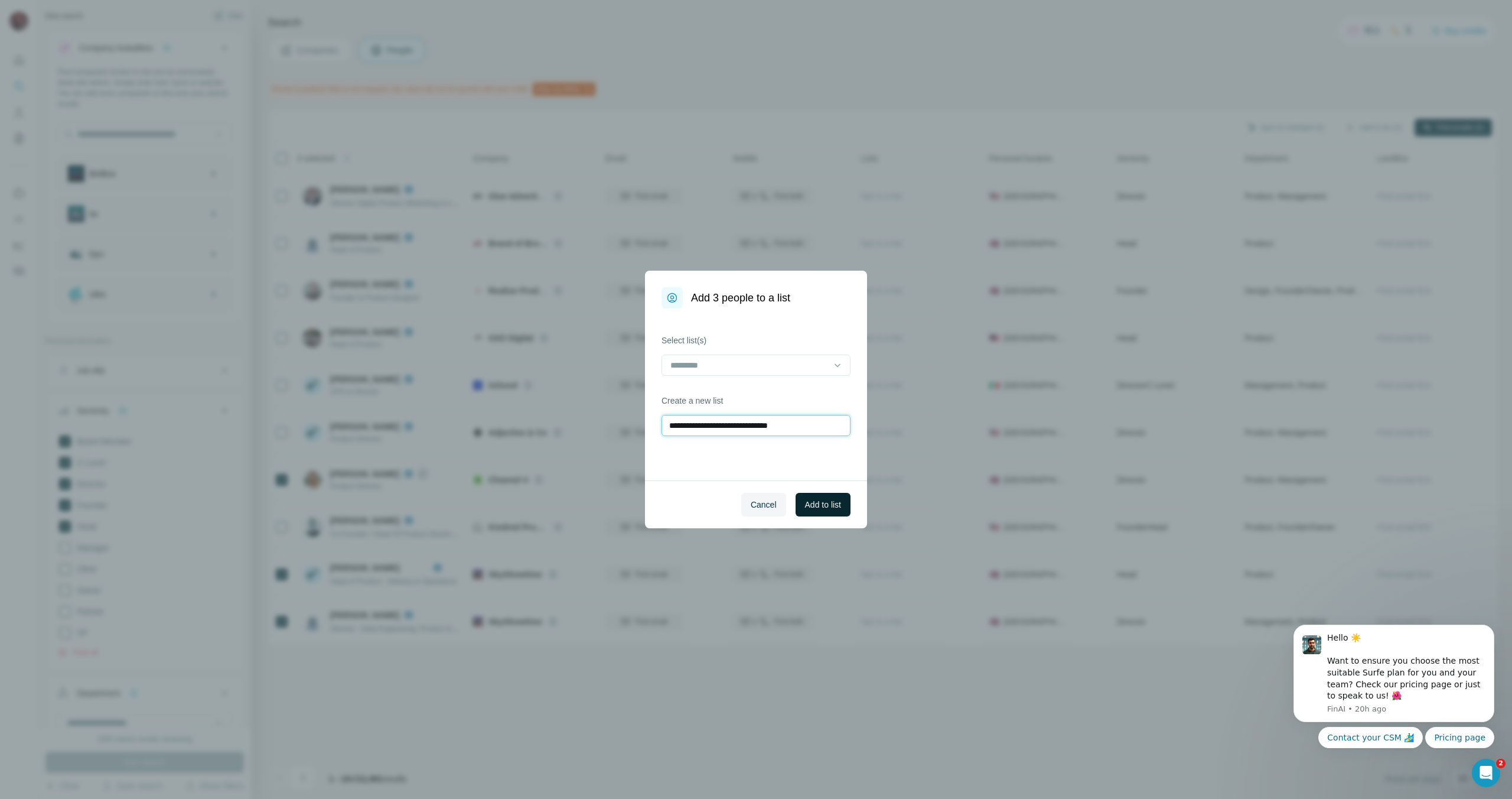
type input "**********"
click at [841, 499] on span "Add to list" at bounding box center [823, 505] width 36 height 12
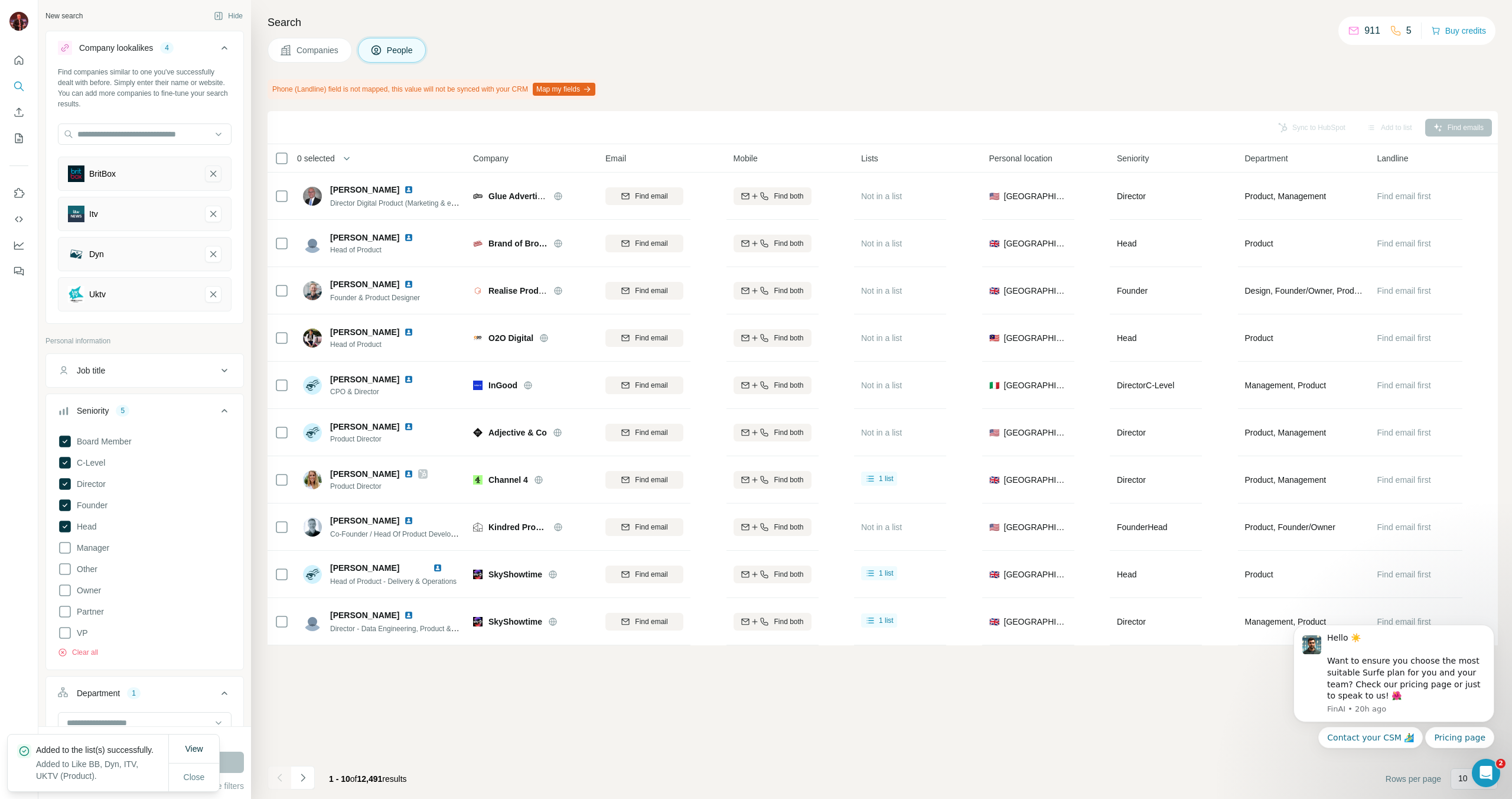
click at [216, 174] on icon "BritBox-remove-button" at bounding box center [213, 174] width 10 height 12
click at [216, 174] on icon "Itv-remove-button" at bounding box center [213, 174] width 10 height 12
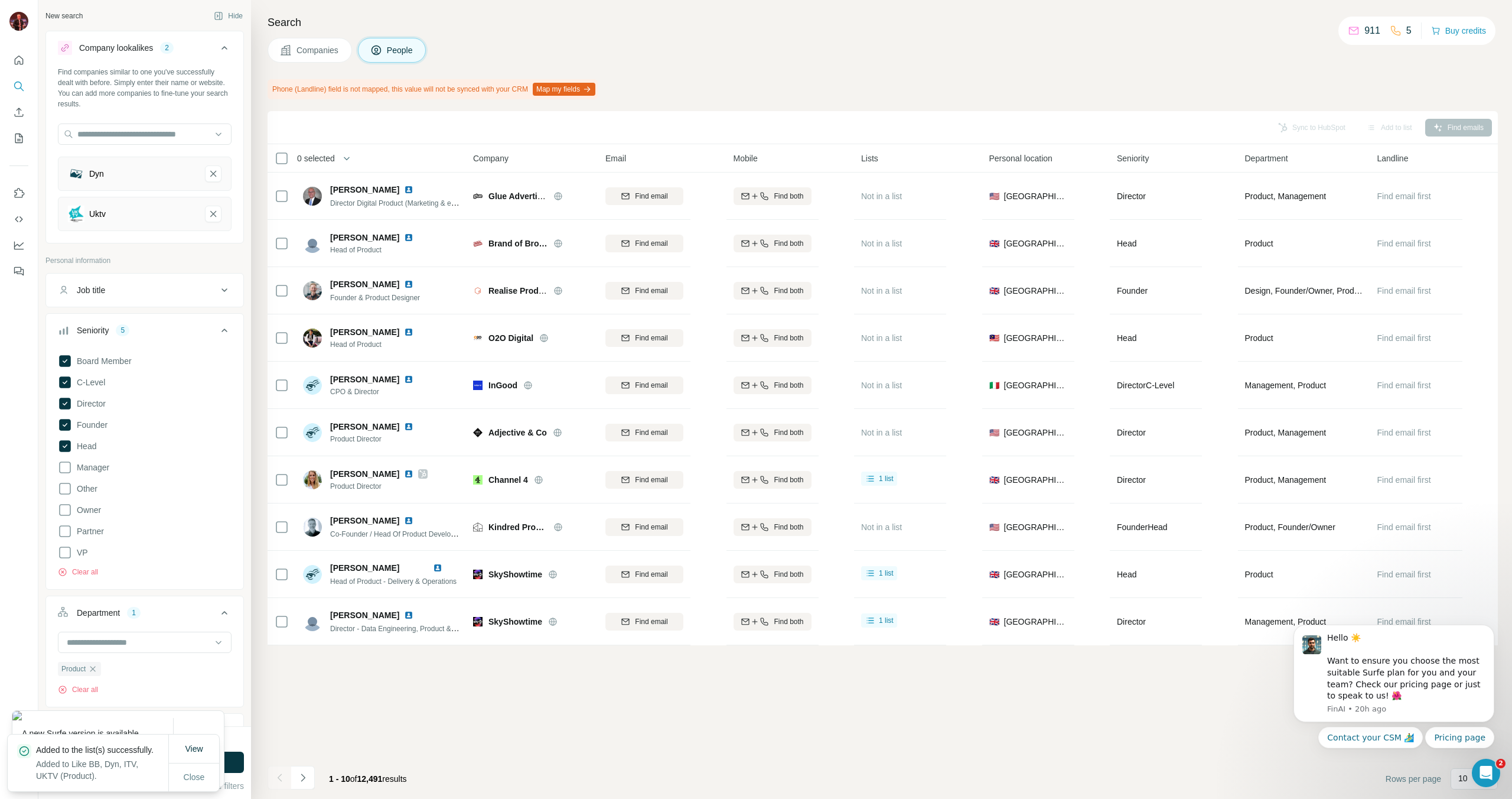
click at [216, 174] on icon "Dyn-remove-button" at bounding box center [213, 174] width 10 height 12
click at [216, 174] on icon "Uktv-remove-button" at bounding box center [213, 174] width 10 height 12
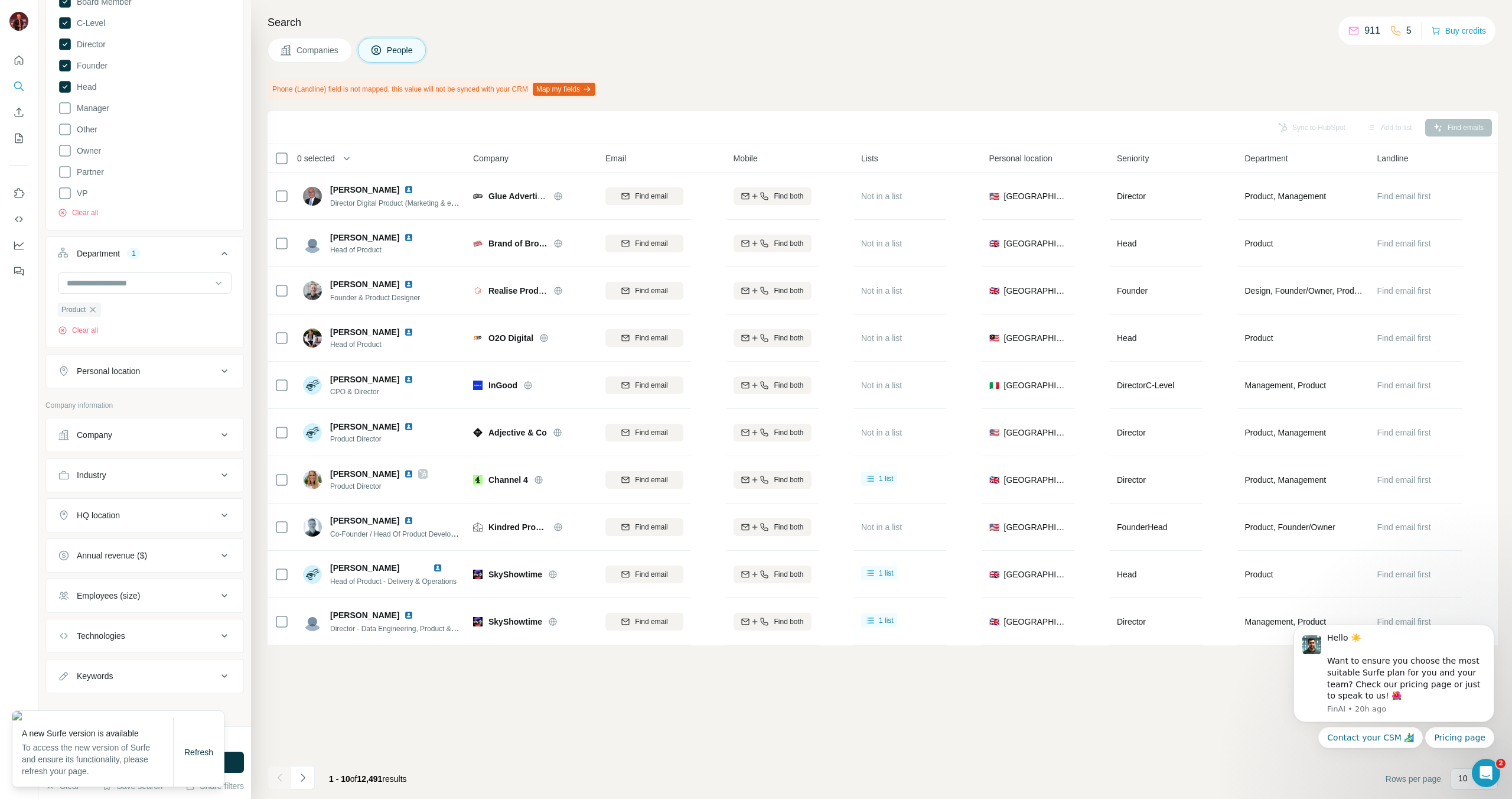
scroll to position [273, 0]
click at [131, 281] on input at bounding box center [138, 283] width 146 height 13
type input "*******"
click at [135, 315] on div "Quality Control" at bounding box center [144, 317] width 154 height 12
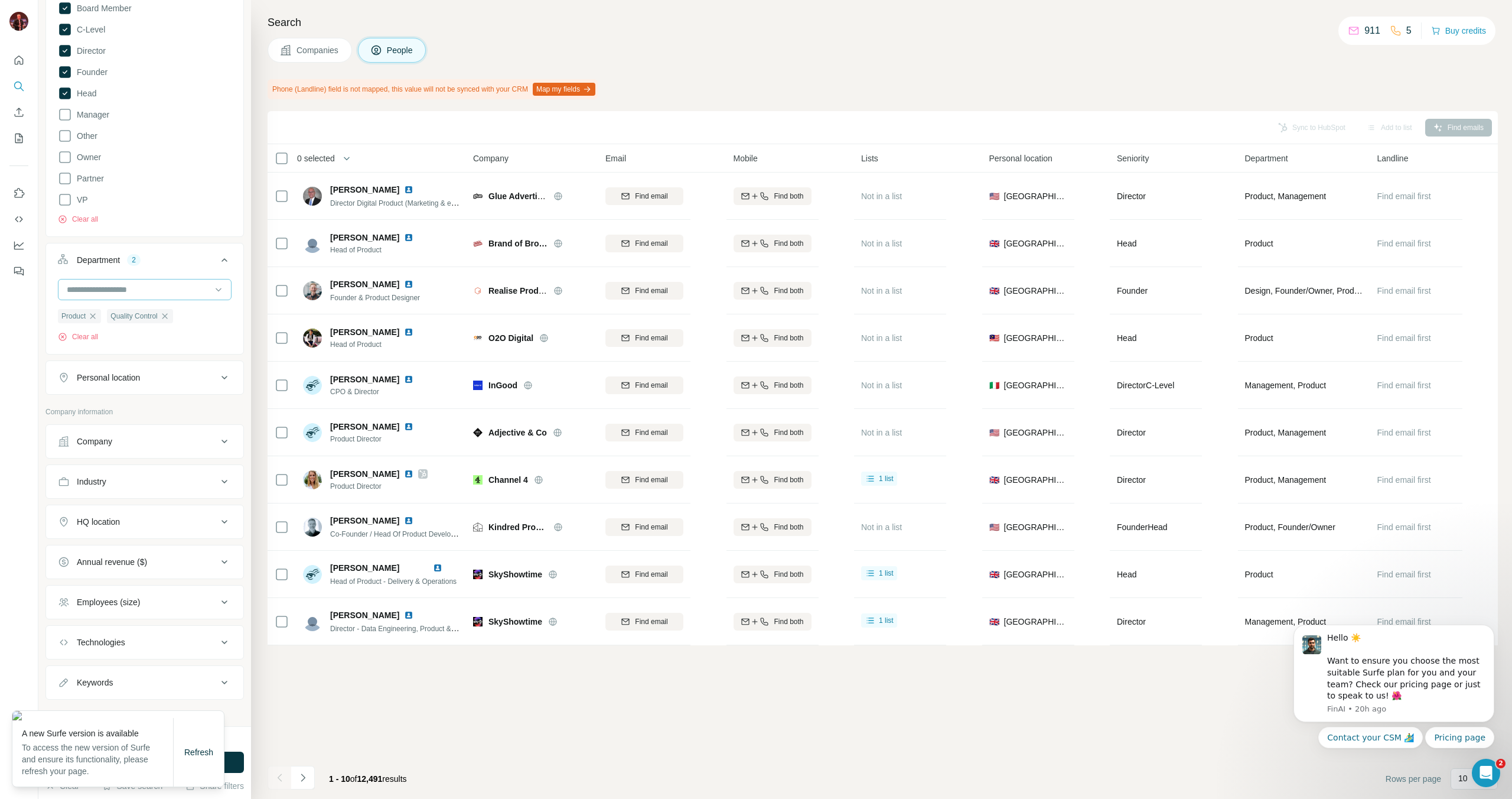
click at [170, 289] on input at bounding box center [138, 289] width 146 height 13
type input "*****"
click at [157, 323] on div "Engineering" at bounding box center [144, 316] width 168 height 22
drag, startPoint x: 484, startPoint y: 692, endPoint x: 462, endPoint y: 675, distance: 27.8
click at [484, 506] on div "Sync to HubSpot Add to list Find emails 0 selected People Company Email Mobile …" at bounding box center [882, 455] width 1230 height 688
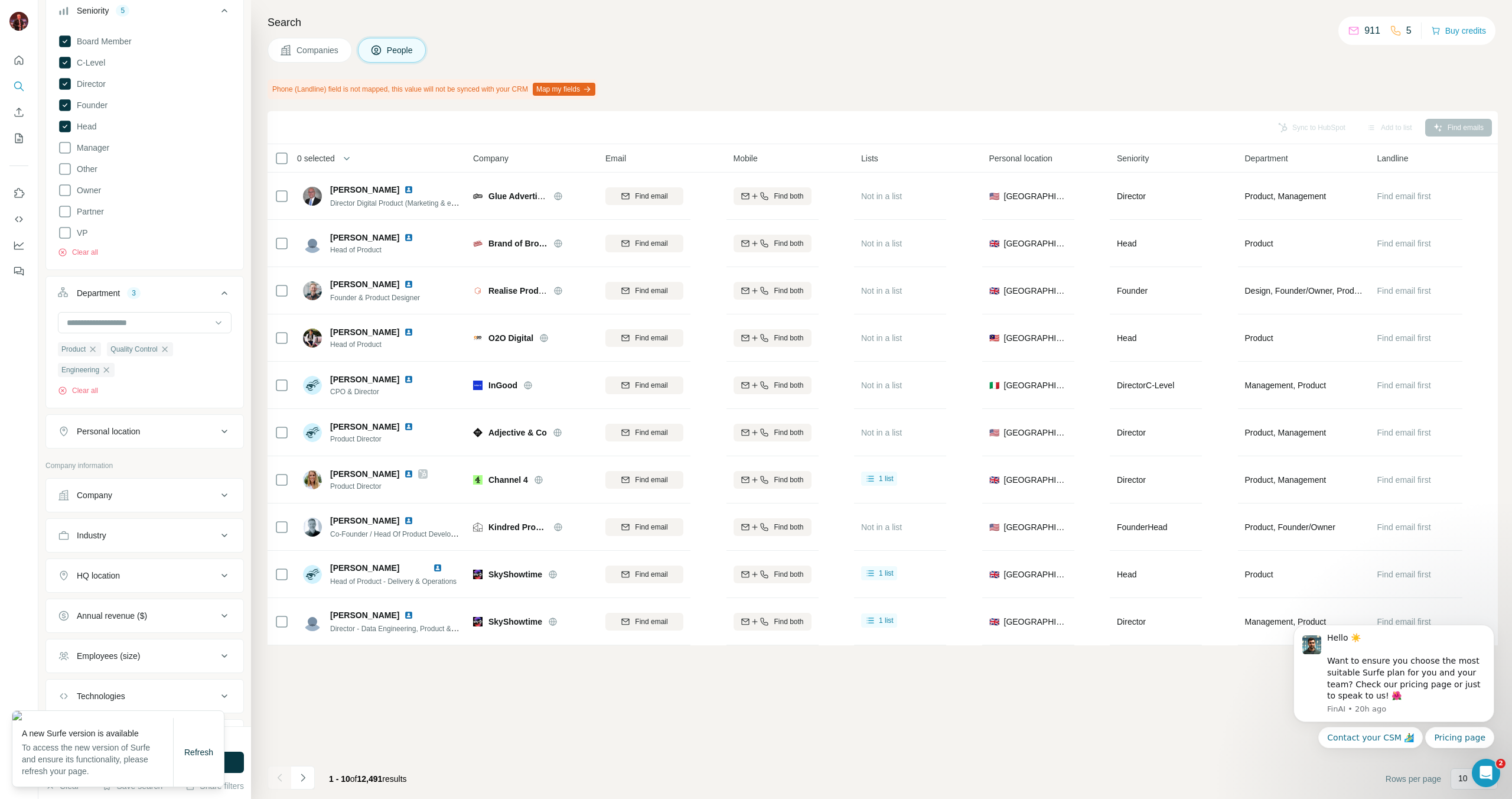
scroll to position [295, 0]
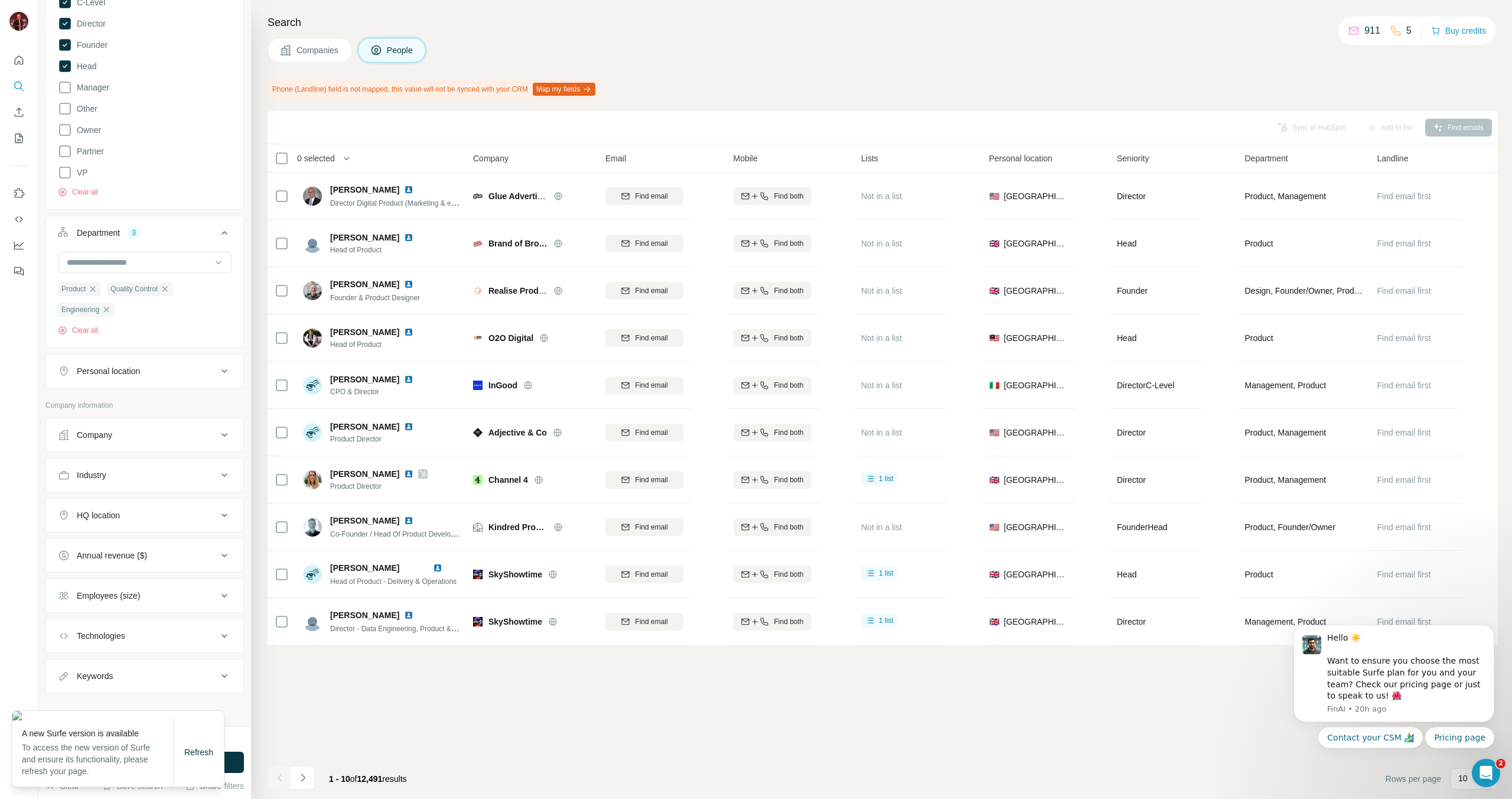
click at [226, 439] on icon at bounding box center [224, 434] width 14 height 14
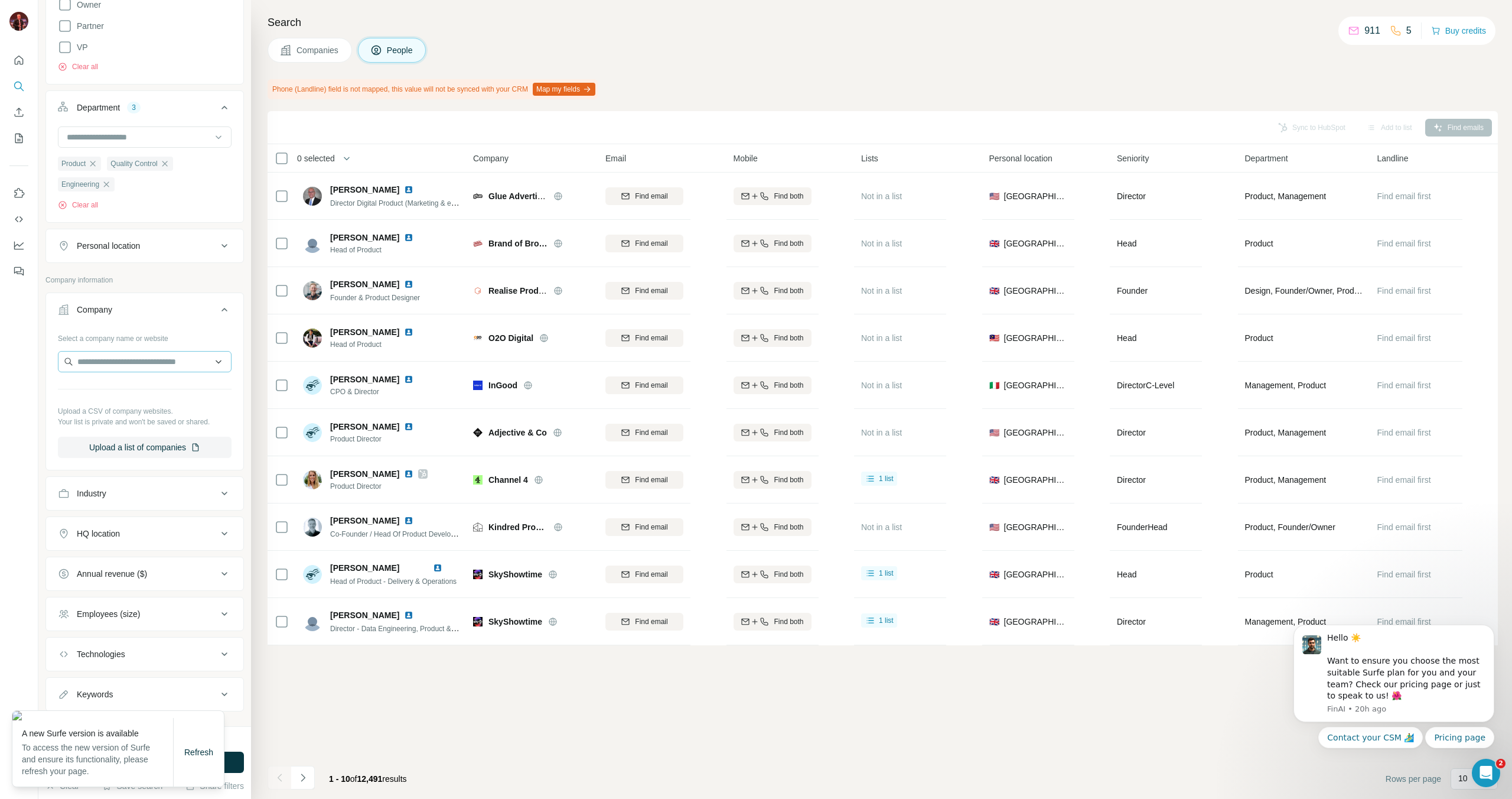
scroll to position [439, 0]
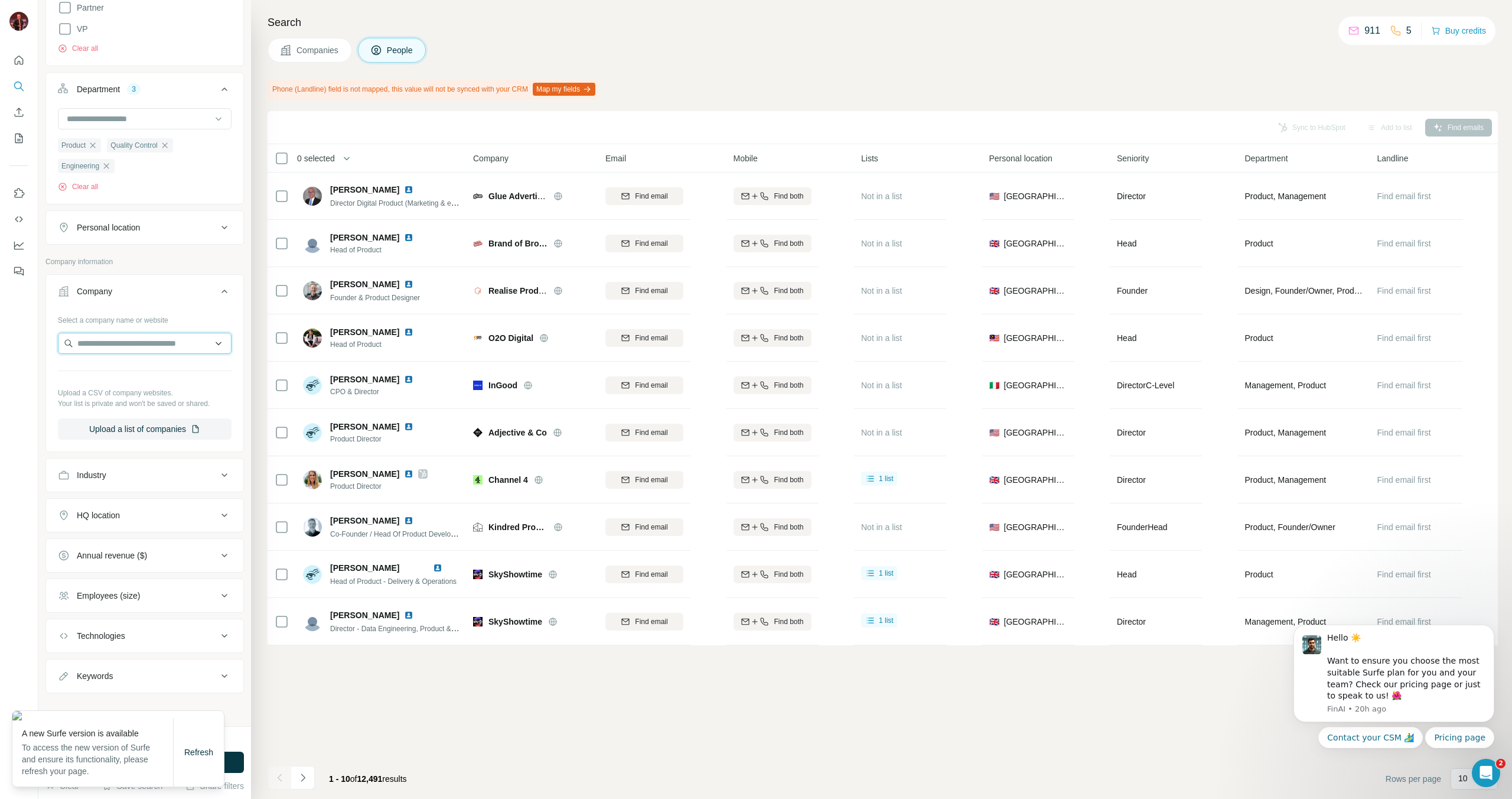
click at [144, 347] on input "text" at bounding box center [144, 343] width 174 height 22
type input "****"
click at [157, 366] on div "[PERSON_NAME][DOMAIN_NAME]" at bounding box center [144, 375] width 168 height 32
click at [150, 341] on input "text" at bounding box center [144, 341] width 174 height 22
type input "*"
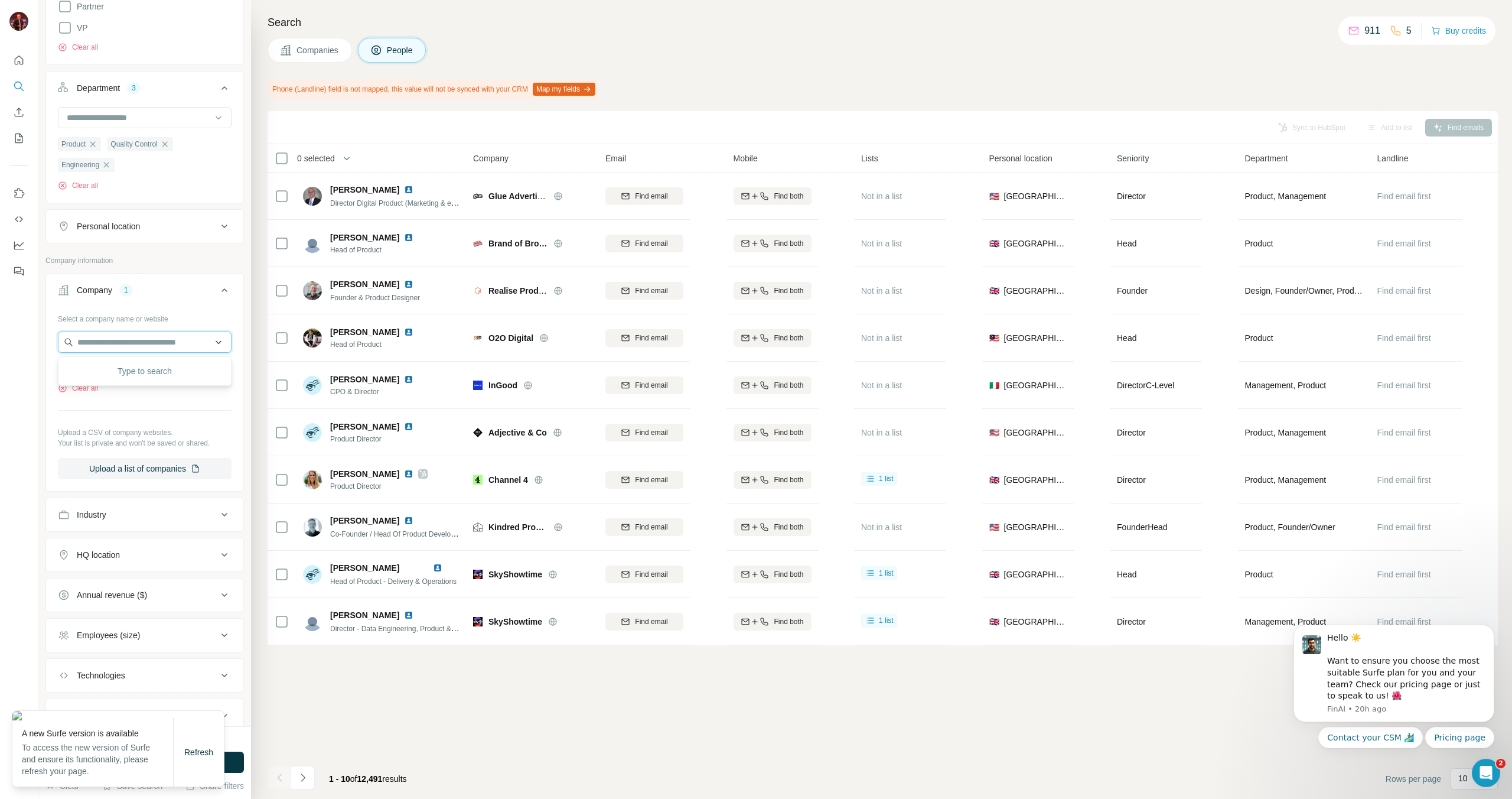
paste input "**********"
type input "**********"
click at [137, 371] on p "France Télévisions" at bounding box center [125, 370] width 69 height 12
click at [139, 344] on input "text" at bounding box center [144, 341] width 174 height 22
click at [90, 342] on input "**********" at bounding box center [144, 341] width 174 height 22
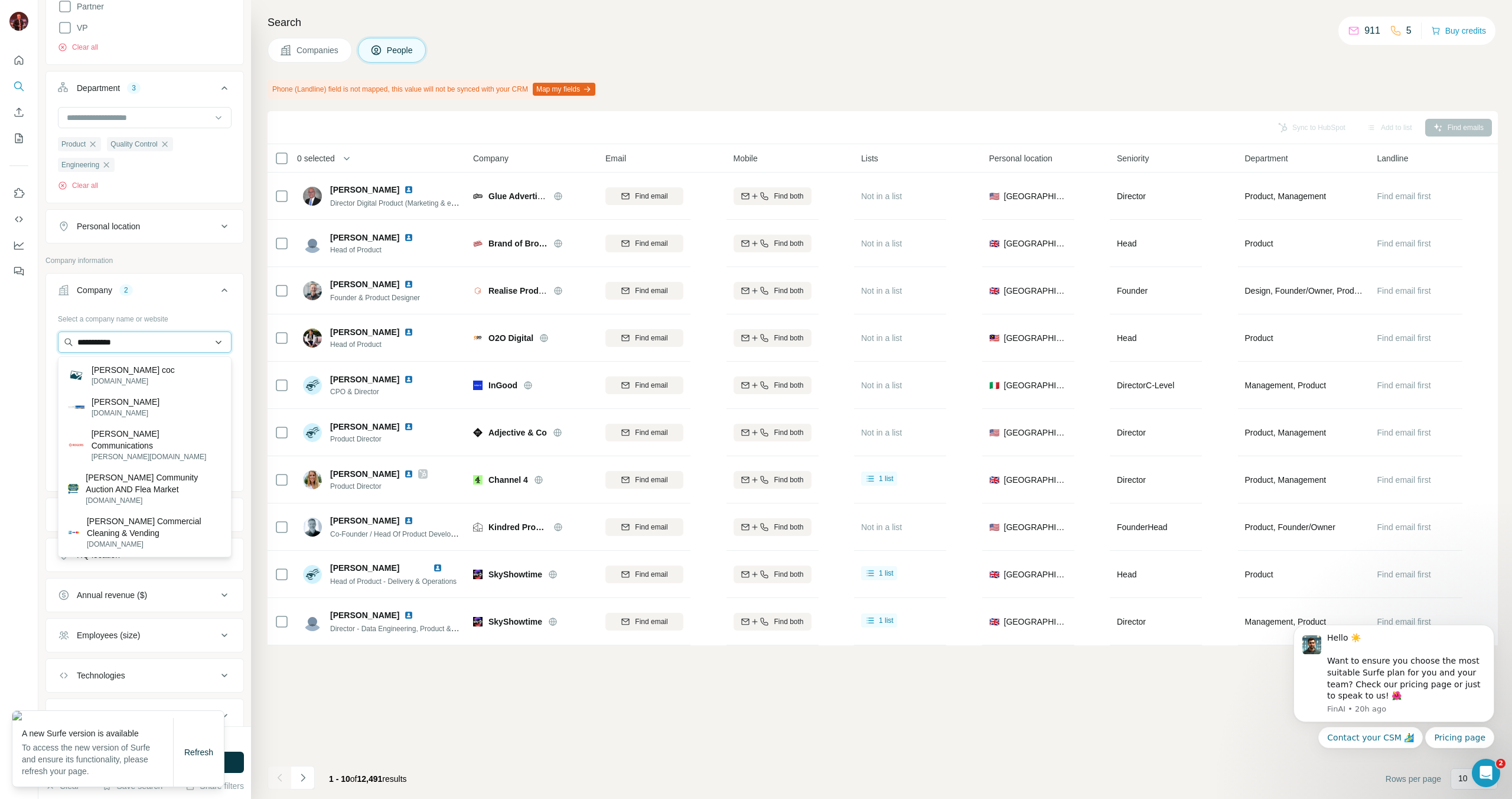
click at [156, 347] on input "**********" at bounding box center [144, 341] width 174 height 22
type input "**********"
click at [158, 432] on p "[PERSON_NAME] Communications" at bounding box center [156, 439] width 130 height 23
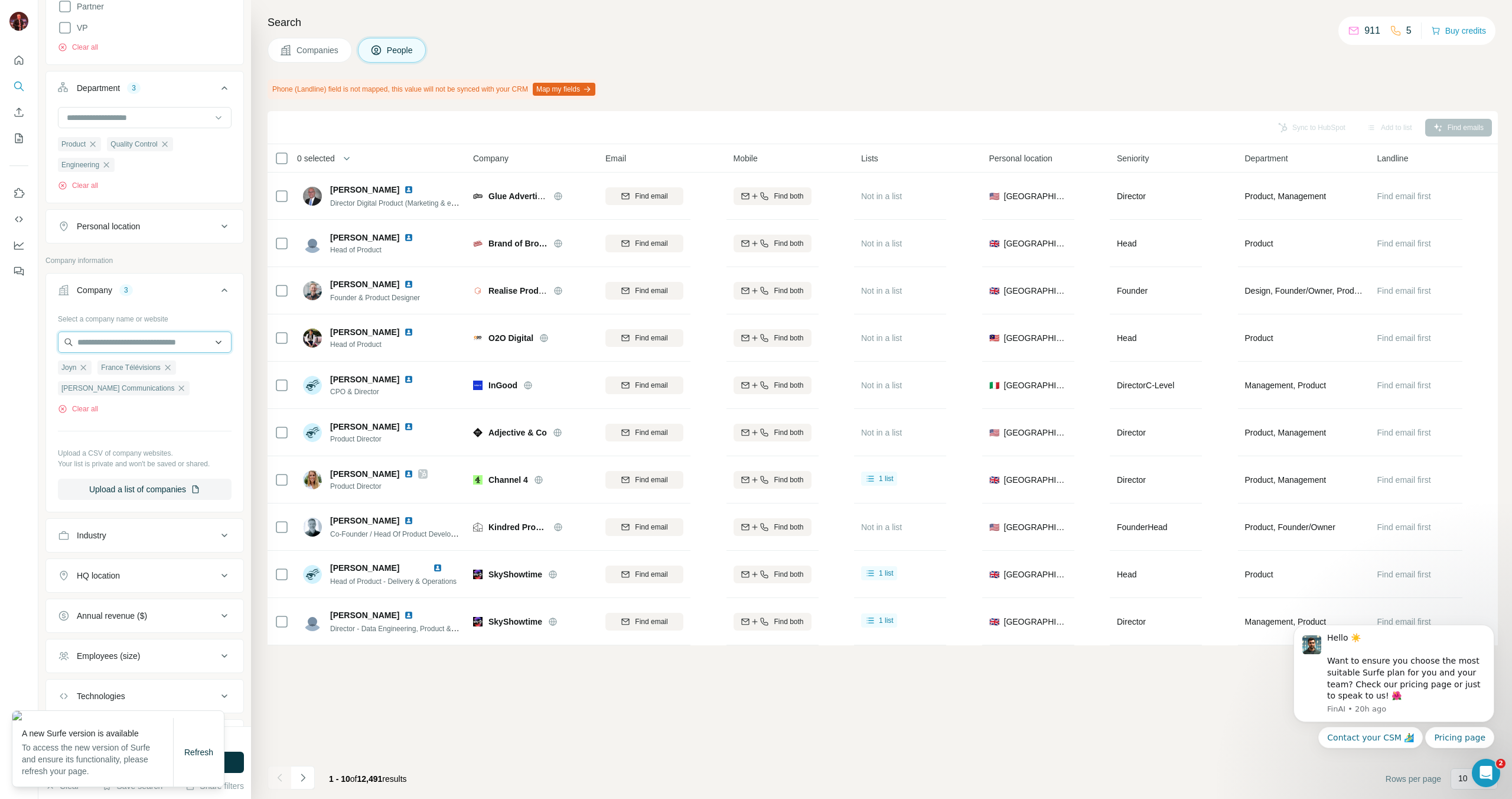
click at [151, 343] on input "text" at bounding box center [144, 341] width 174 height 22
click at [156, 348] on input "***" at bounding box center [144, 341] width 174 height 22
type input "*"
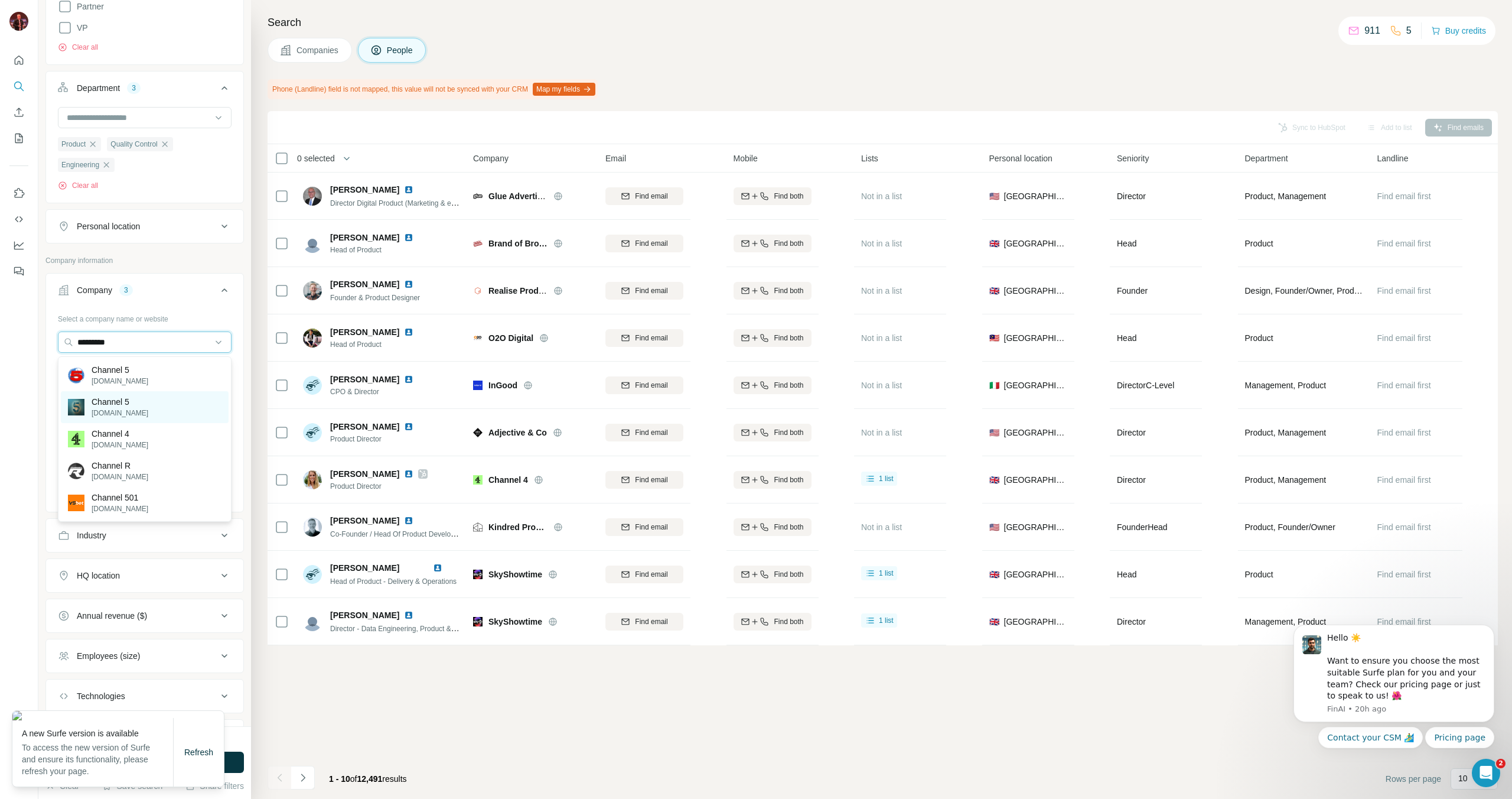
type input "*********"
click at [156, 401] on div "Channel 5 [DOMAIN_NAME]" at bounding box center [144, 407] width 168 height 32
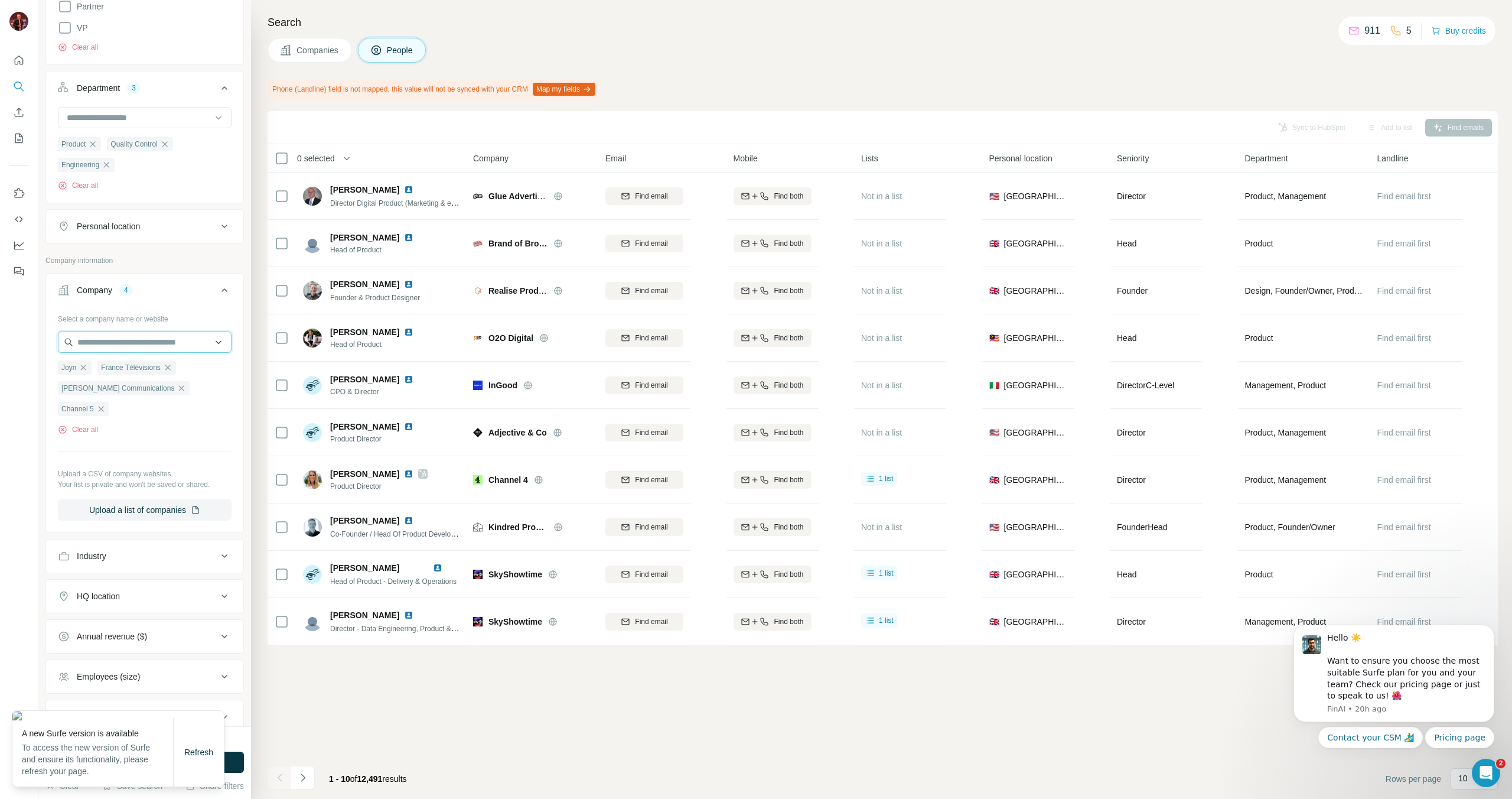
click at [144, 349] on input "text" at bounding box center [144, 341] width 174 height 22
type input "*"
type input "*****"
click at [154, 371] on div "[PERSON_NAME][DOMAIN_NAME]" at bounding box center [144, 375] width 168 height 32
click at [159, 343] on input "text" at bounding box center [144, 341] width 174 height 22
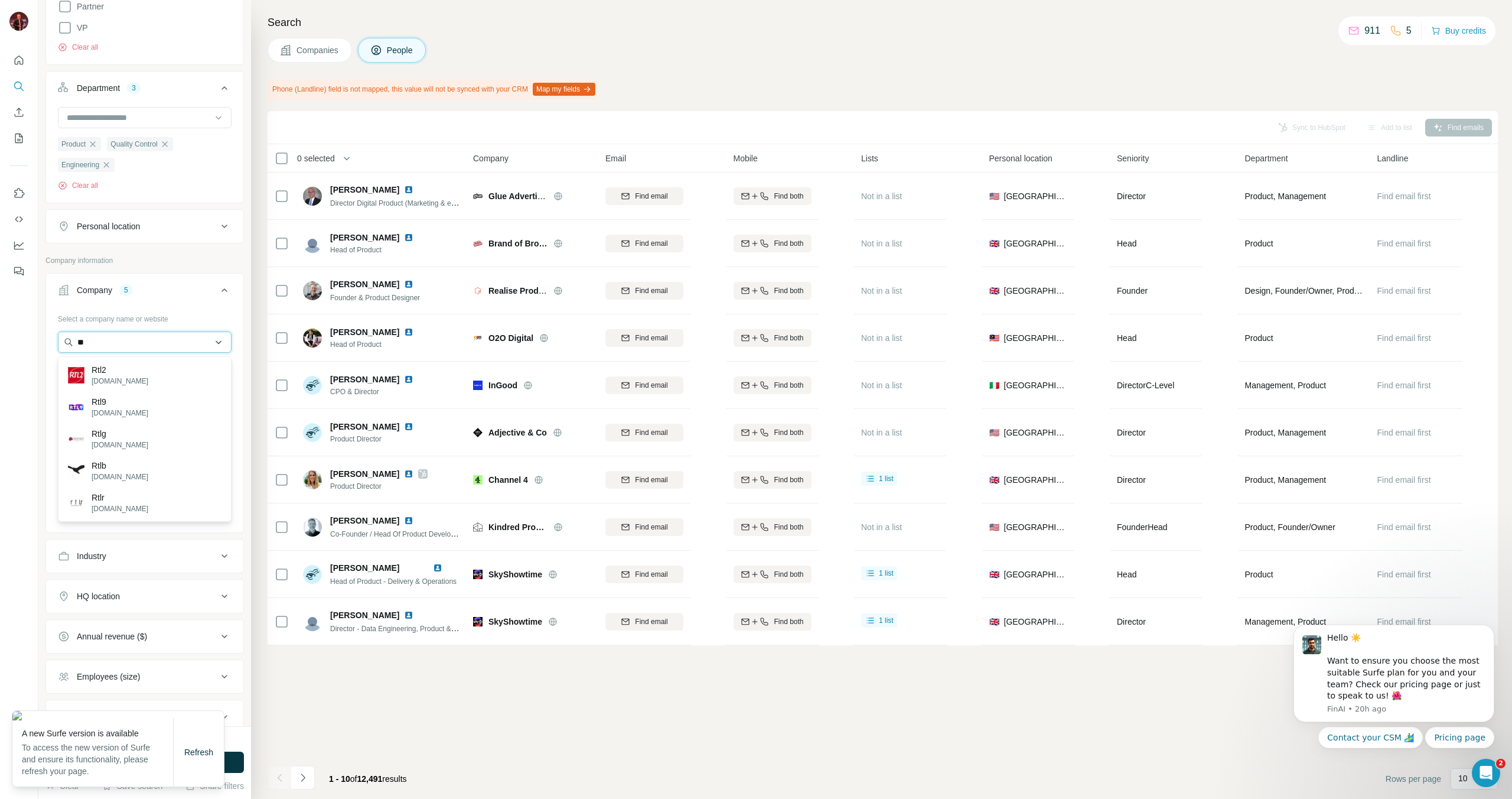
type input "*"
type input "**********"
click at [150, 384] on div "RTL Television [DOMAIN_NAME]" at bounding box center [144, 375] width 168 height 32
click at [151, 345] on input "text" at bounding box center [144, 341] width 174 height 22
type input "**********"
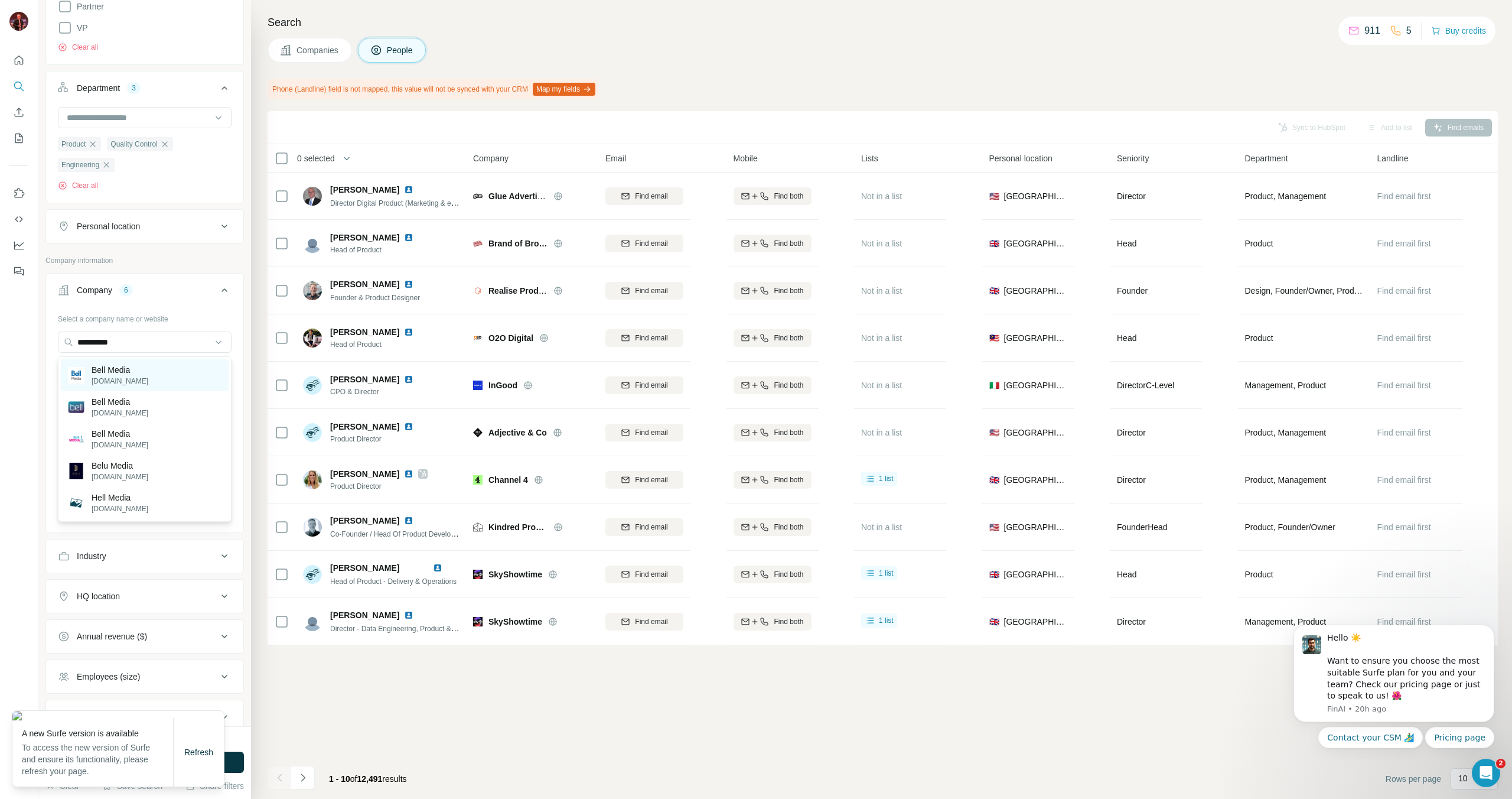
click at [138, 371] on div "Bell Media [DOMAIN_NAME]" at bounding box center [144, 375] width 168 height 32
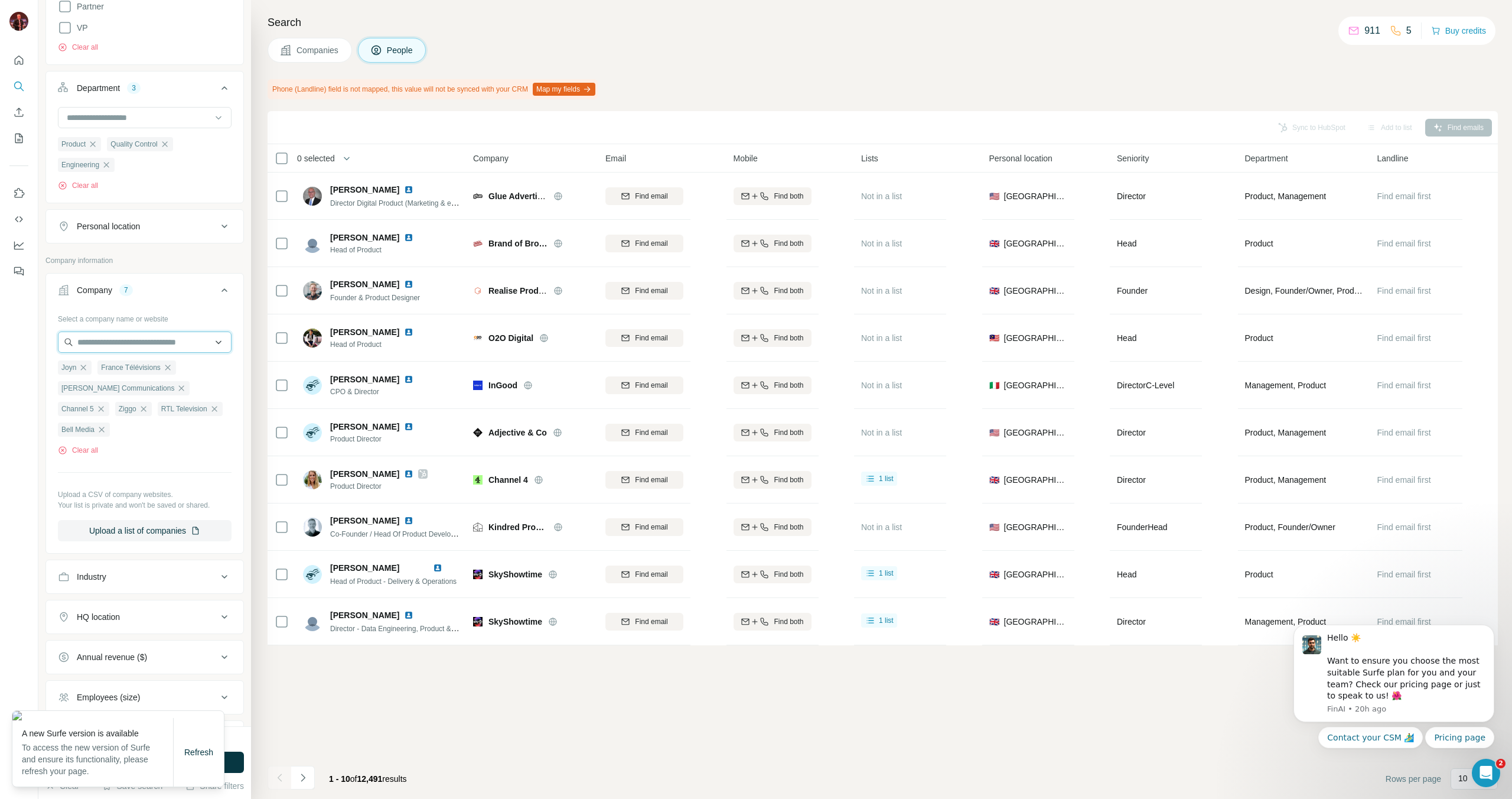
click at [143, 344] on input "text" at bounding box center [144, 341] width 174 height 22
type input "***"
click at [145, 368] on div "Itv [DOMAIN_NAME]" at bounding box center [144, 375] width 168 height 32
click at [137, 347] on input "text" at bounding box center [144, 341] width 174 height 22
type input "******"
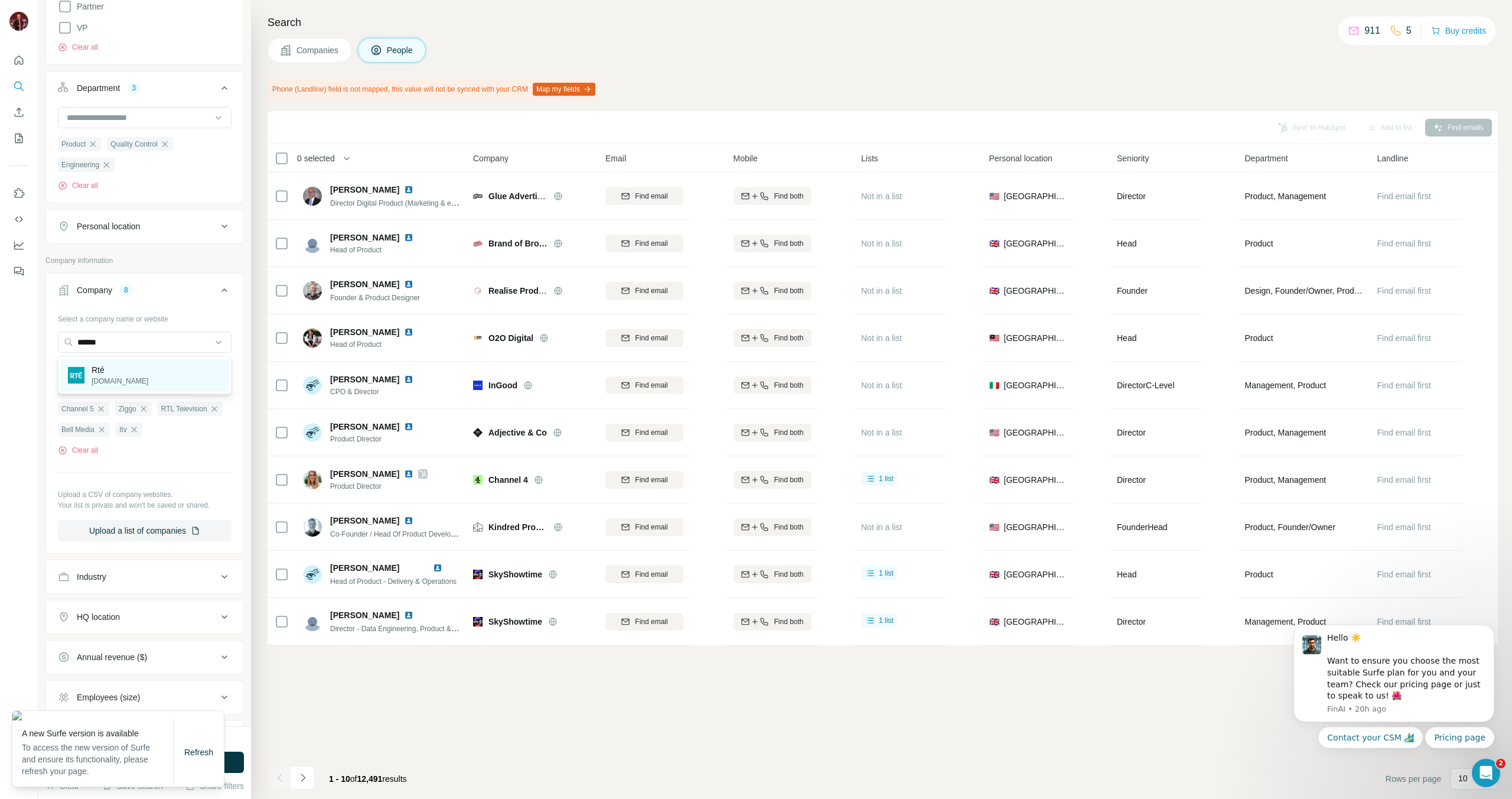
click at [135, 380] on div "Rté [DOMAIN_NAME]" at bounding box center [144, 375] width 168 height 32
click at [138, 347] on input "text" at bounding box center [144, 341] width 174 height 22
type input "***"
click at [133, 370] on div "Tg4 [DOMAIN_NAME]" at bounding box center [144, 375] width 168 height 32
click at [136, 347] on input "text" at bounding box center [144, 341] width 174 height 22
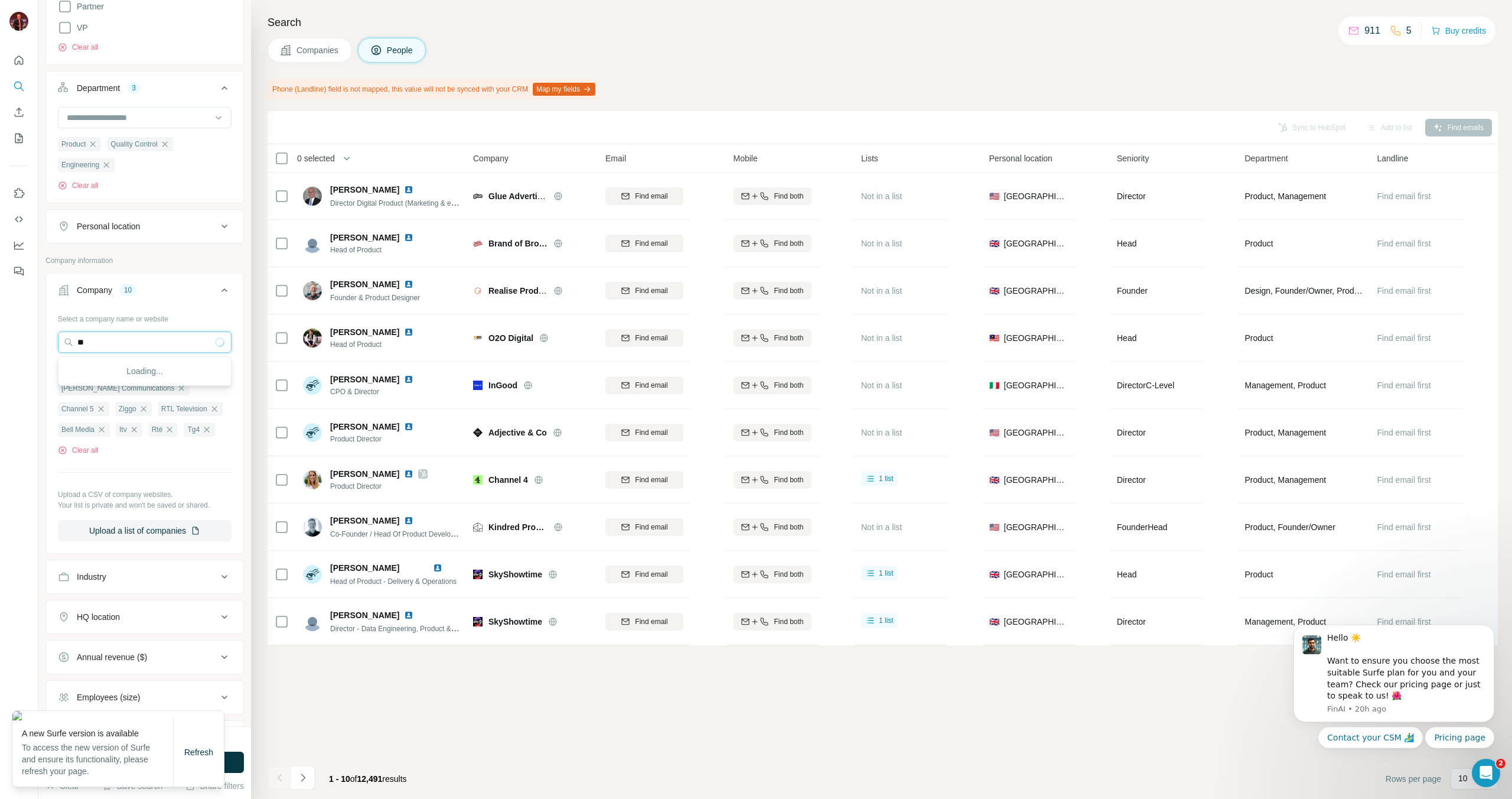
type input "*"
click at [109, 342] on input "text" at bounding box center [144, 341] width 174 height 22
paste input "**********"
type input "**********"
click at [165, 371] on p "Atresplayer Premium" at bounding box center [130, 370] width 77 height 12
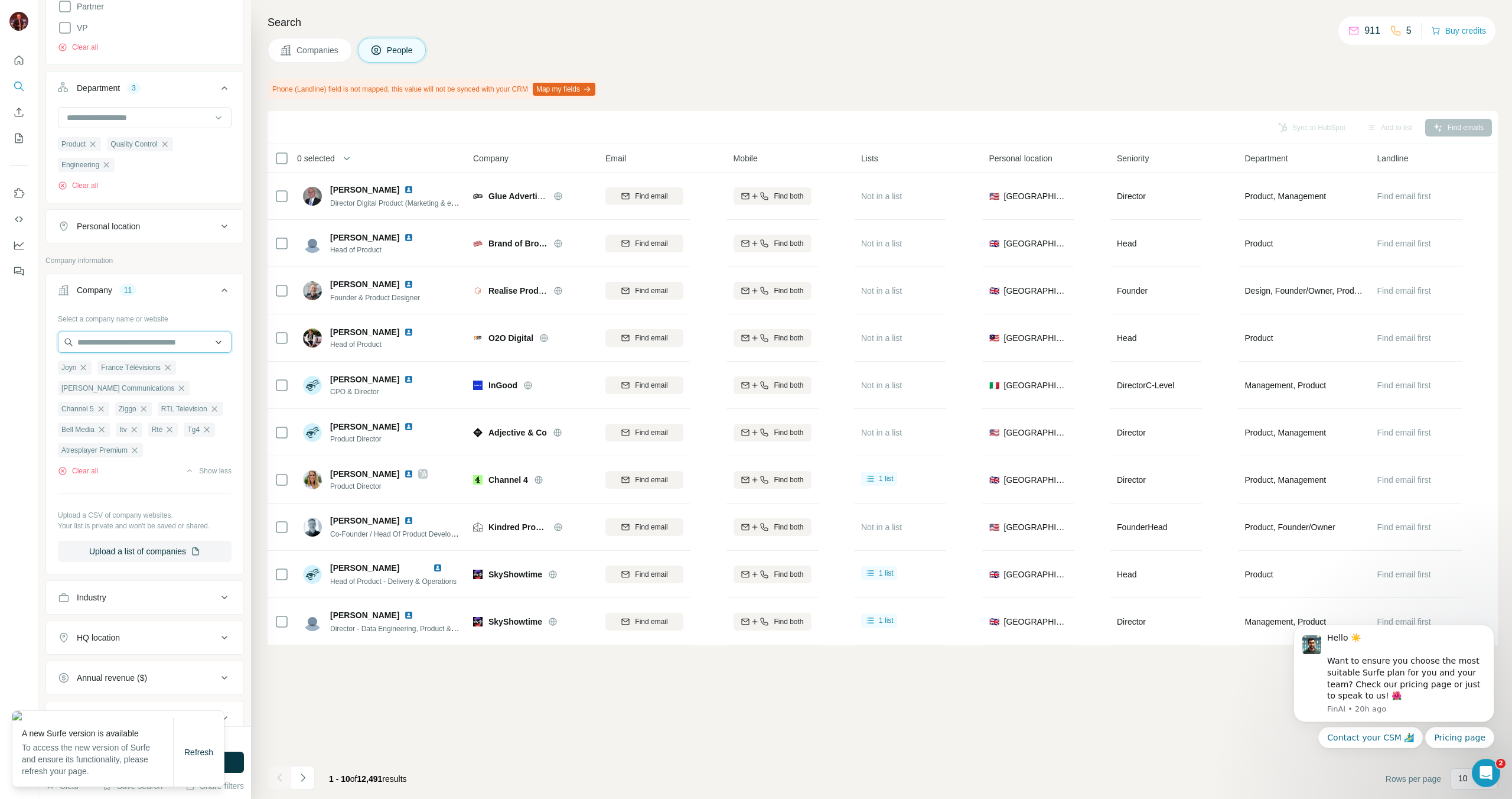
click at [172, 347] on input "text" at bounding box center [144, 341] width 174 height 22
type input "**********"
click at [163, 368] on p "Bouyguestelecom pro" at bounding box center [131, 370] width 80 height 12
click at [164, 350] on input "text" at bounding box center [144, 341] width 174 height 22
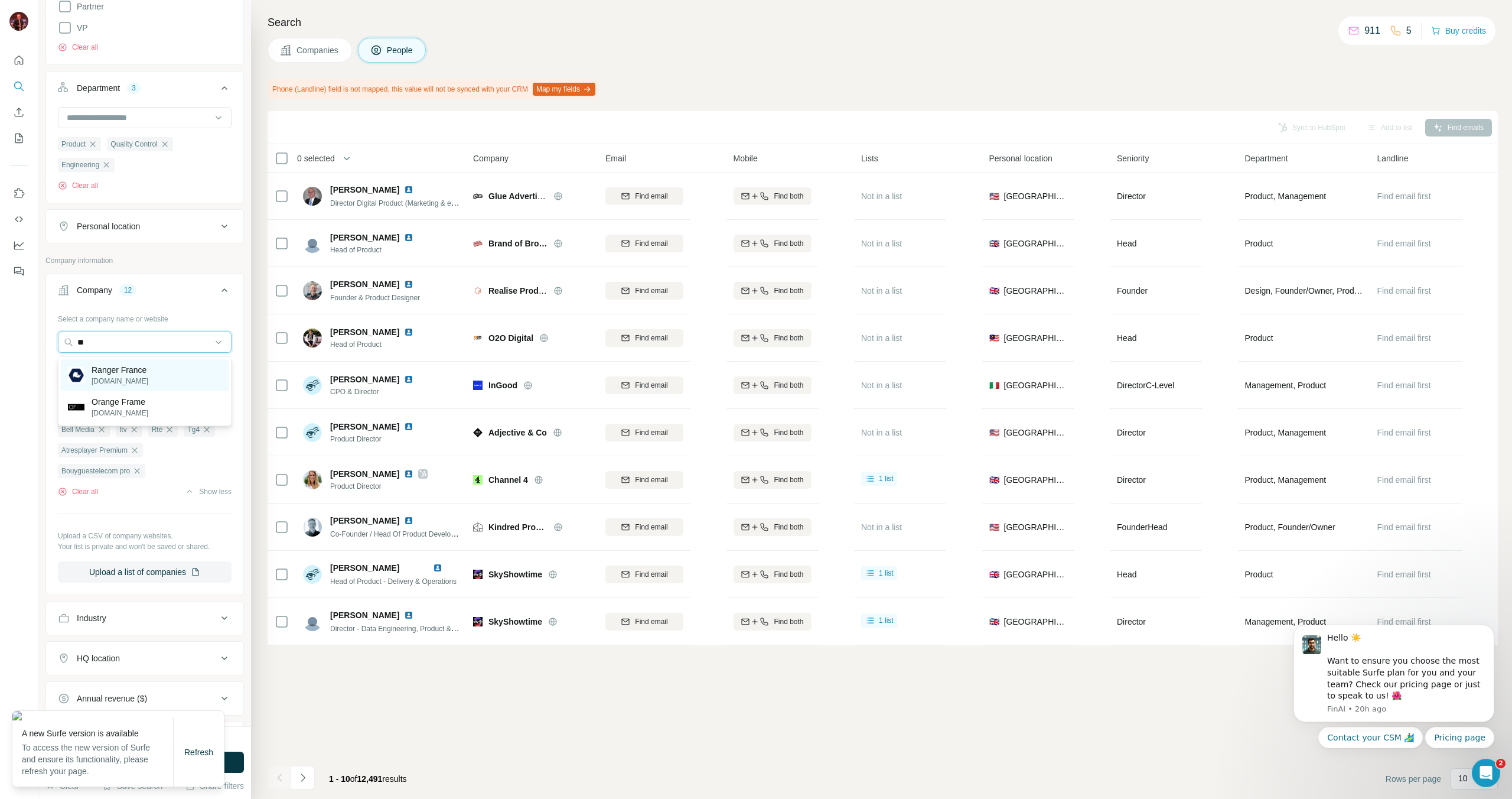
type input "*"
type input "********"
click at [154, 366] on p "Odido Nederland" at bounding box center [122, 370] width 63 height 12
click at [168, 347] on input "text" at bounding box center [144, 341] width 174 height 22
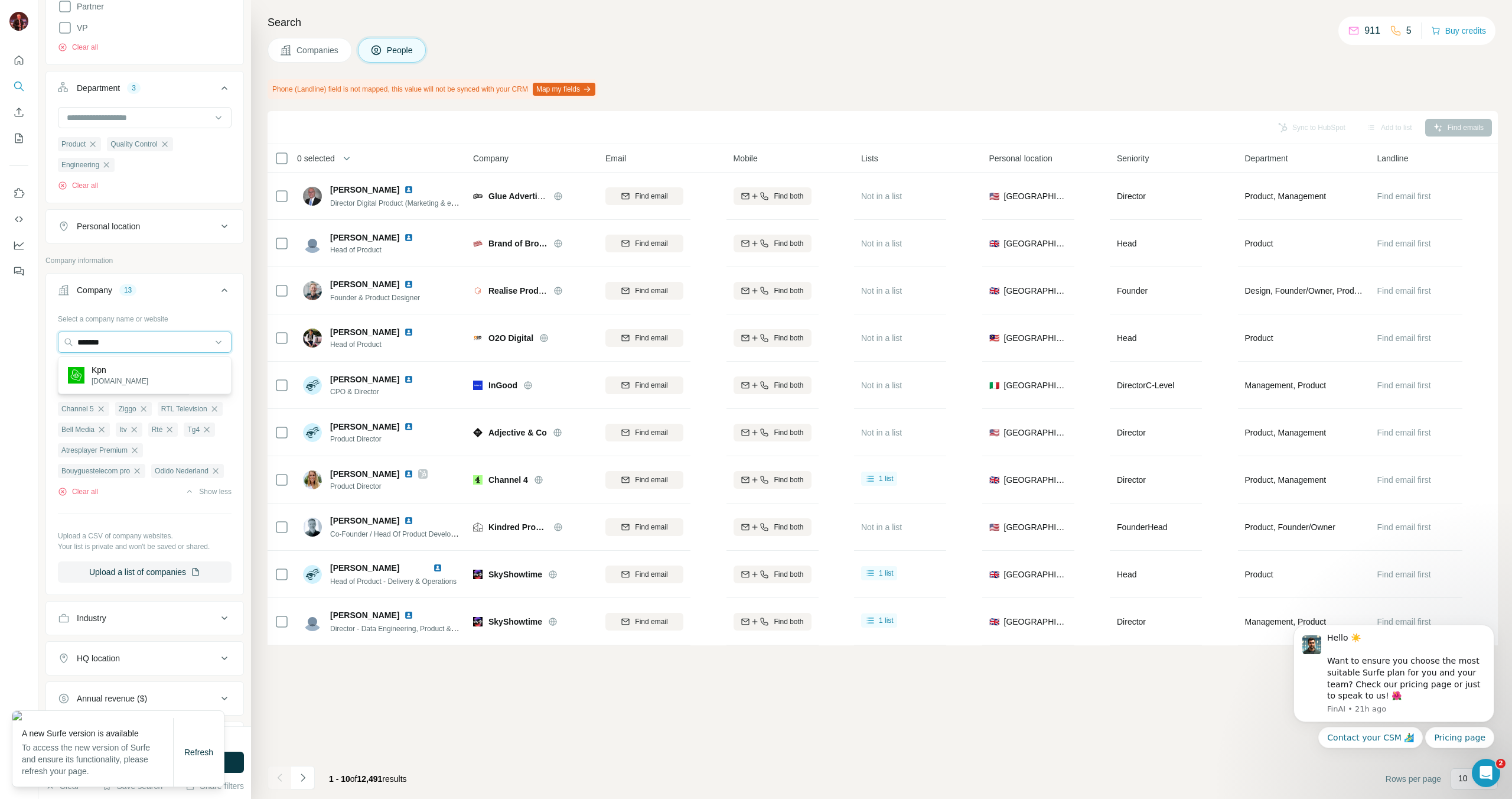
type input "*******"
click at [151, 378] on div "Kpn [DOMAIN_NAME]" at bounding box center [144, 375] width 168 height 32
click at [148, 344] on input "text" at bounding box center [144, 341] width 174 height 22
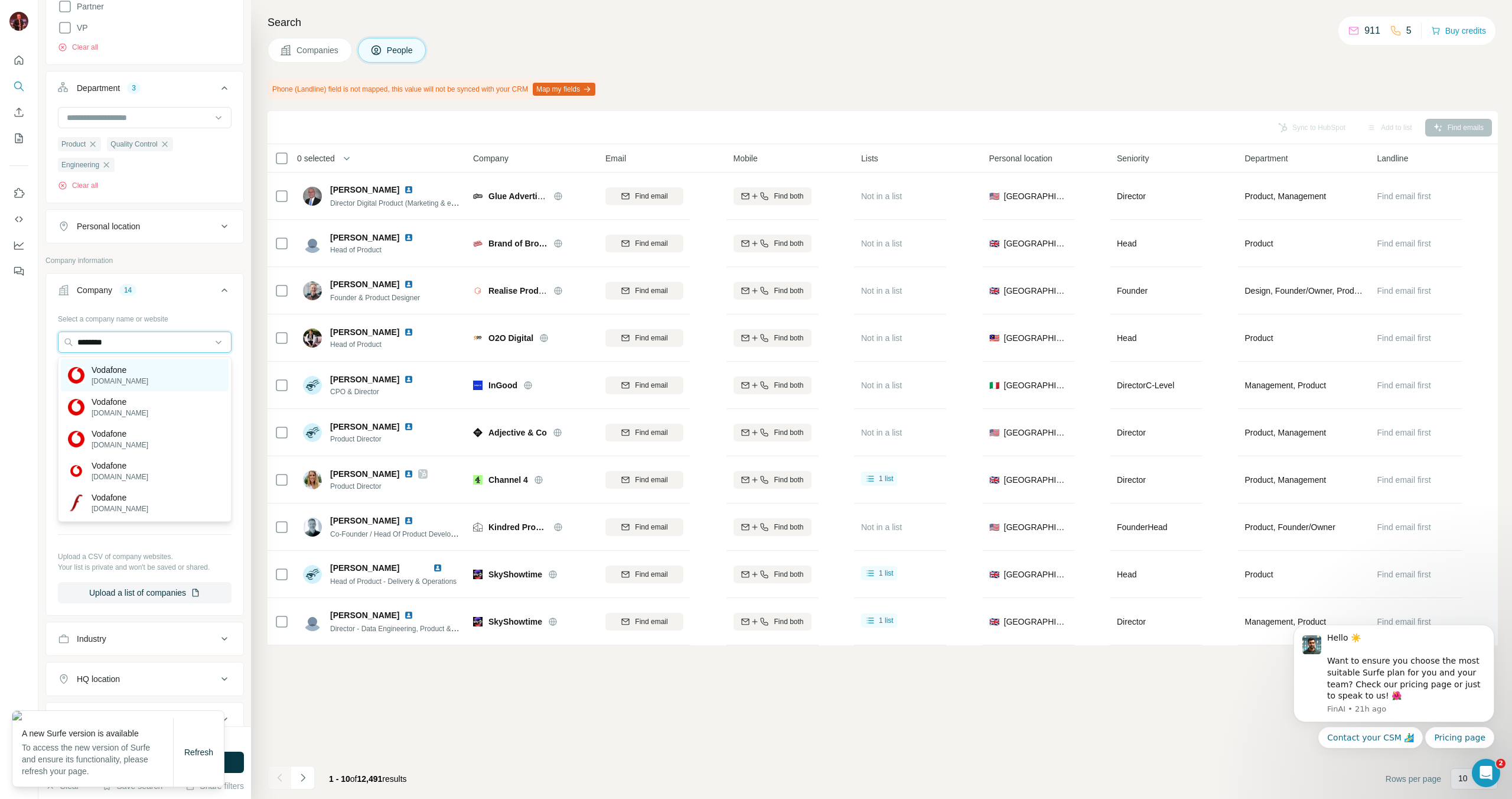
type input "********"
click at [163, 373] on div "Vodafone [DOMAIN_NAME]" at bounding box center [144, 375] width 168 height 32
click at [165, 341] on input "text" at bounding box center [144, 341] width 174 height 22
type input "********"
click at [148, 380] on div "T-Mobile [DOMAIN_NAME]" at bounding box center [144, 375] width 168 height 32
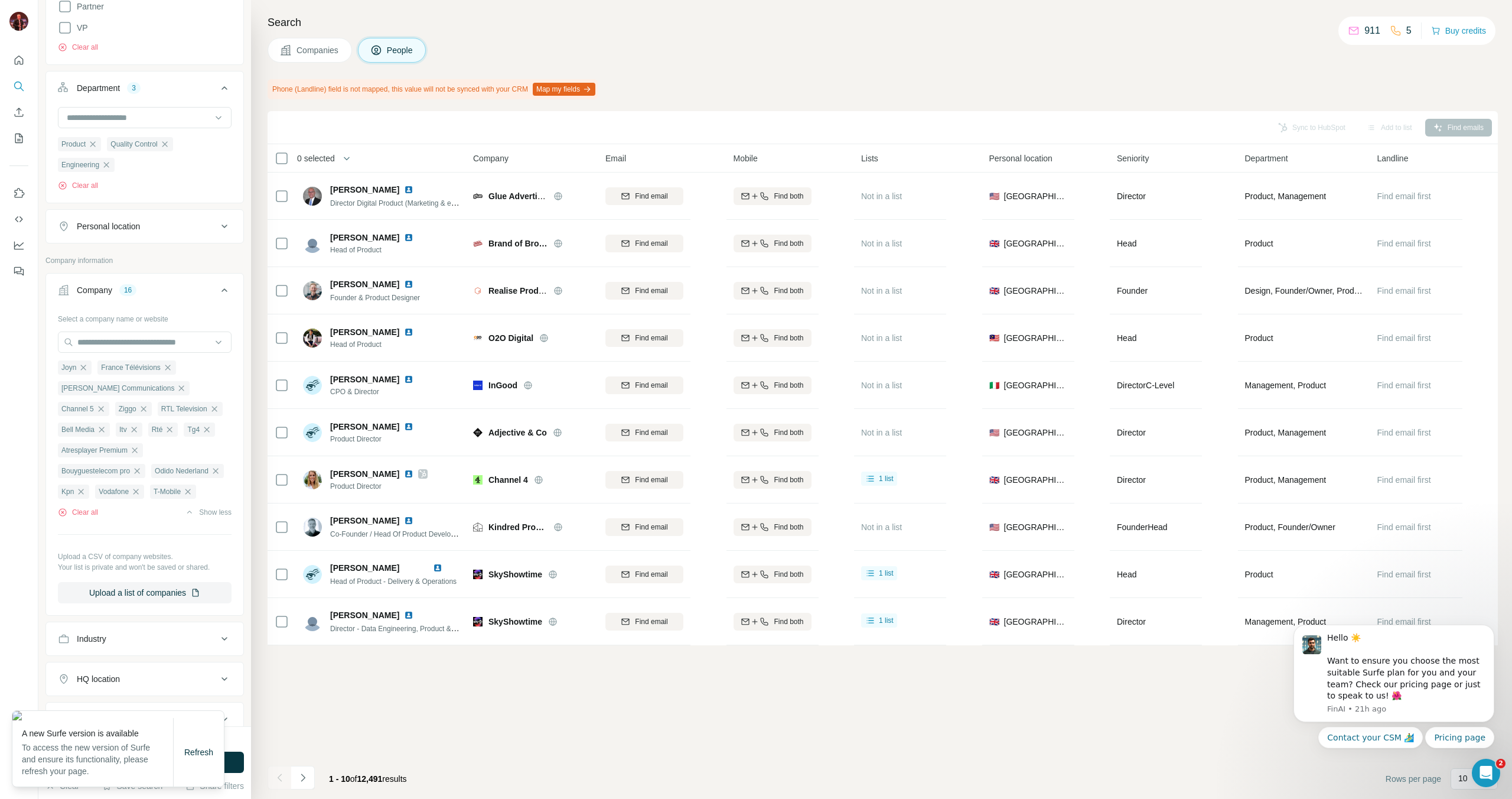
click at [241, 333] on div "Select a company name or website Joyn France Télévisions [PERSON_NAME] Communic…" at bounding box center [144, 460] width 197 height 304
click at [237, 506] on button "Run search" at bounding box center [144, 762] width 199 height 22
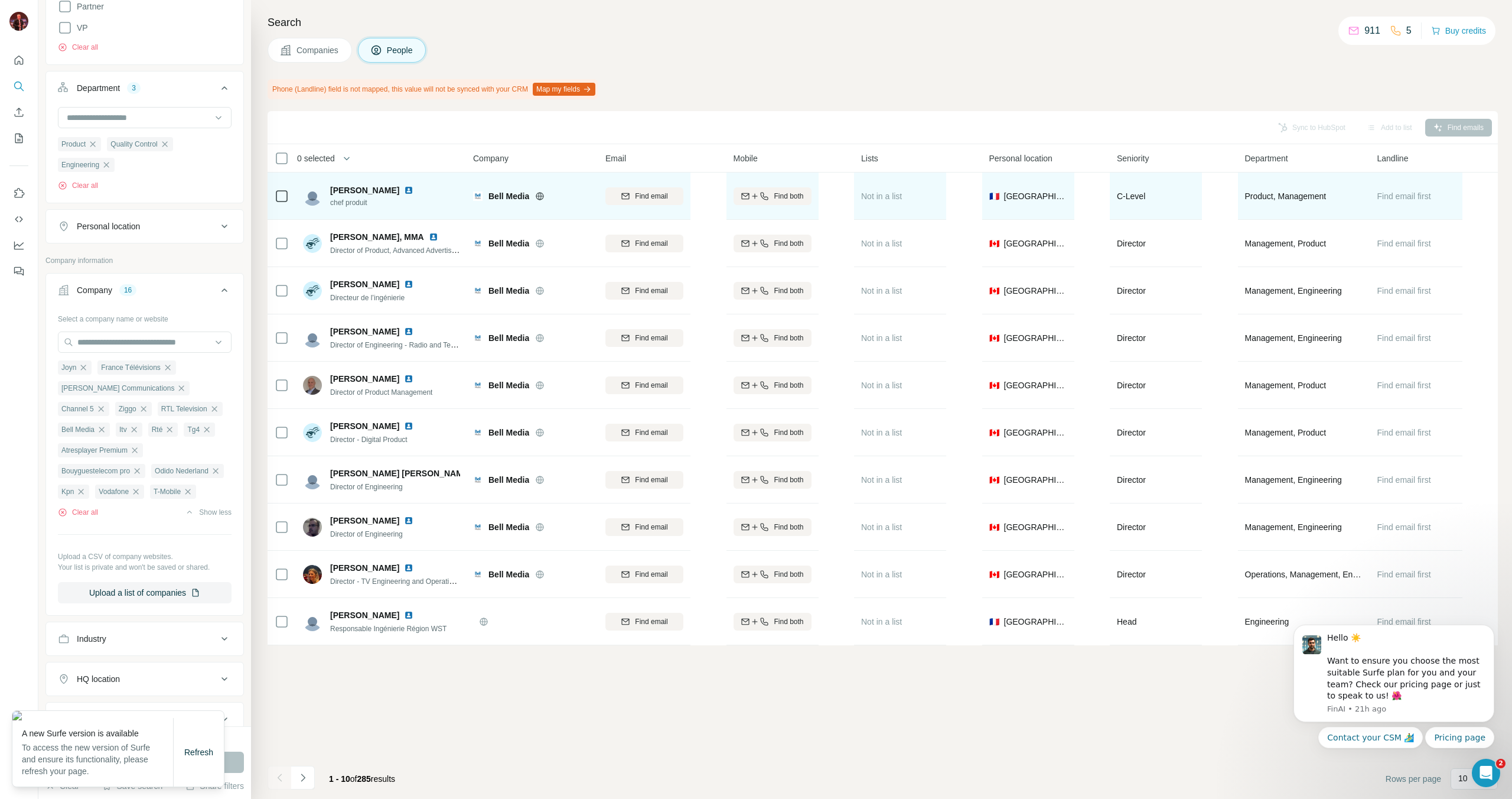
click at [546, 194] on div at bounding box center [554, 196] width 38 height 9
click at [537, 195] on icon at bounding box center [540, 195] width 8 height 1
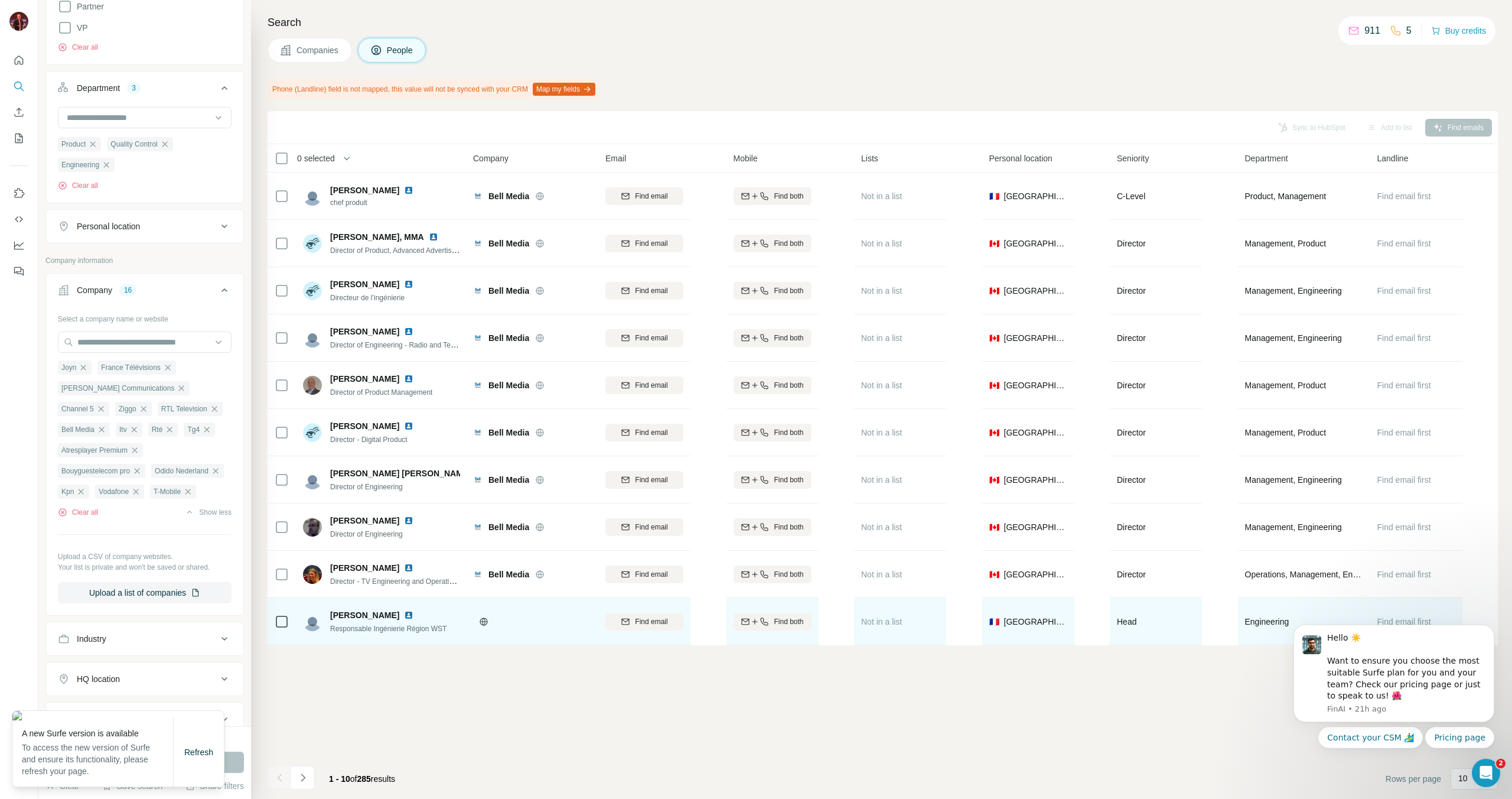
click at [479, 506] on icon at bounding box center [483, 621] width 9 height 9
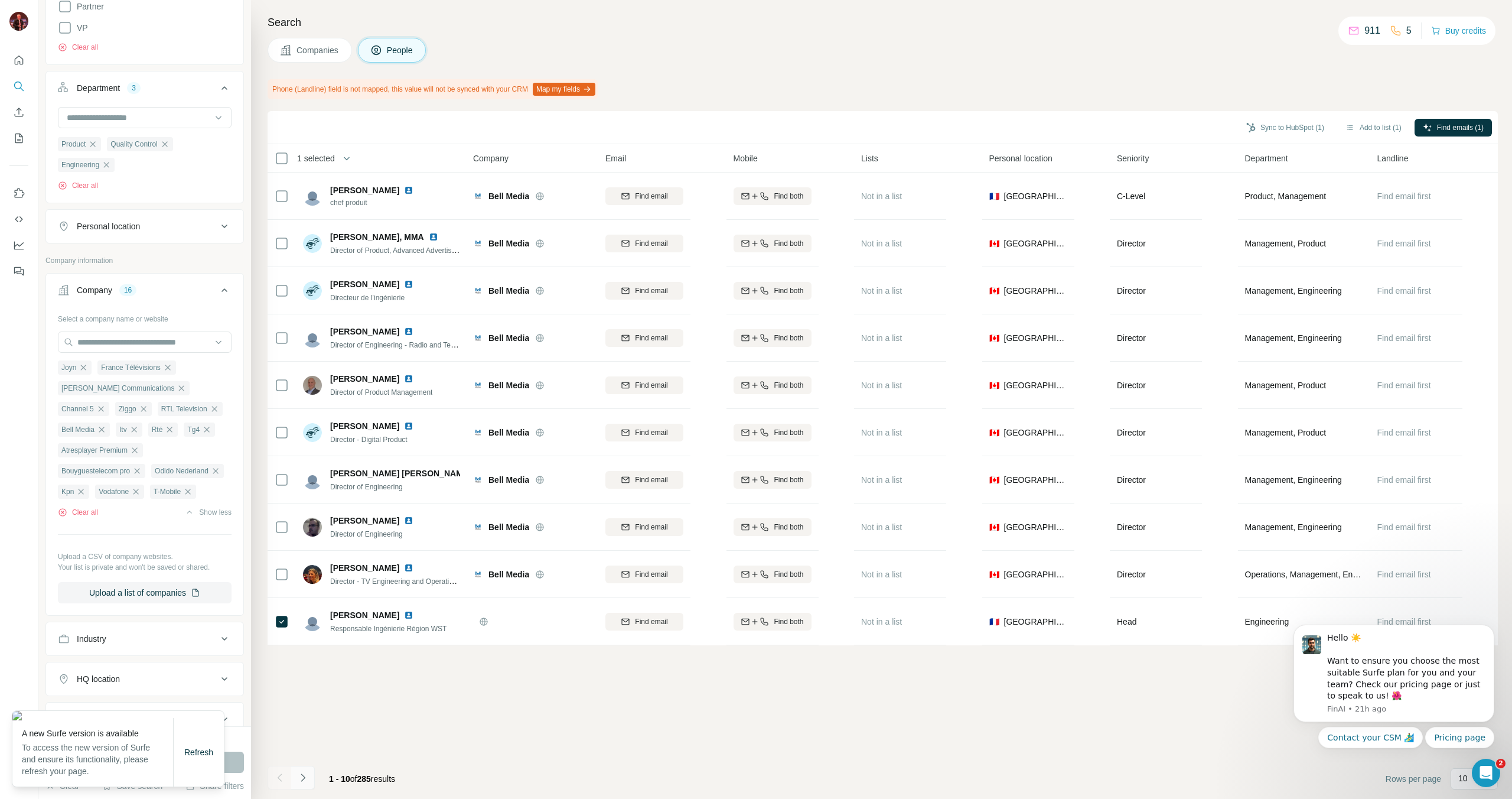
click at [309, 506] on button "Navigate to next page" at bounding box center [303, 777] width 23 height 23
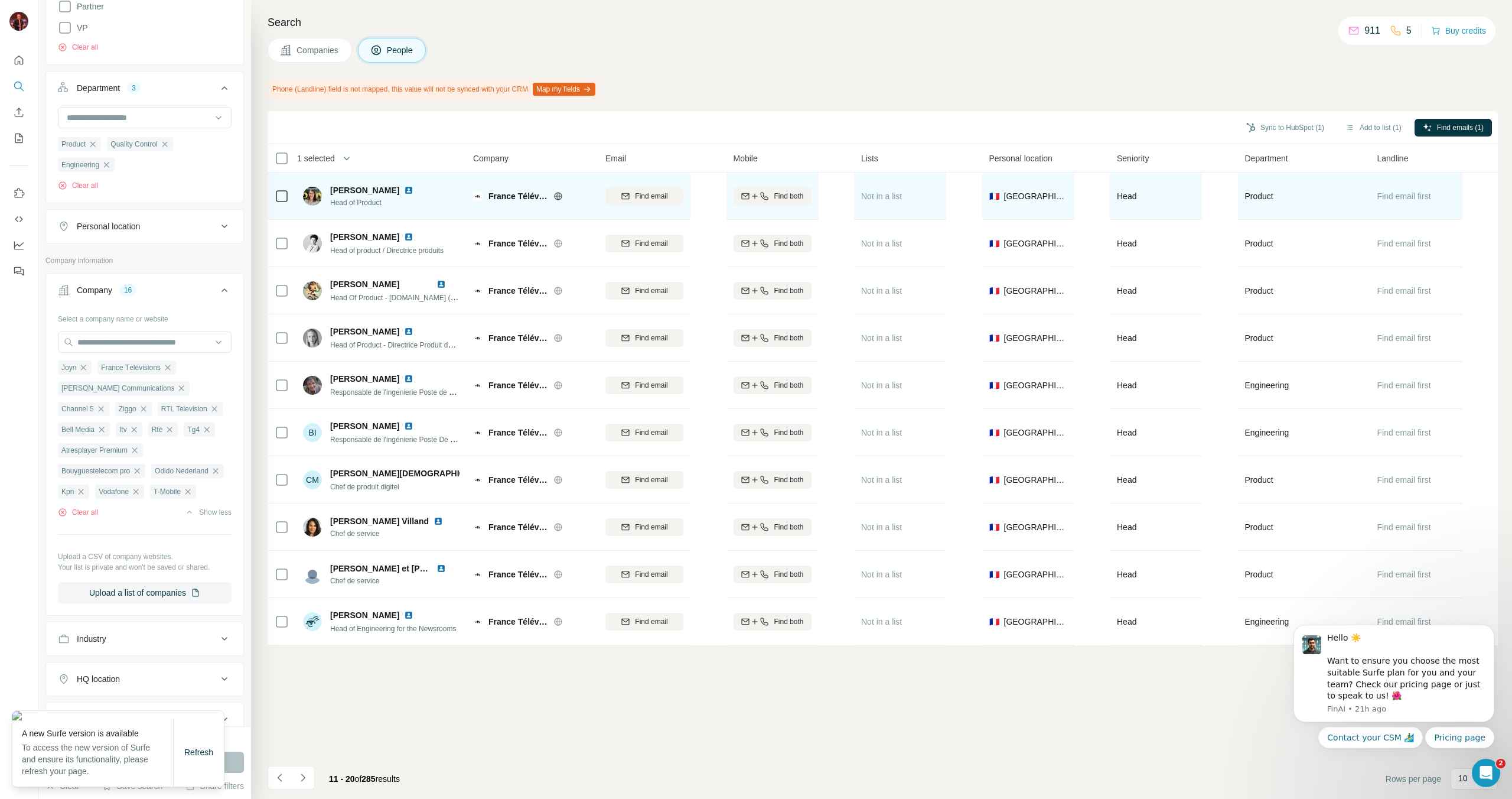
click at [561, 197] on icon at bounding box center [557, 195] width 8 height 8
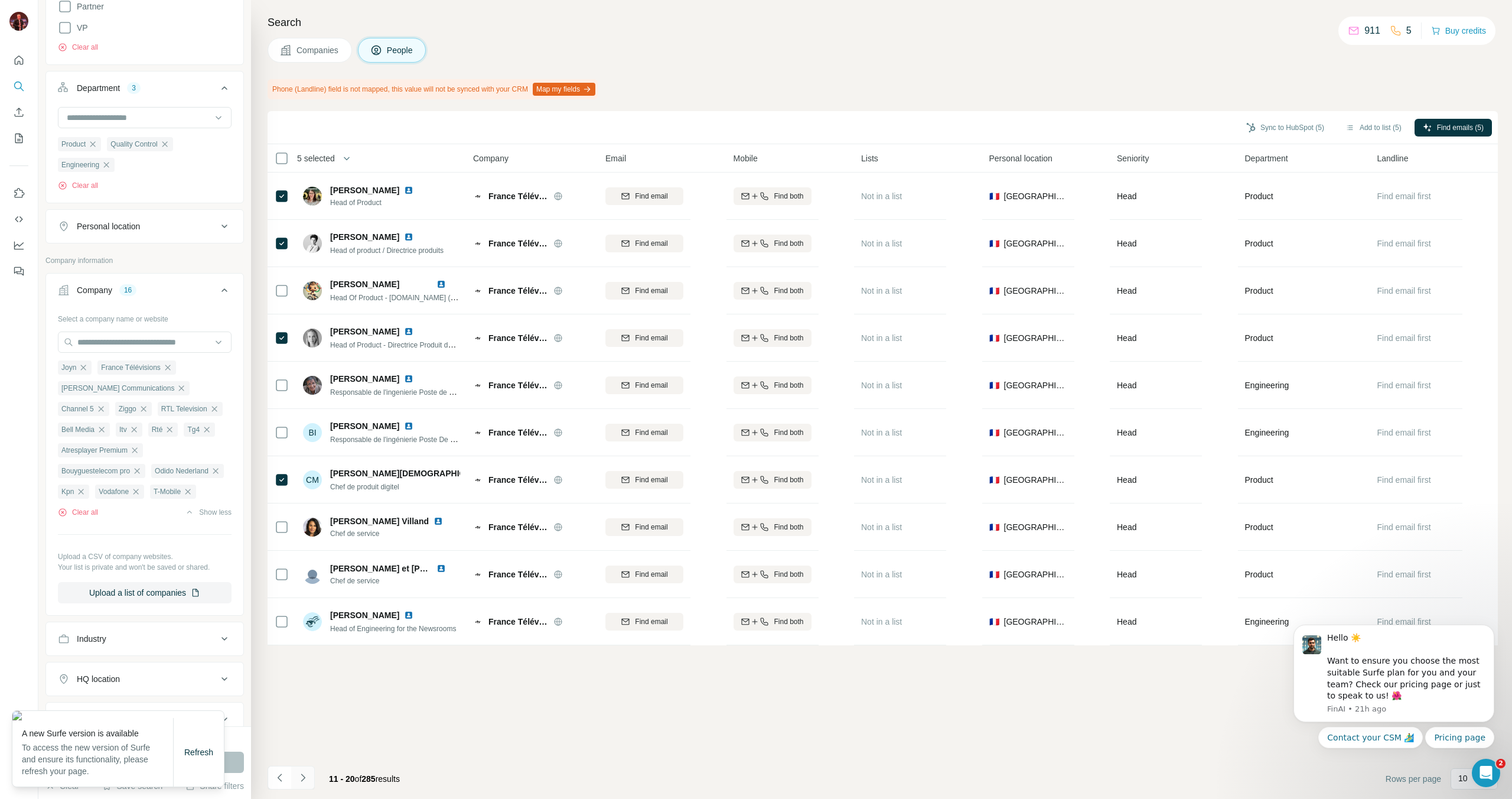
click at [299, 506] on icon "Navigate to next page" at bounding box center [303, 777] width 12 height 12
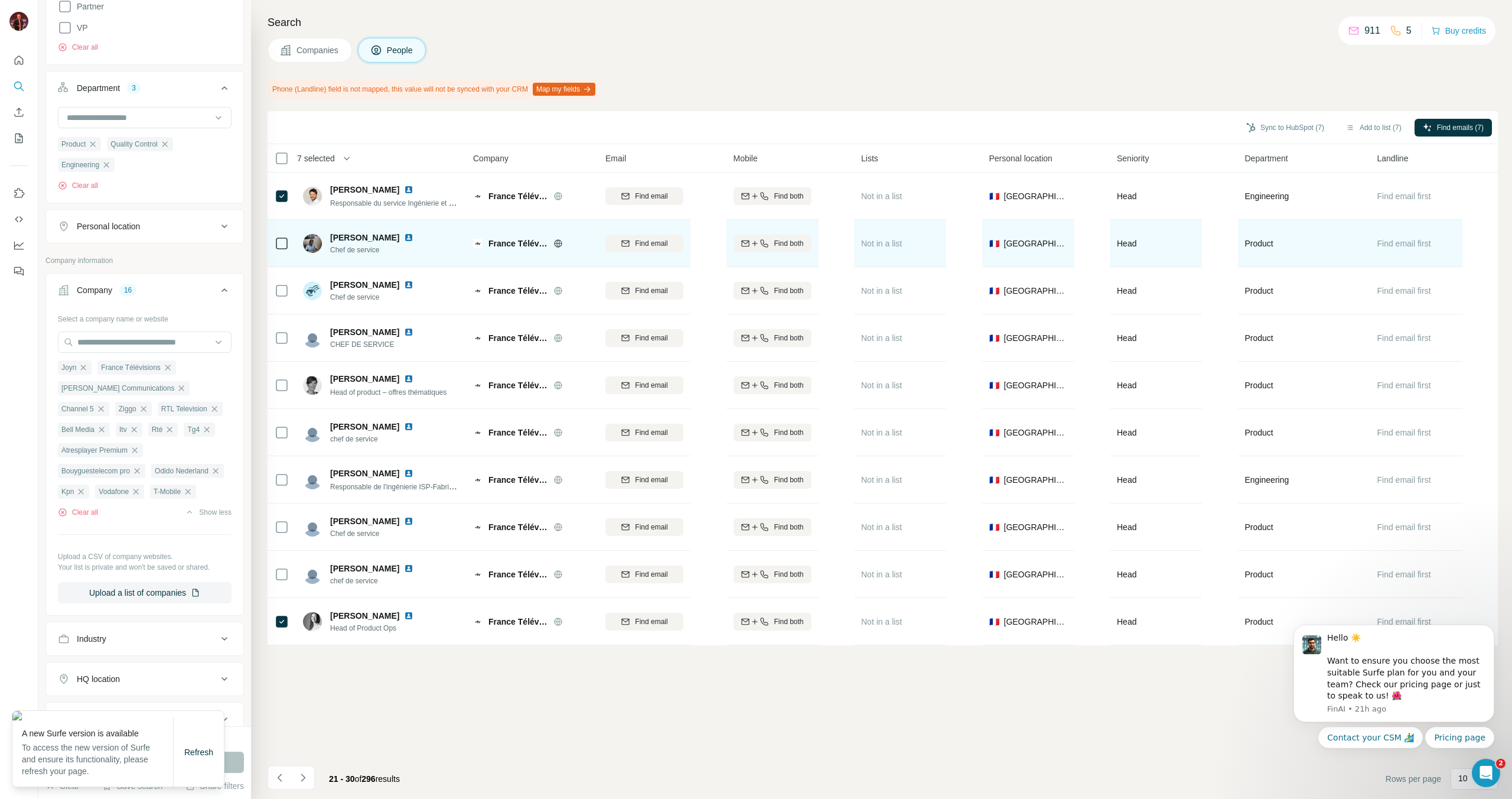
click at [282, 231] on div at bounding box center [281, 243] width 14 height 33
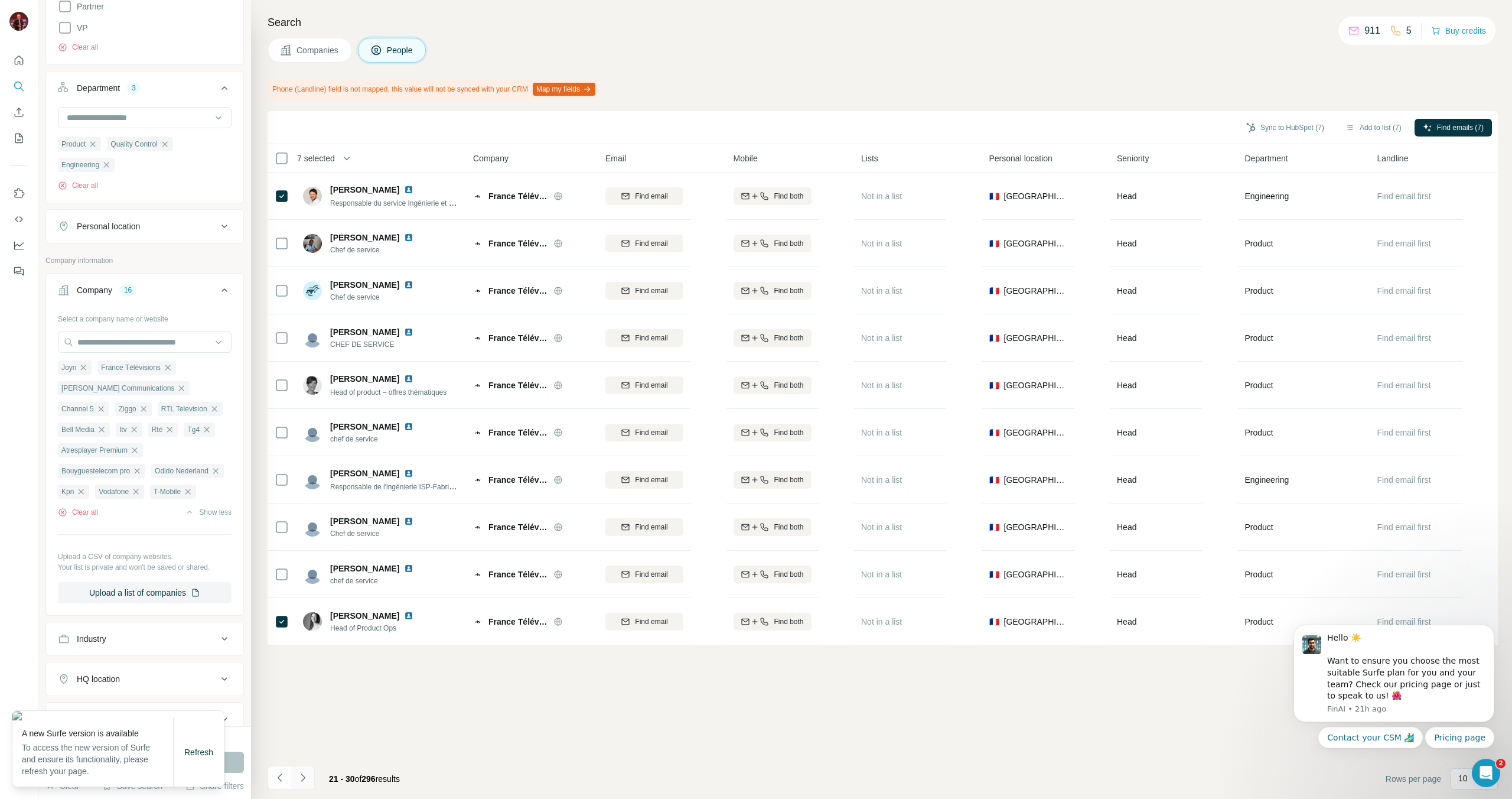
click at [301, 506] on icon "Navigate to next page" at bounding box center [303, 777] width 12 height 12
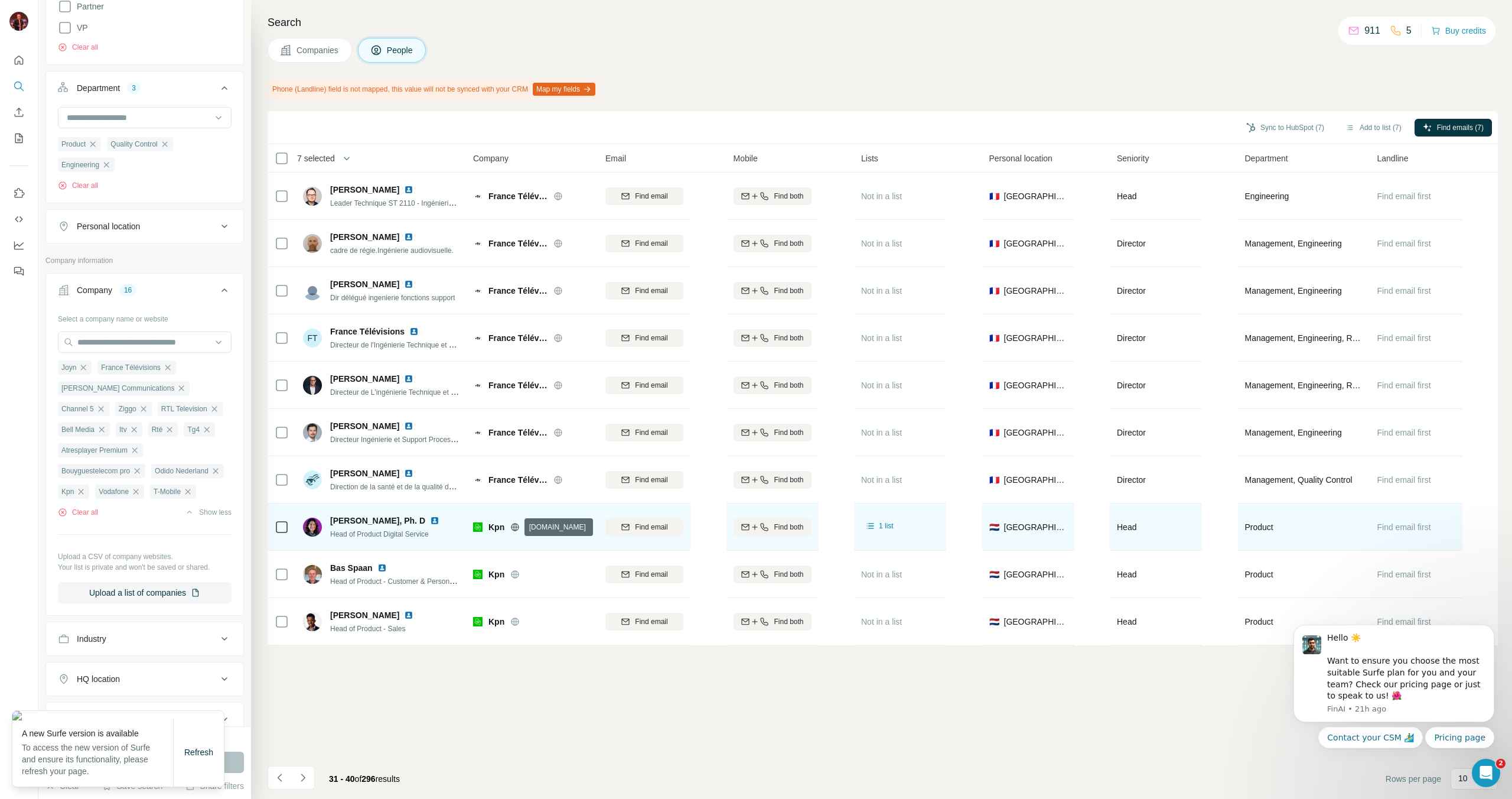
click at [514, 506] on icon at bounding box center [515, 526] width 9 height 9
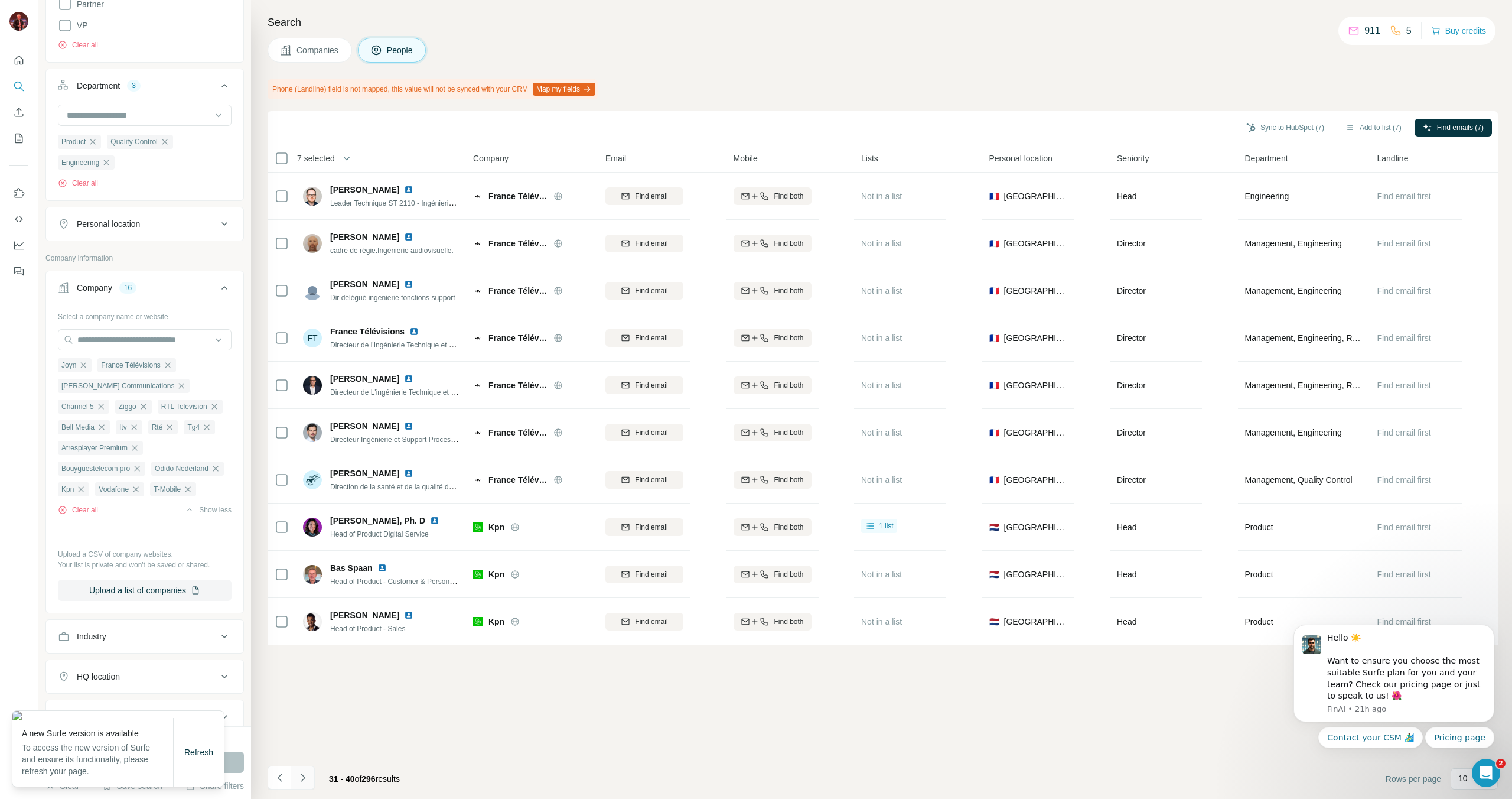
click at [307, 506] on icon "Navigate to next page" at bounding box center [303, 777] width 12 height 12
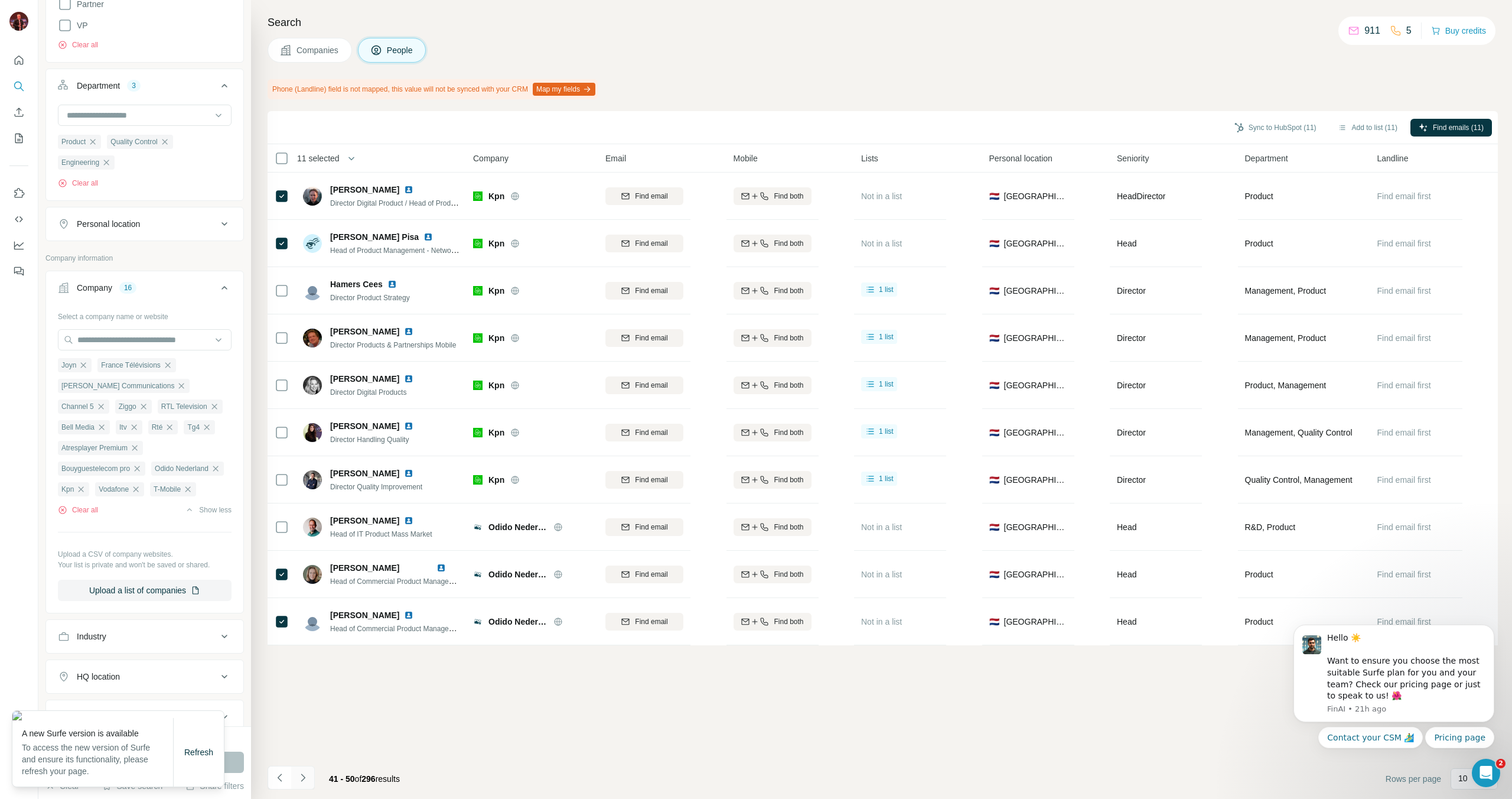
click at [315, 506] on button "Navigate to next page" at bounding box center [303, 777] width 23 height 23
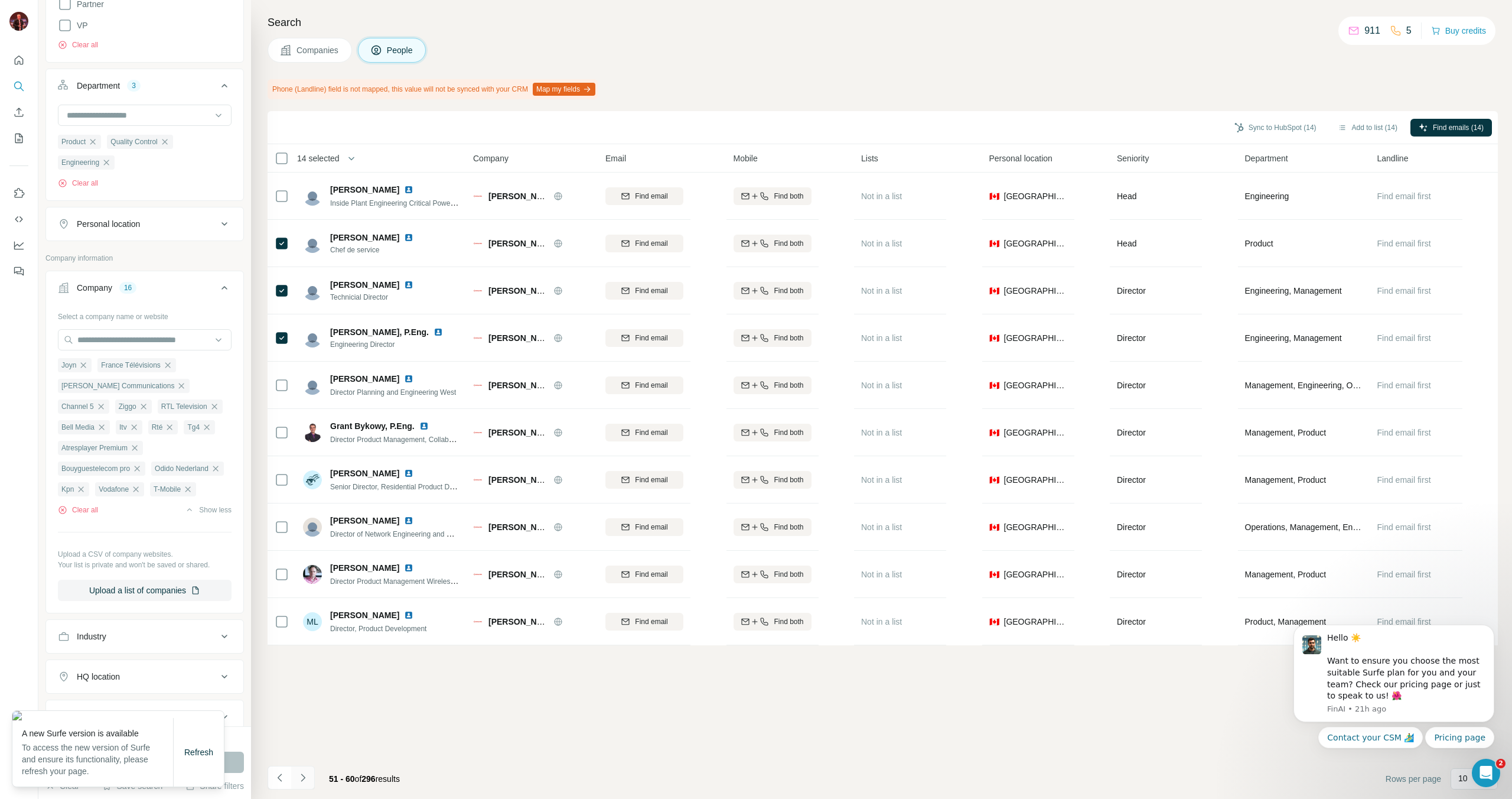
click at [305, 506] on icon "Navigate to next page" at bounding box center [303, 777] width 12 height 12
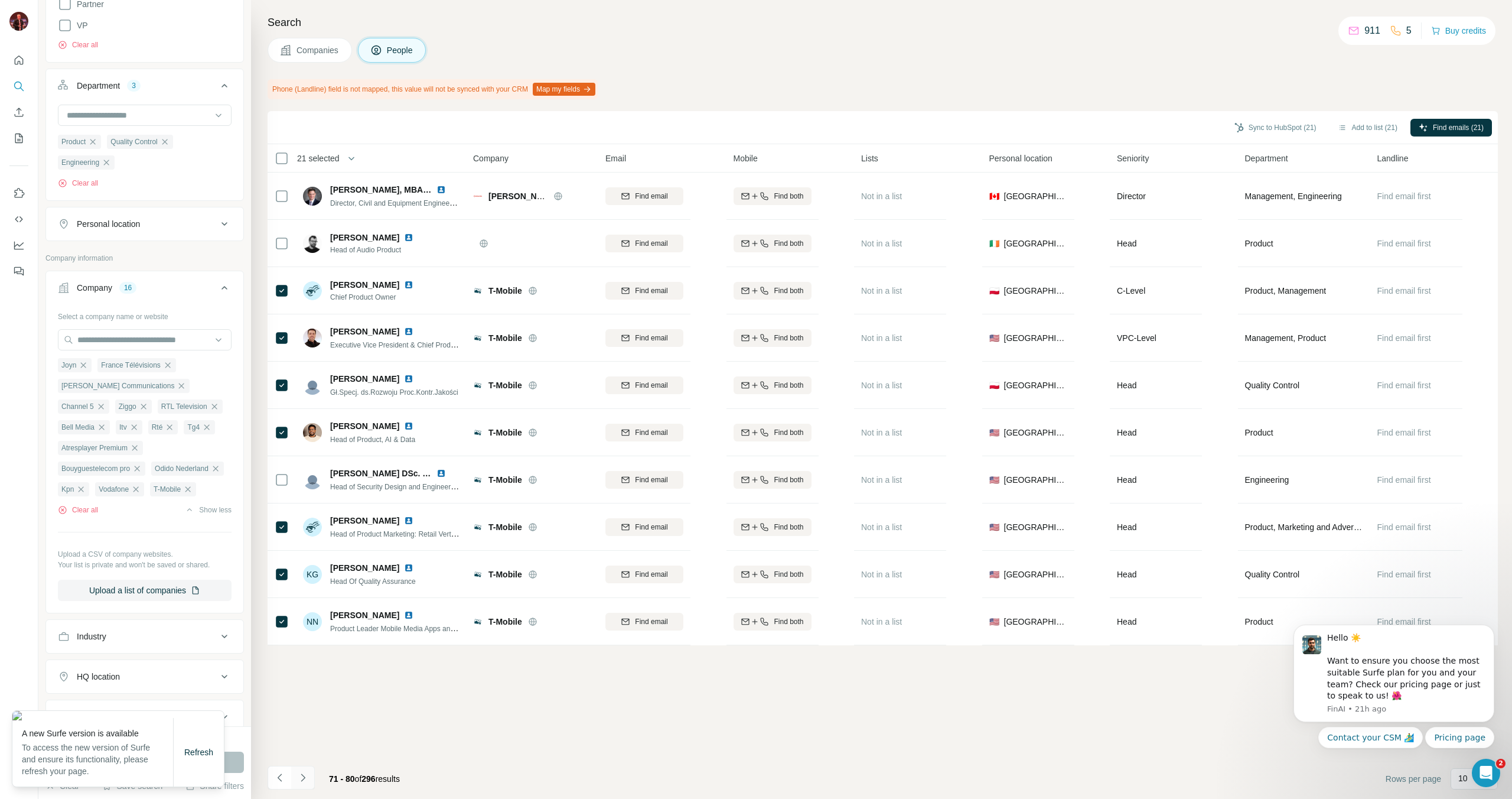
click at [308, 506] on icon "Navigate to next page" at bounding box center [303, 777] width 12 height 12
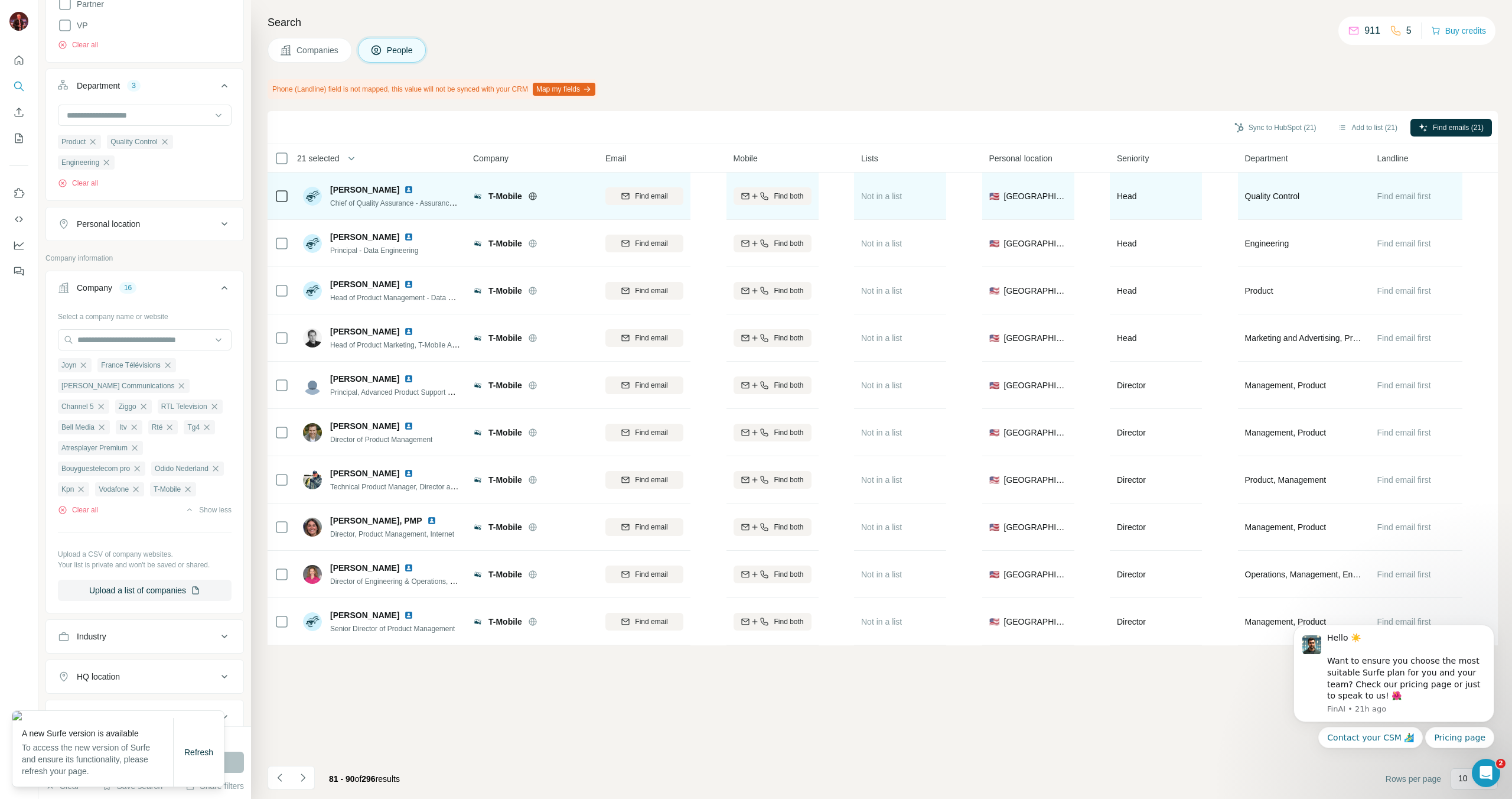
click at [288, 197] on icon at bounding box center [281, 196] width 14 height 14
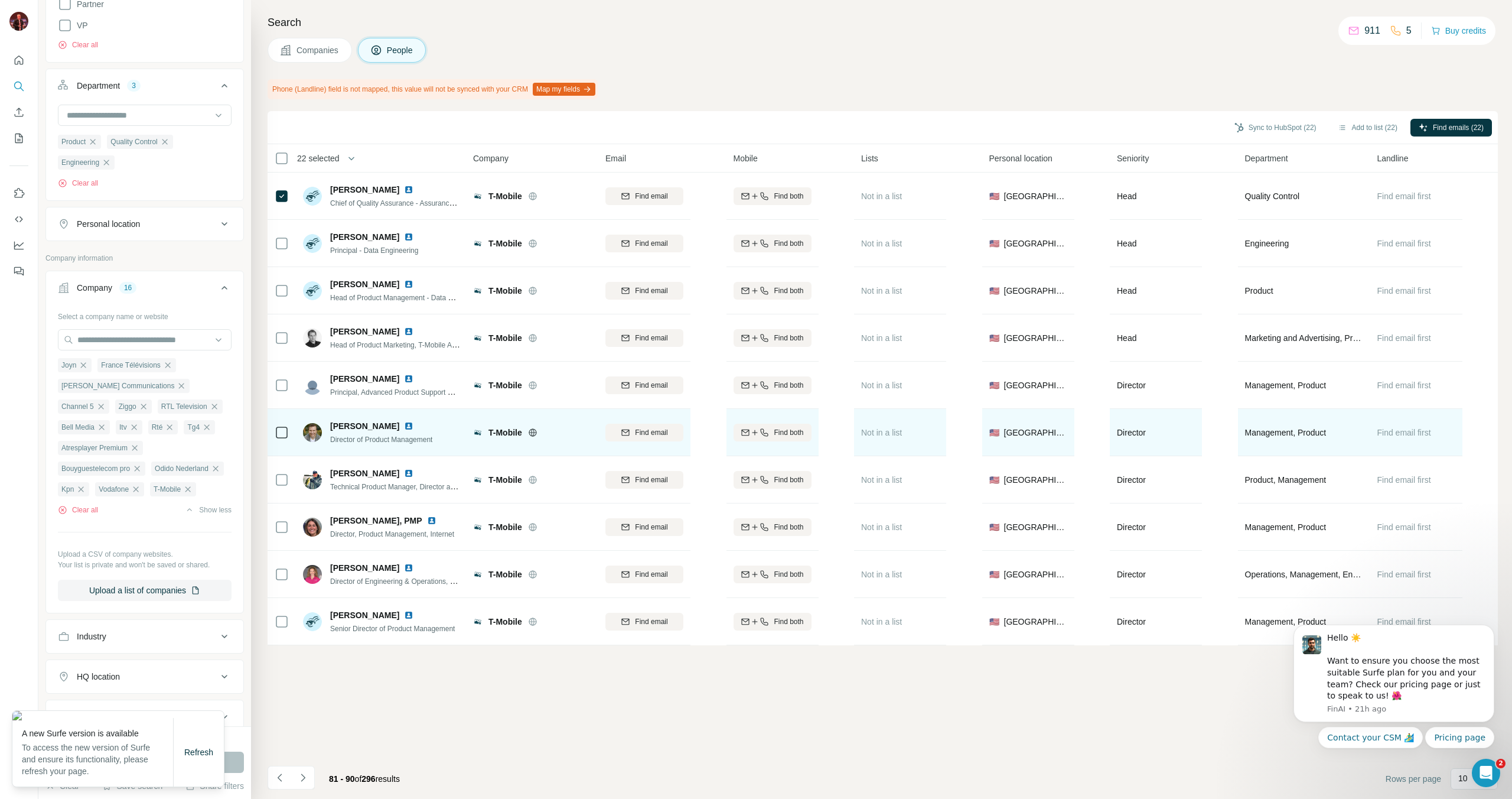
click at [291, 427] on td at bounding box center [281, 432] width 28 height 47
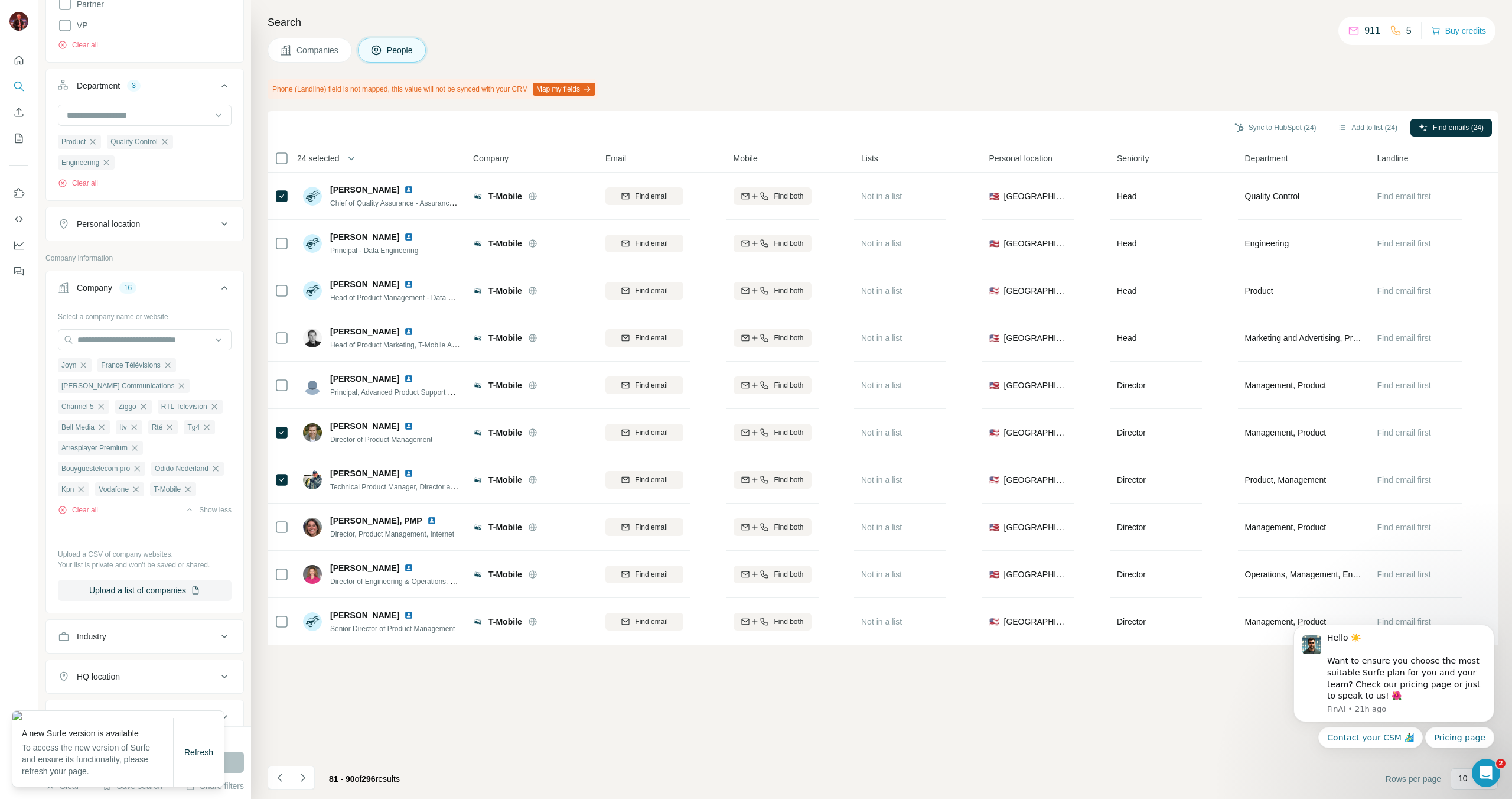
click at [315, 506] on div "81 - 90 of 296 results" at bounding box center [338, 778] width 142 height 26
click at [310, 506] on button "Navigate to next page" at bounding box center [303, 777] width 23 height 23
click at [312, 506] on button "Navigate to next page" at bounding box center [303, 777] width 23 height 23
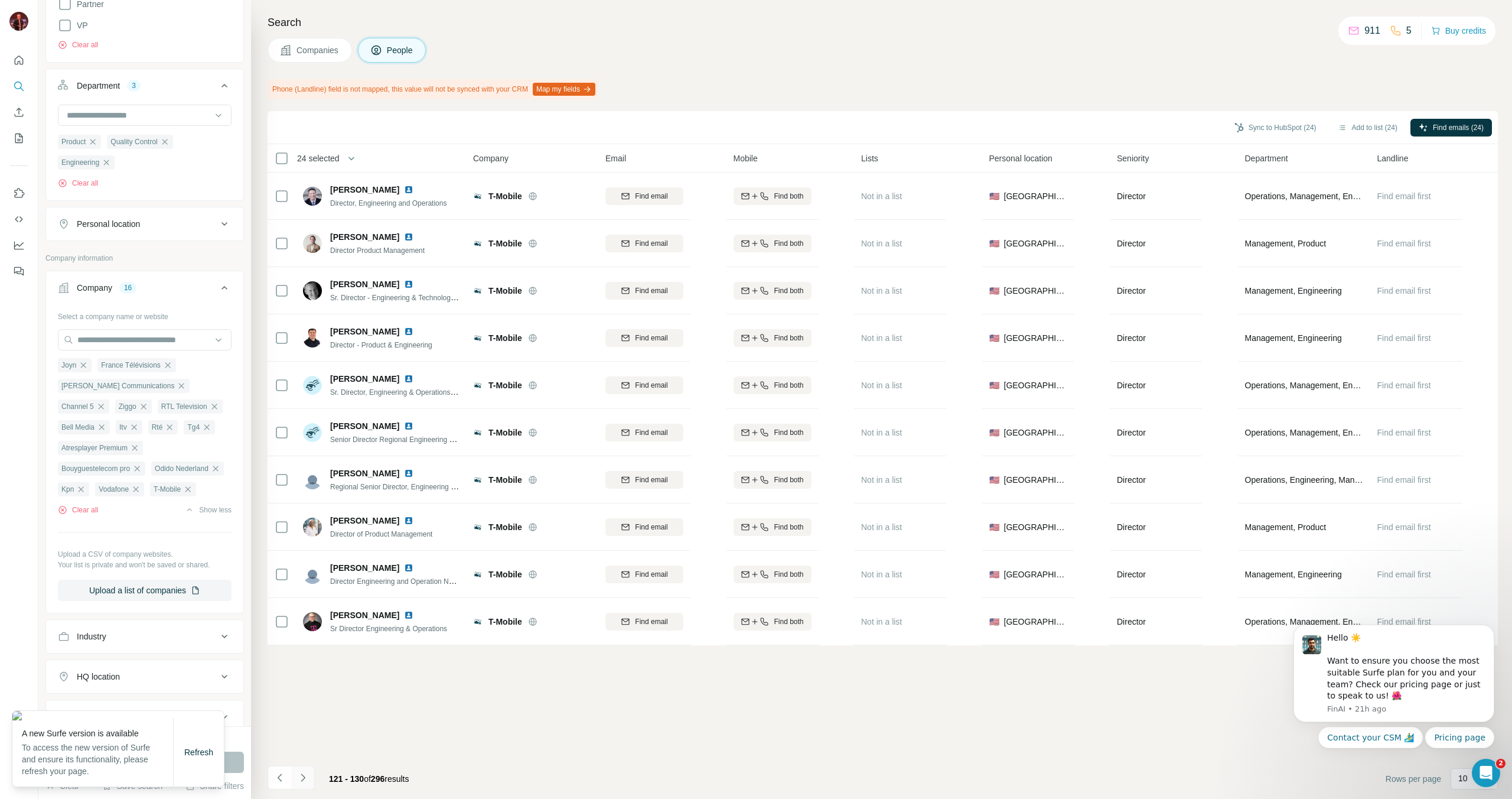
click at [312, 506] on button "Navigate to next page" at bounding box center [303, 777] width 23 height 23
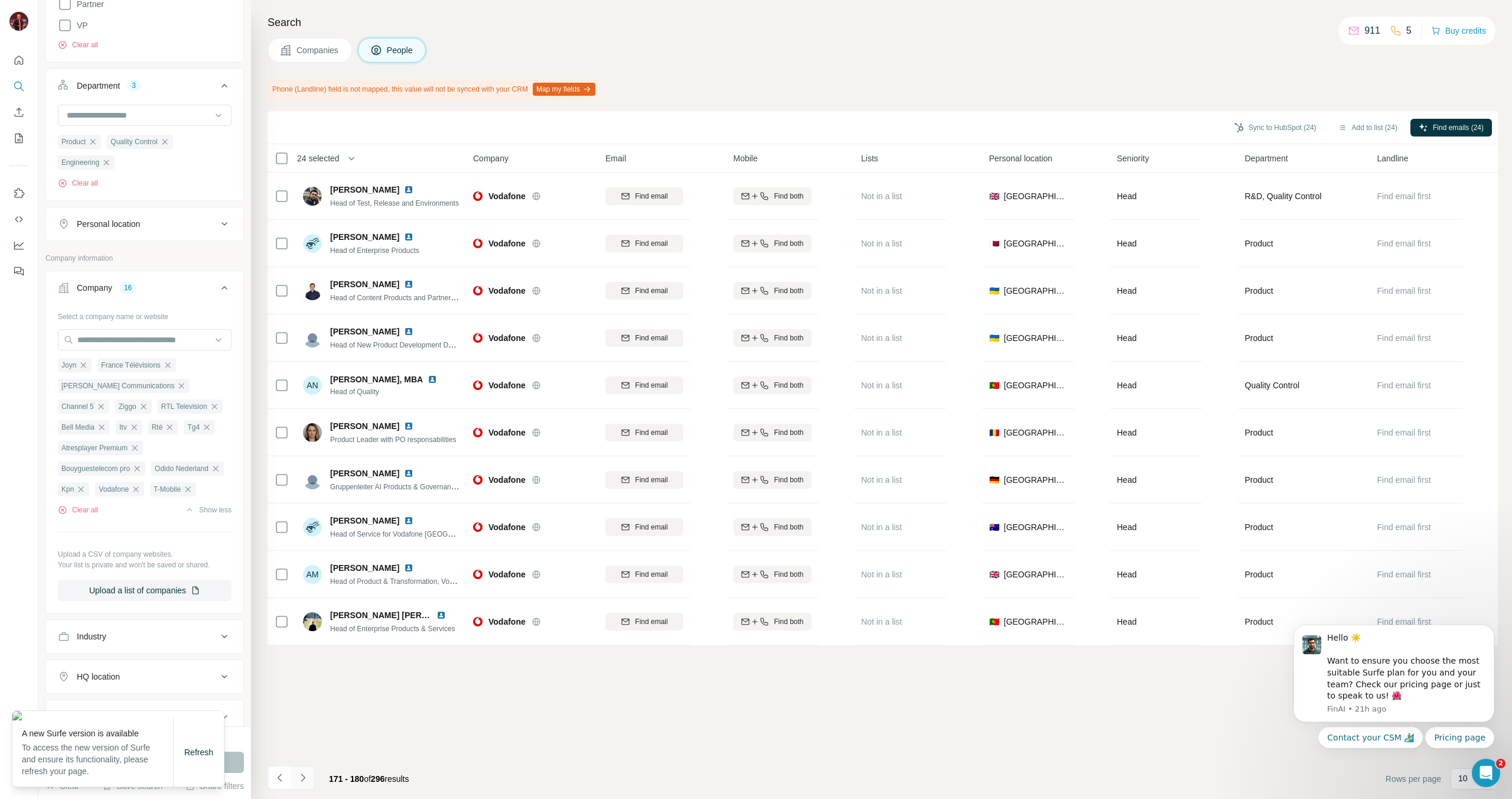
click at [312, 506] on button "Navigate to next page" at bounding box center [303, 777] width 23 height 23
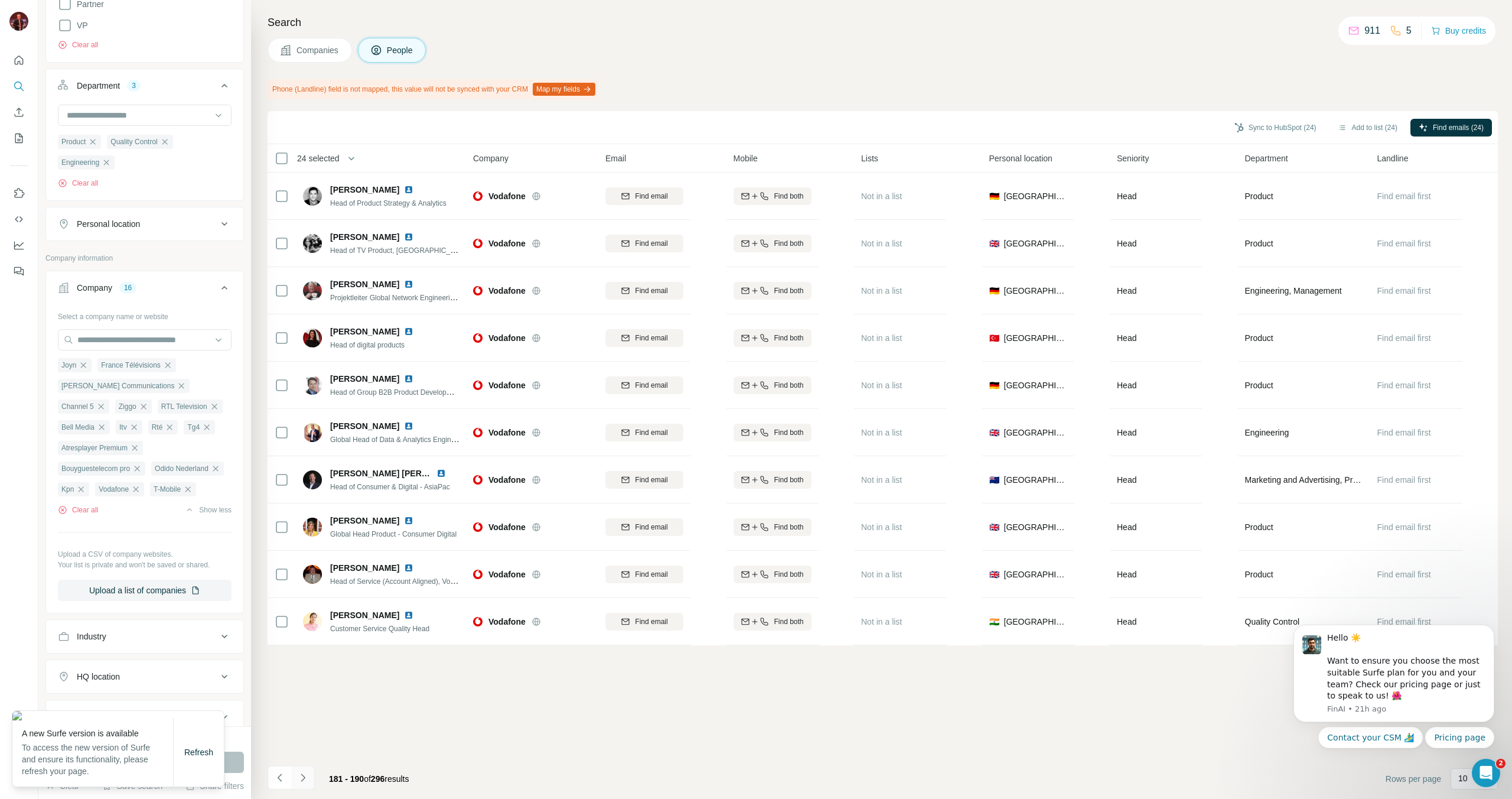
click at [312, 506] on button "Navigate to next page" at bounding box center [303, 777] width 23 height 23
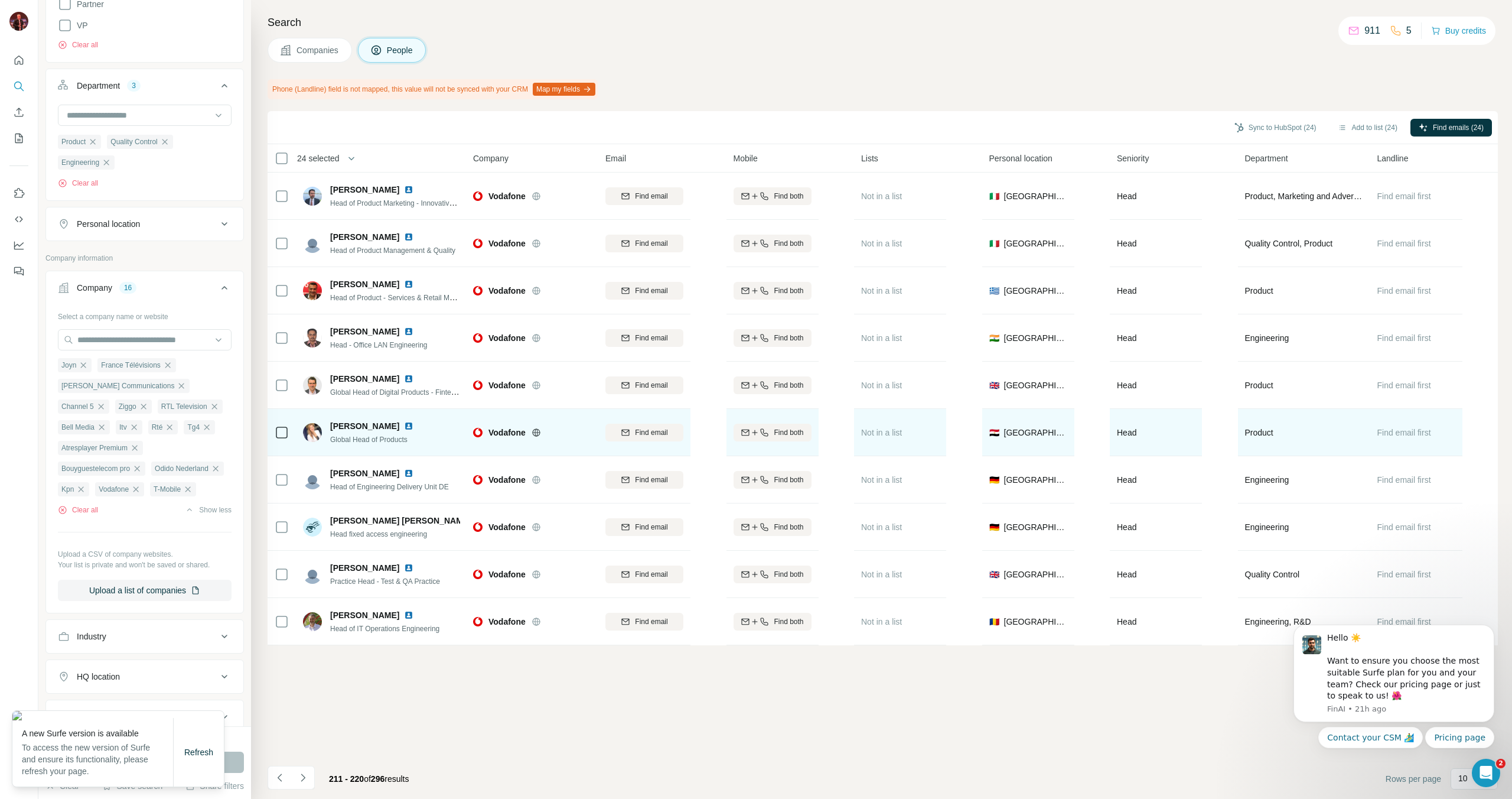
click at [290, 435] on td at bounding box center [281, 432] width 28 height 47
click at [290, 433] on td at bounding box center [281, 432] width 28 height 47
click at [274, 432] on icon at bounding box center [281, 433] width 14 height 14
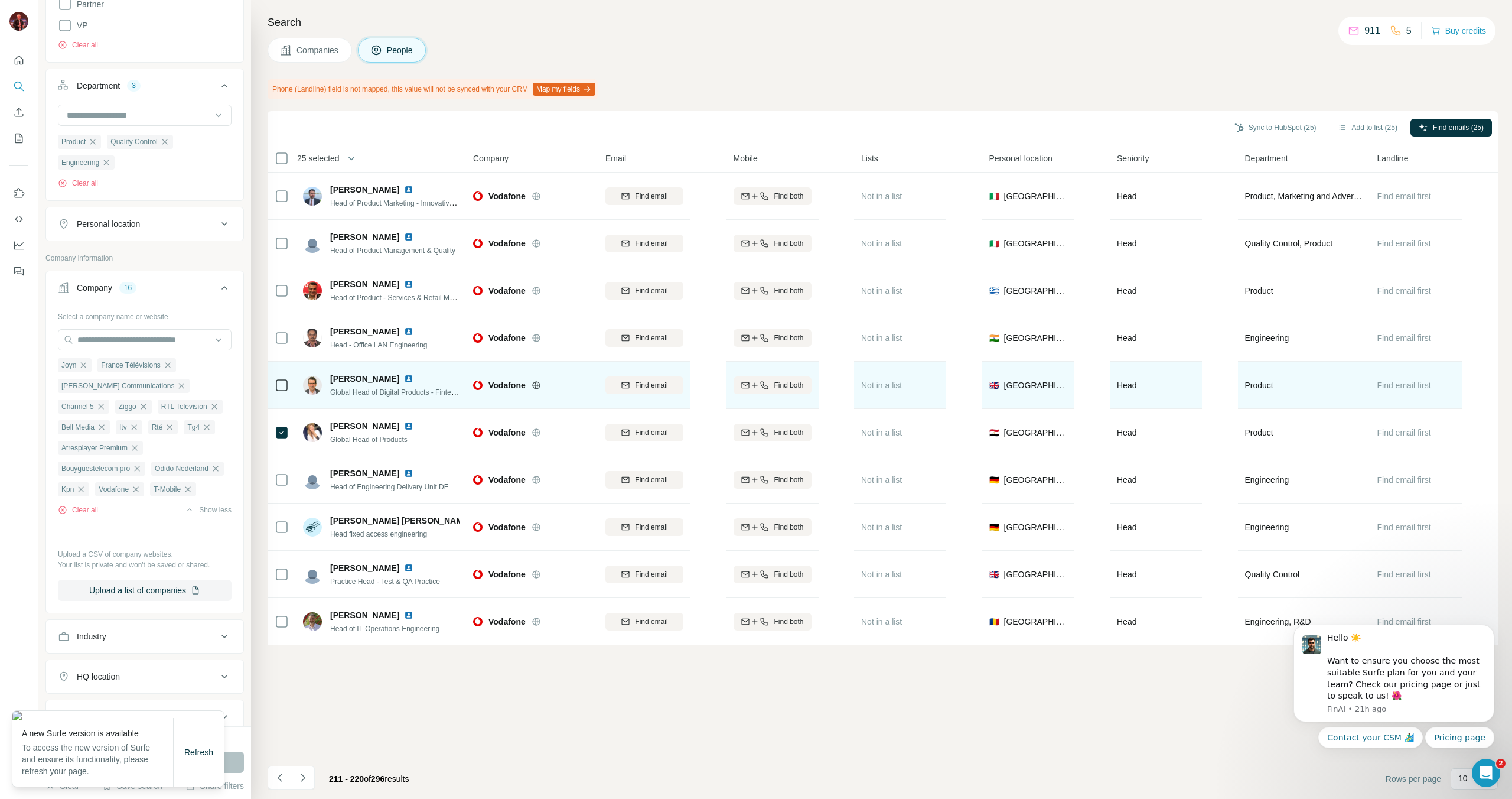
click at [280, 394] on div at bounding box center [281, 385] width 14 height 33
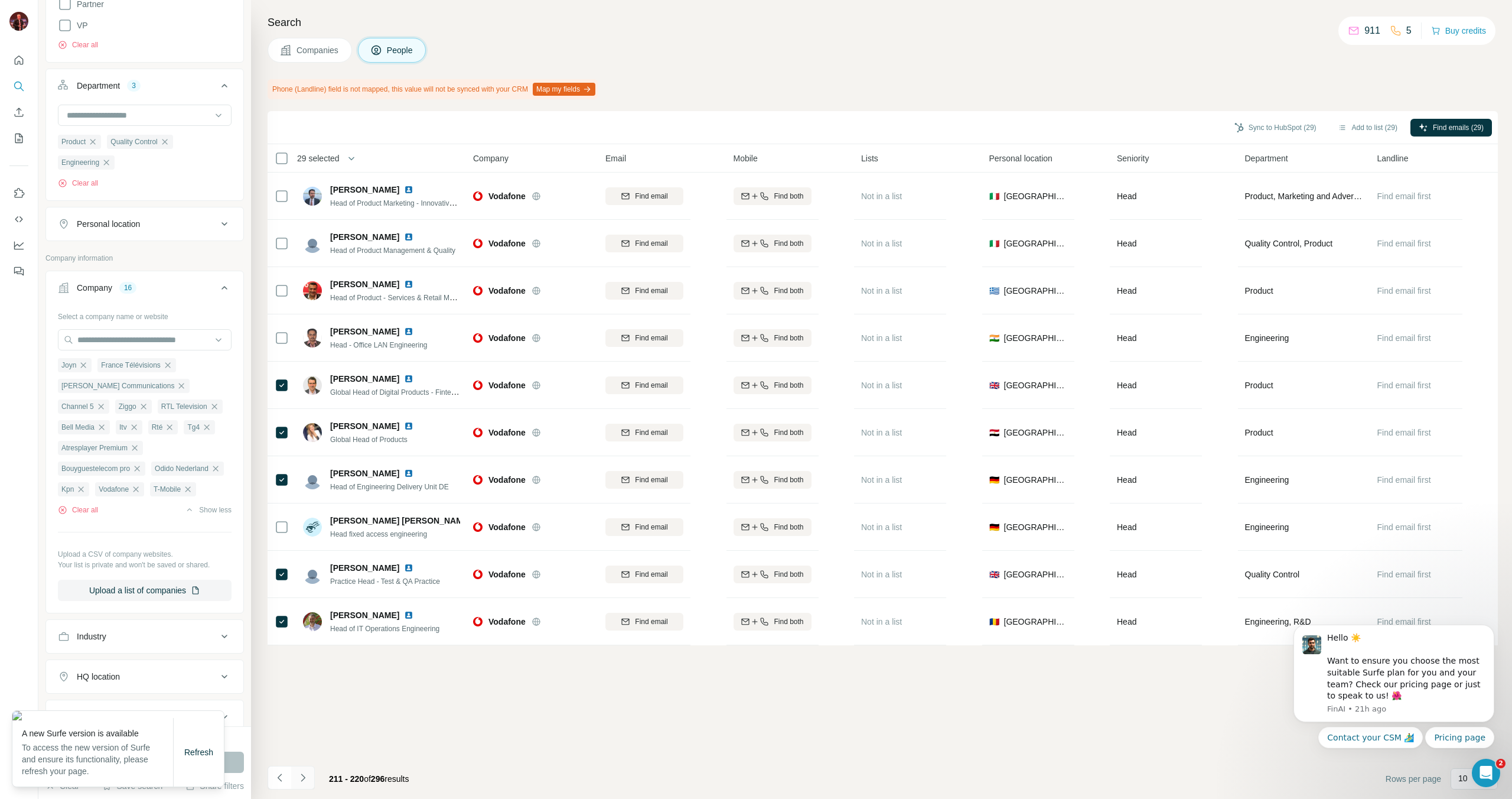
click at [305, 506] on button "Navigate to next page" at bounding box center [303, 777] width 23 height 23
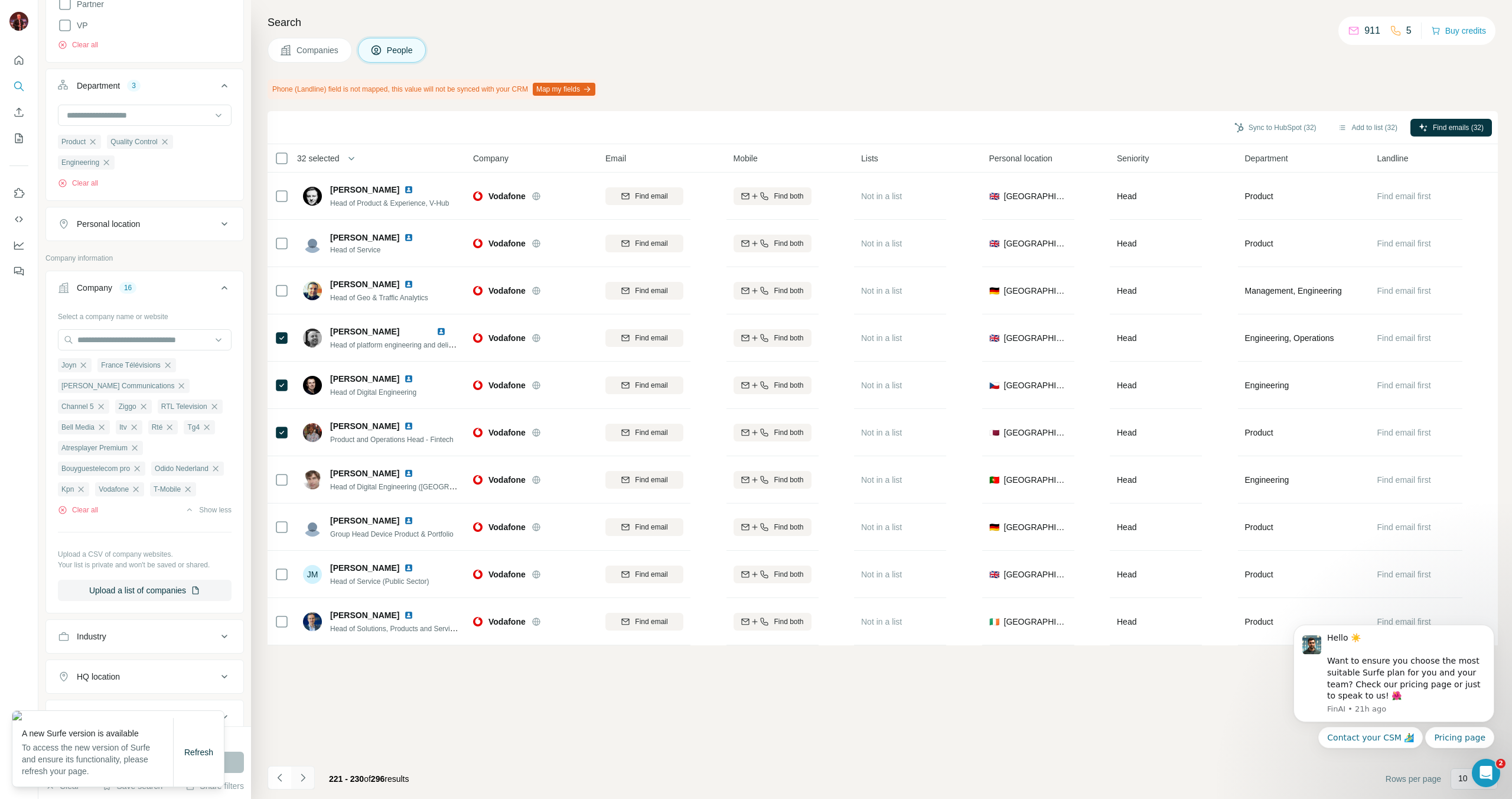
click at [304, 506] on button "Navigate to next page" at bounding box center [303, 777] width 23 height 23
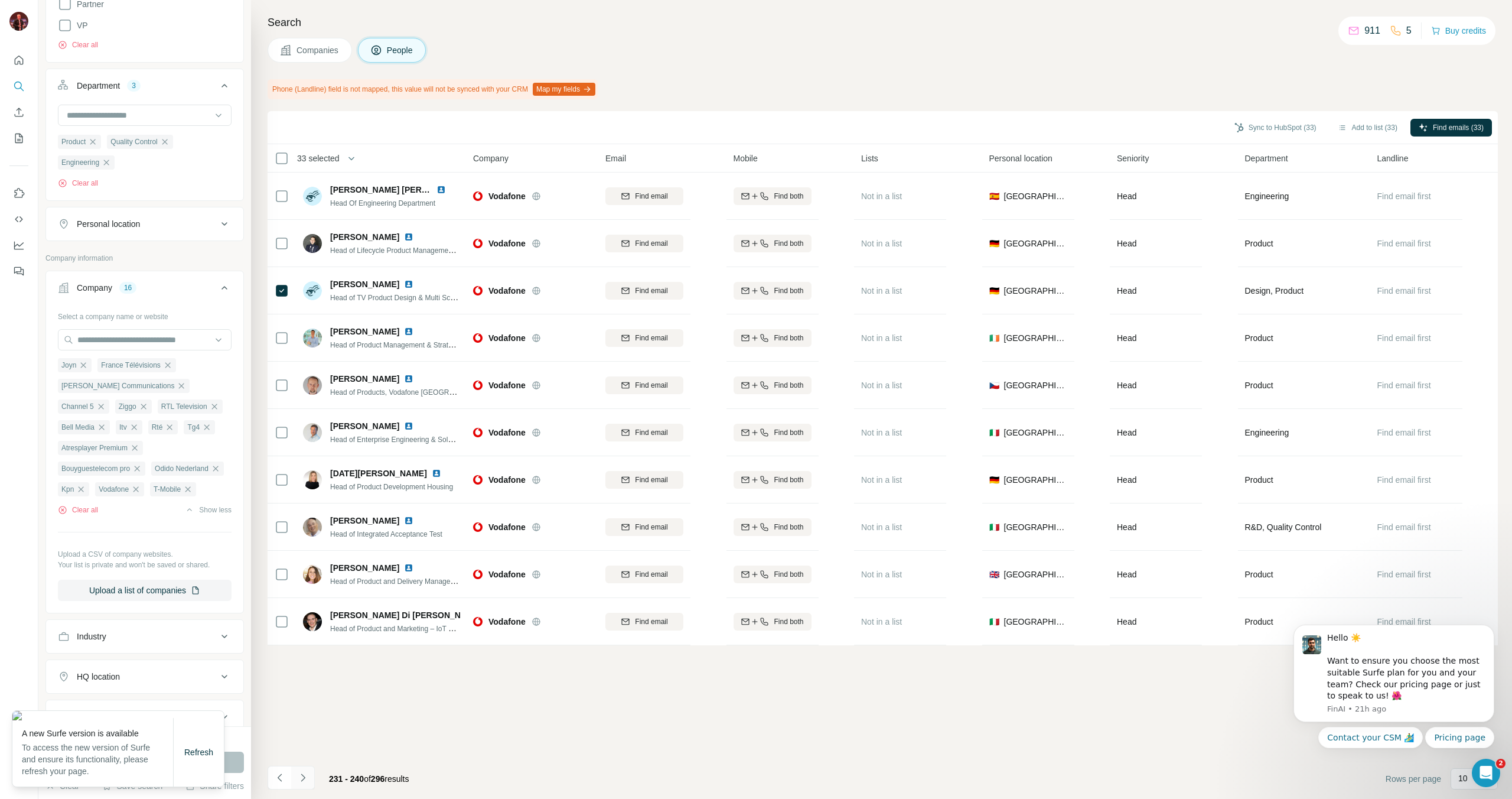
click at [314, 506] on button "Navigate to next page" at bounding box center [303, 777] width 23 height 23
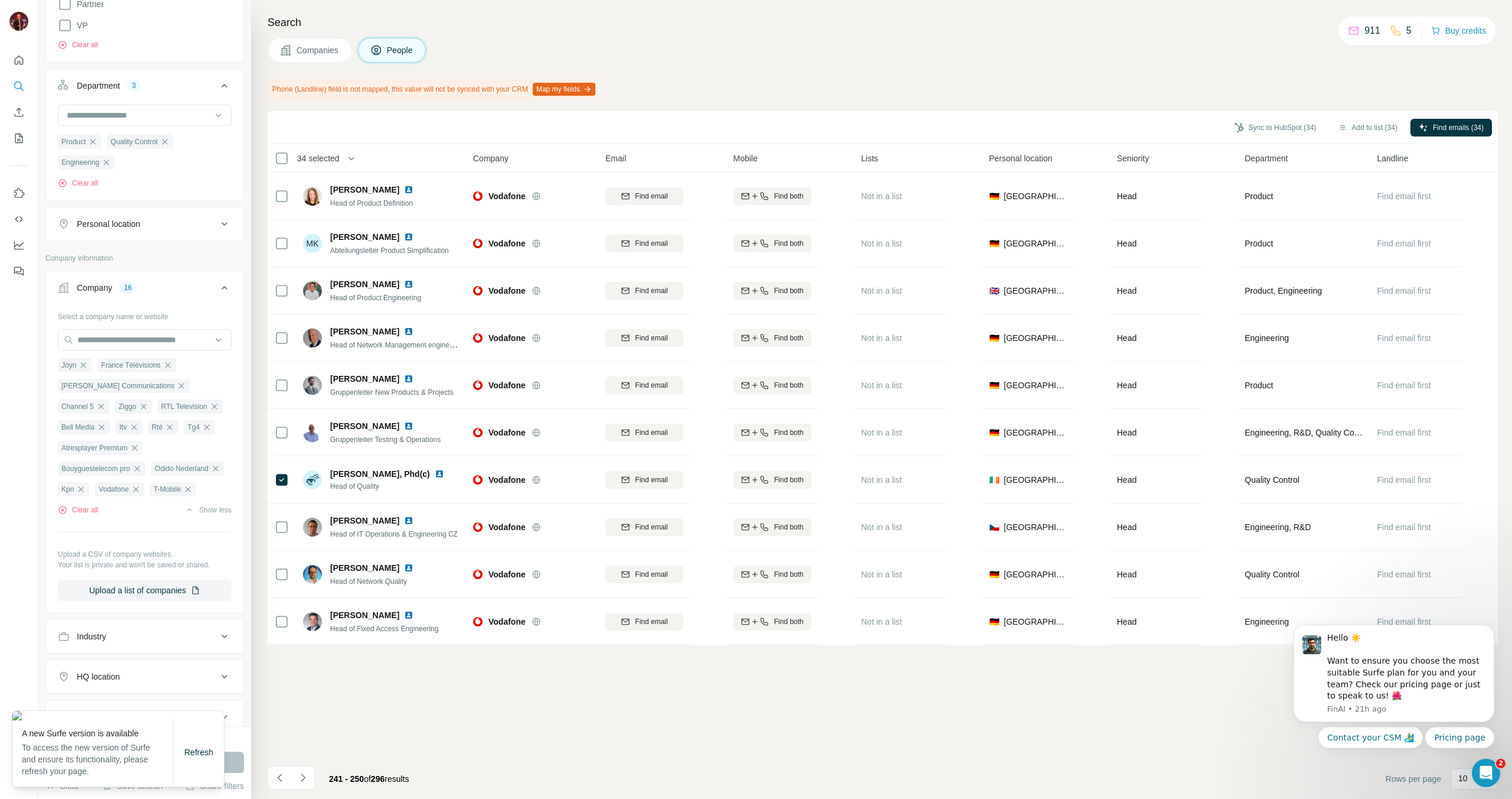
click at [320, 506] on div "241 - 250 of 296 results" at bounding box center [369, 778] width 99 height 26
click at [307, 506] on icon "Navigate to next page" at bounding box center [303, 777] width 12 height 12
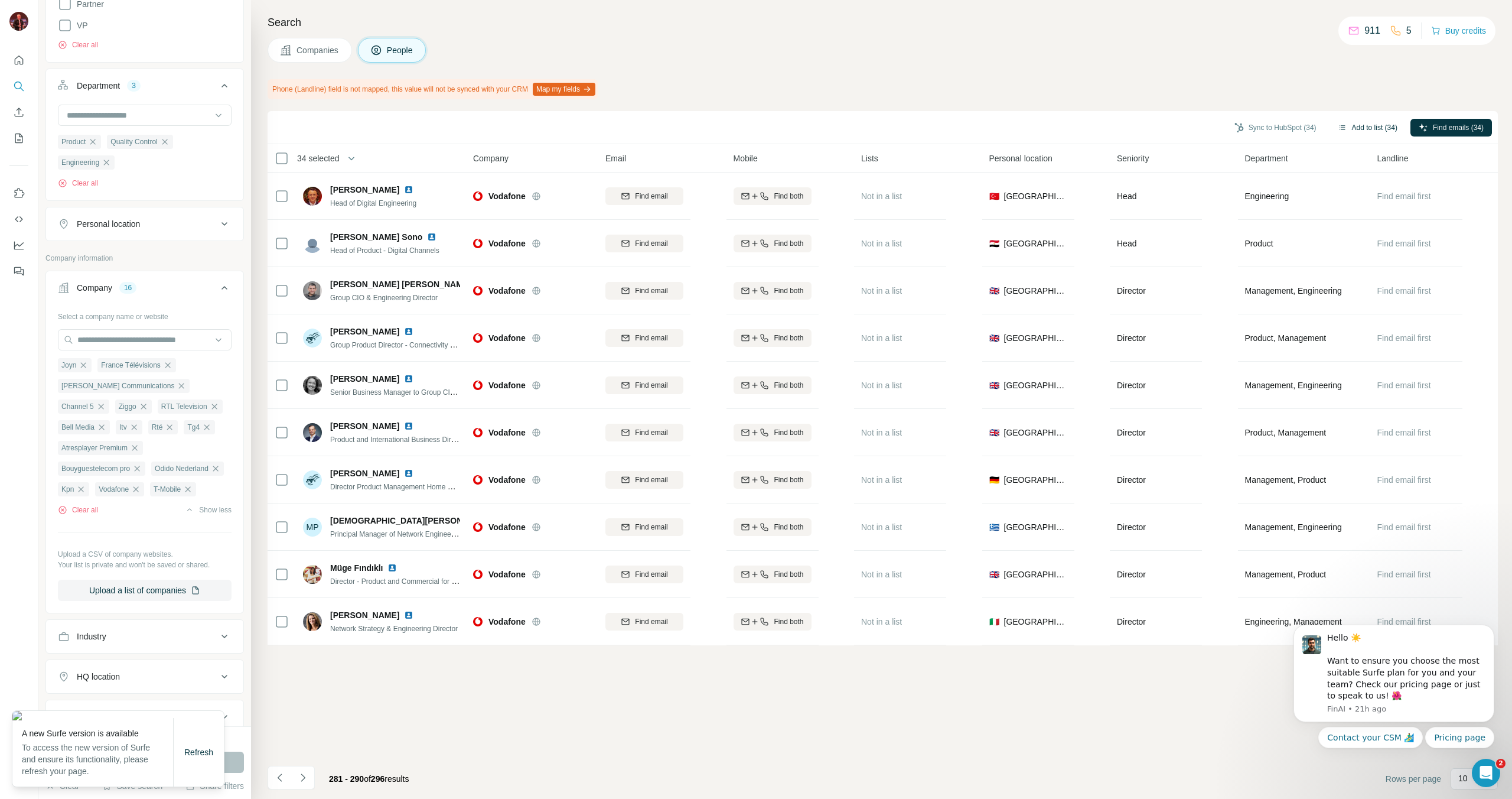
click at [892, 124] on button "Add to list (34)" at bounding box center [1368, 127] width 77 height 18
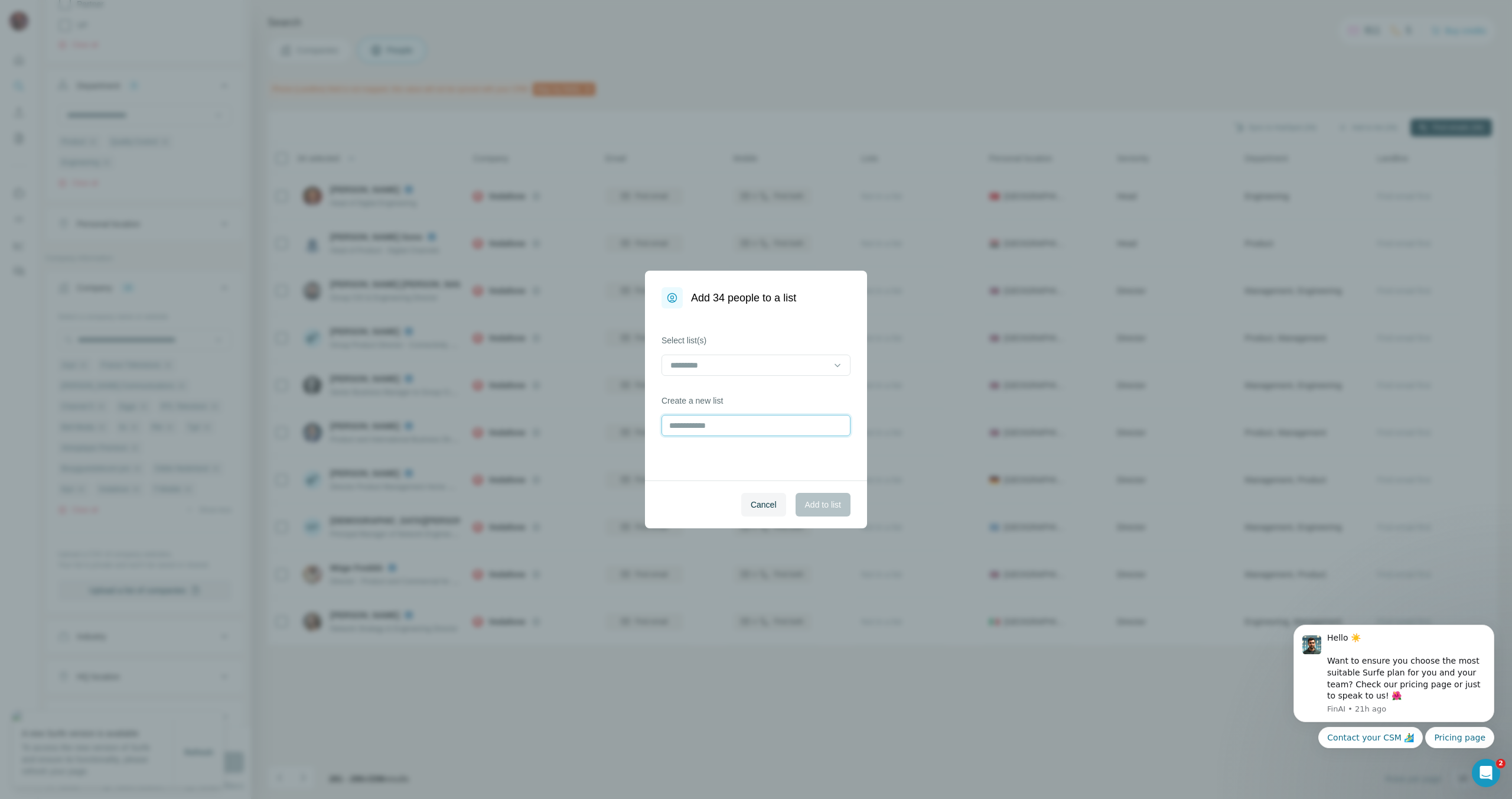
click at [763, 415] on input "text" at bounding box center [756, 425] width 189 height 22
type input "**********"
click at [823, 506] on span "Add to list" at bounding box center [823, 505] width 36 height 12
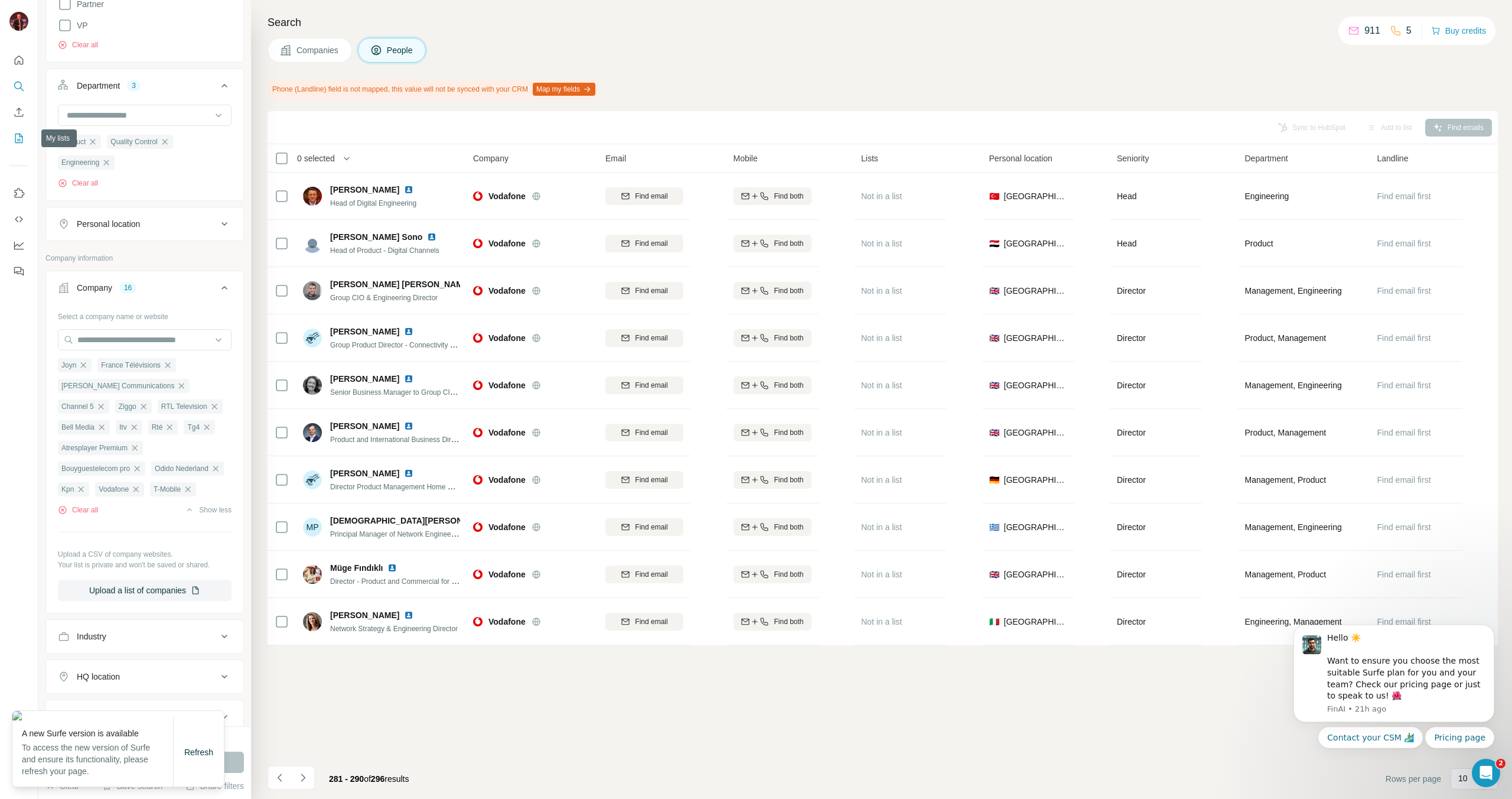
click at [21, 137] on icon "My lists" at bounding box center [20, 137] width 6 height 8
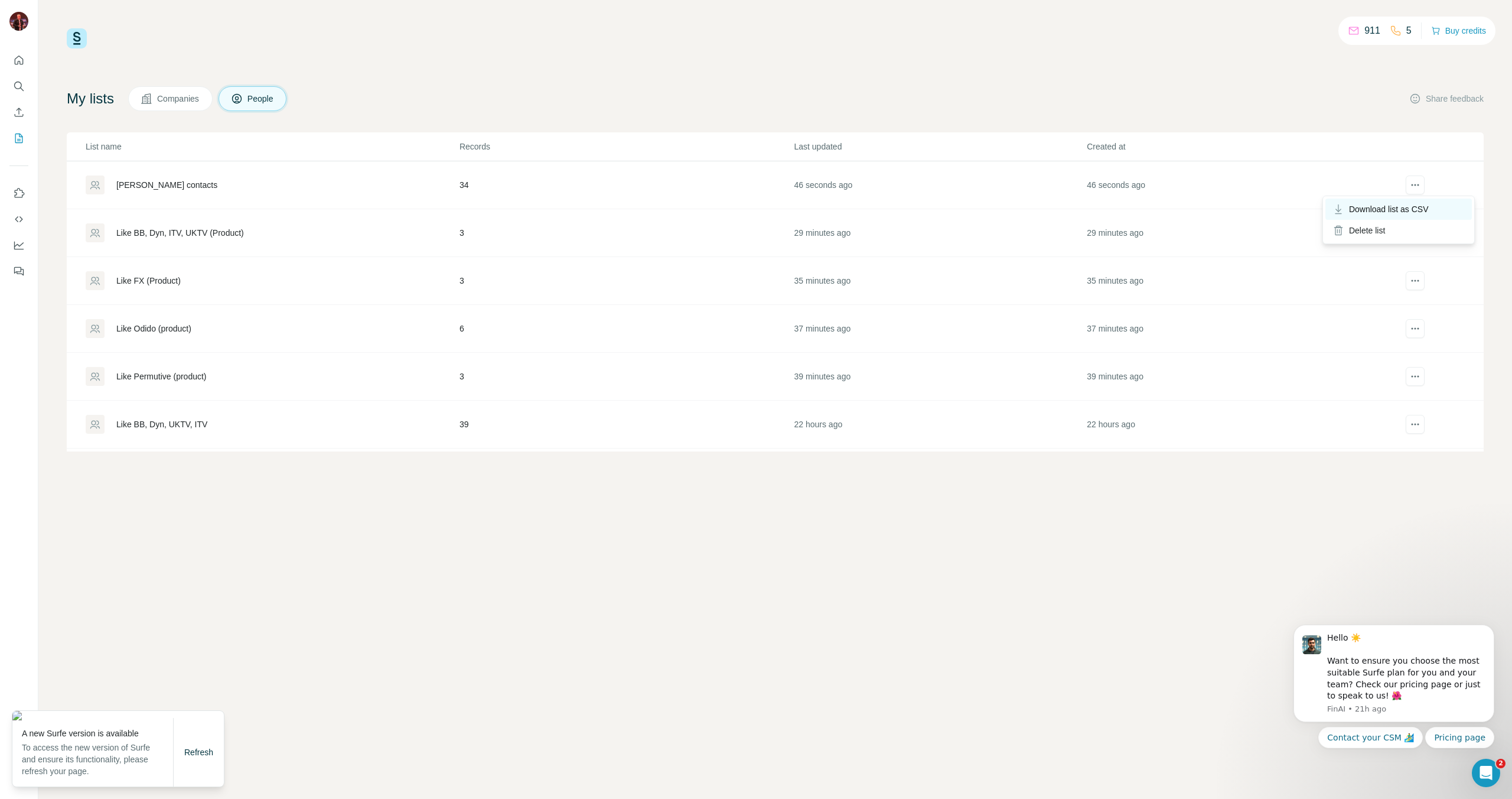
click at [892, 206] on span "Download list as CSV" at bounding box center [1388, 209] width 80 height 12
click at [892, 235] on icon "actions" at bounding box center [1415, 233] width 12 height 12
click at [892, 261] on span "Download list as CSV" at bounding box center [1388, 257] width 80 height 12
click at [892, 280] on icon "actions" at bounding box center [1411, 281] width 2 height 2
click at [892, 304] on span "Download list as CSV" at bounding box center [1388, 305] width 80 height 12
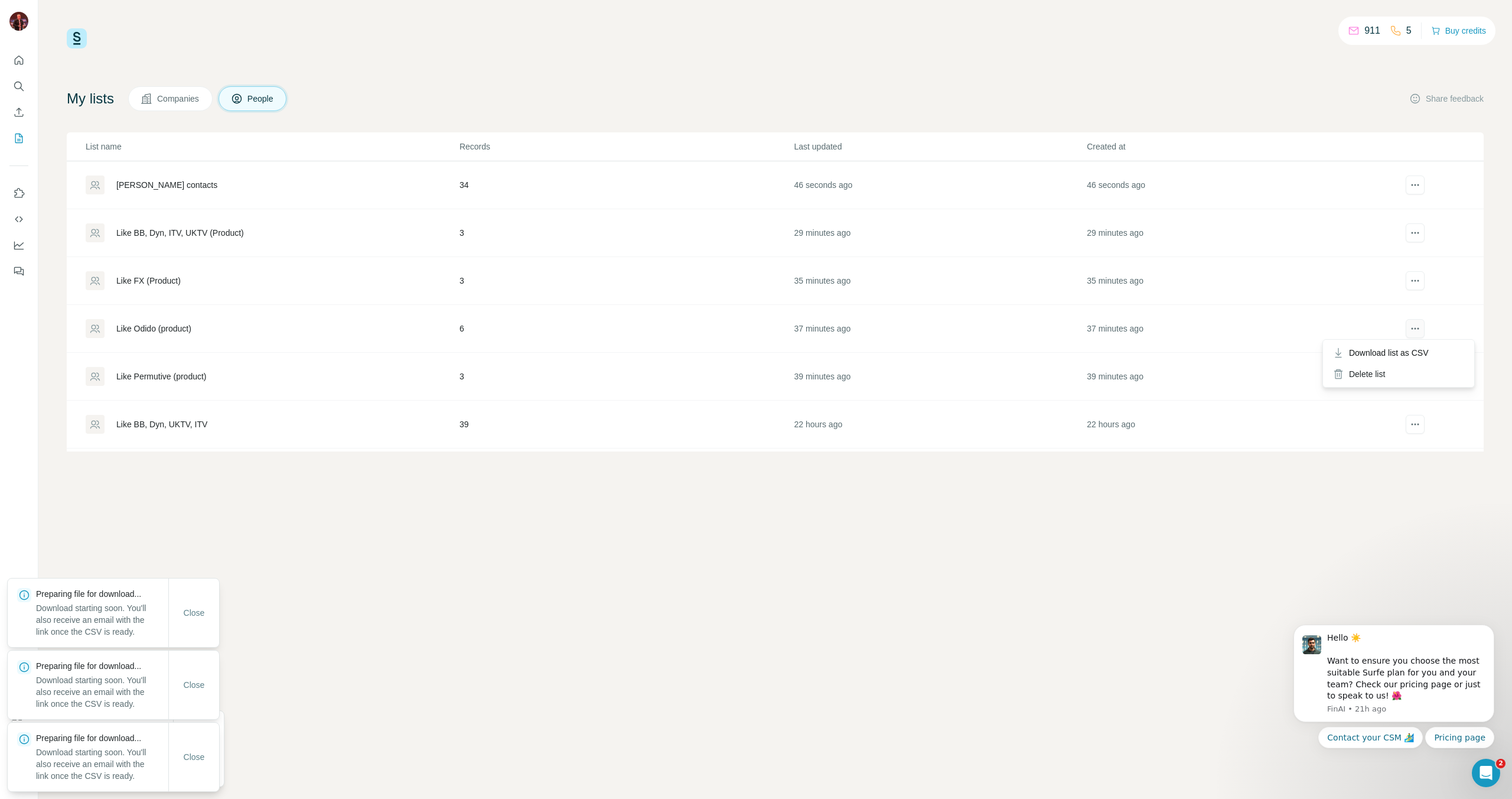
click at [892, 336] on button "actions" at bounding box center [1415, 329] width 19 height 19
click at [892, 352] on span "Download list as CSV" at bounding box center [1388, 353] width 80 height 12
click at [892, 378] on icon "actions" at bounding box center [1415, 377] width 12 height 12
click at [892, 396] on span "Download list as CSV" at bounding box center [1388, 401] width 80 height 12
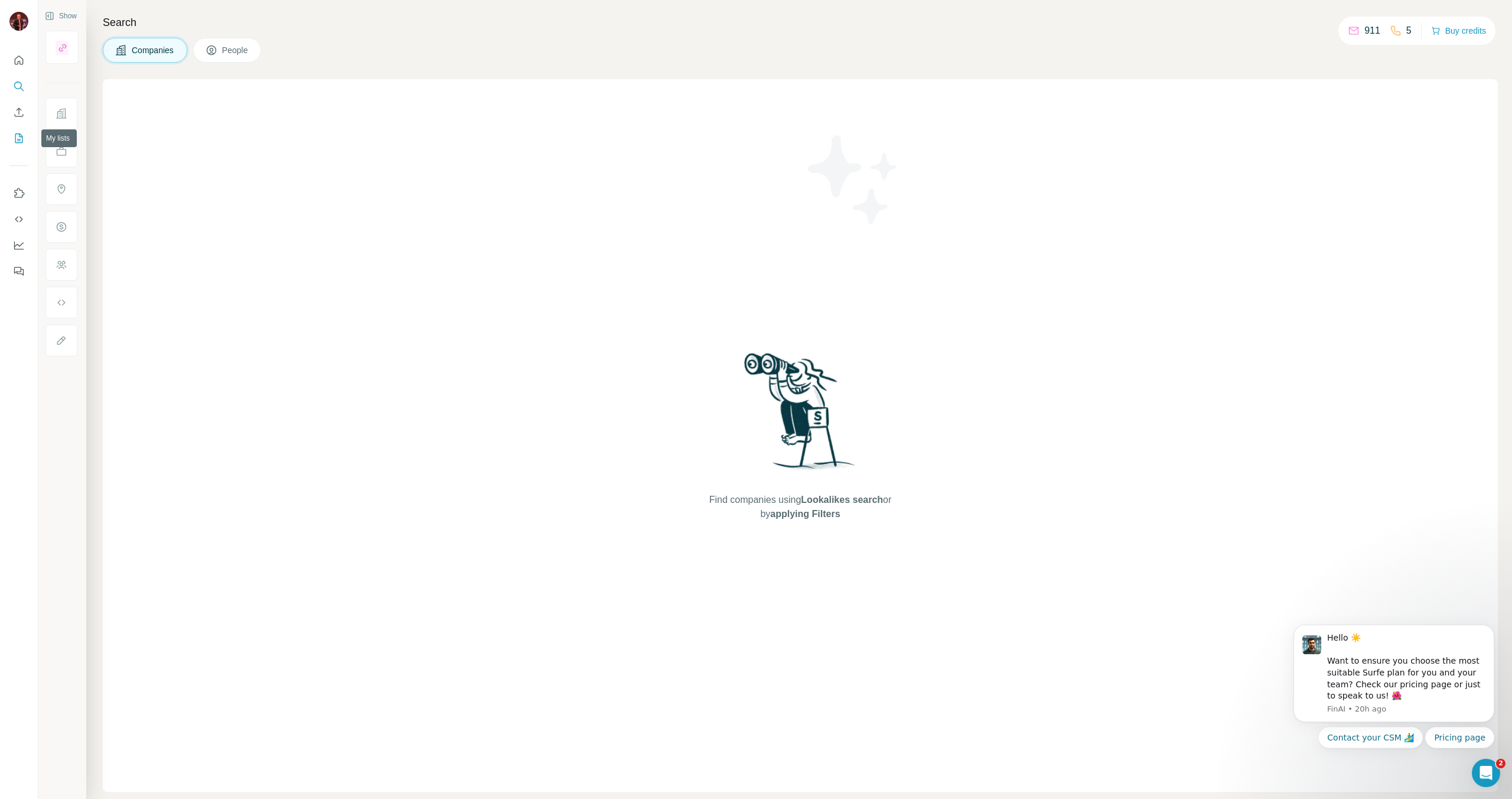
click at [23, 137] on icon "My lists" at bounding box center [19, 138] width 12 height 12
